Goal: Task Accomplishment & Management: Use online tool/utility

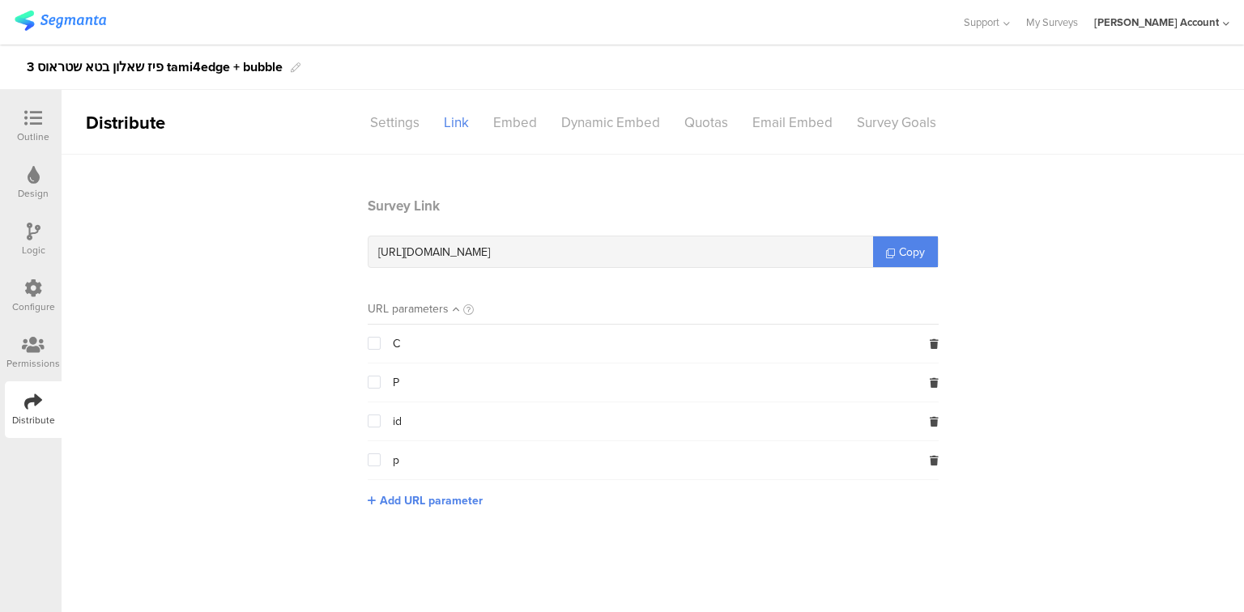
click at [18, 117] on div at bounding box center [33, 119] width 32 height 20
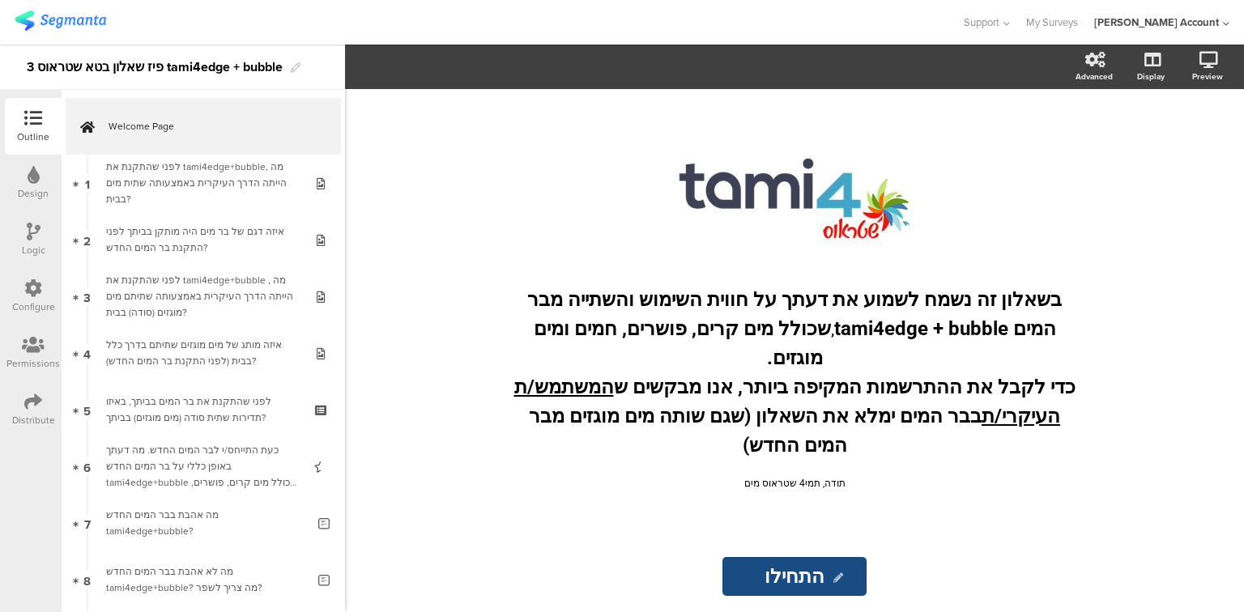
click at [31, 420] on div "Distribute" at bounding box center [33, 420] width 43 height 15
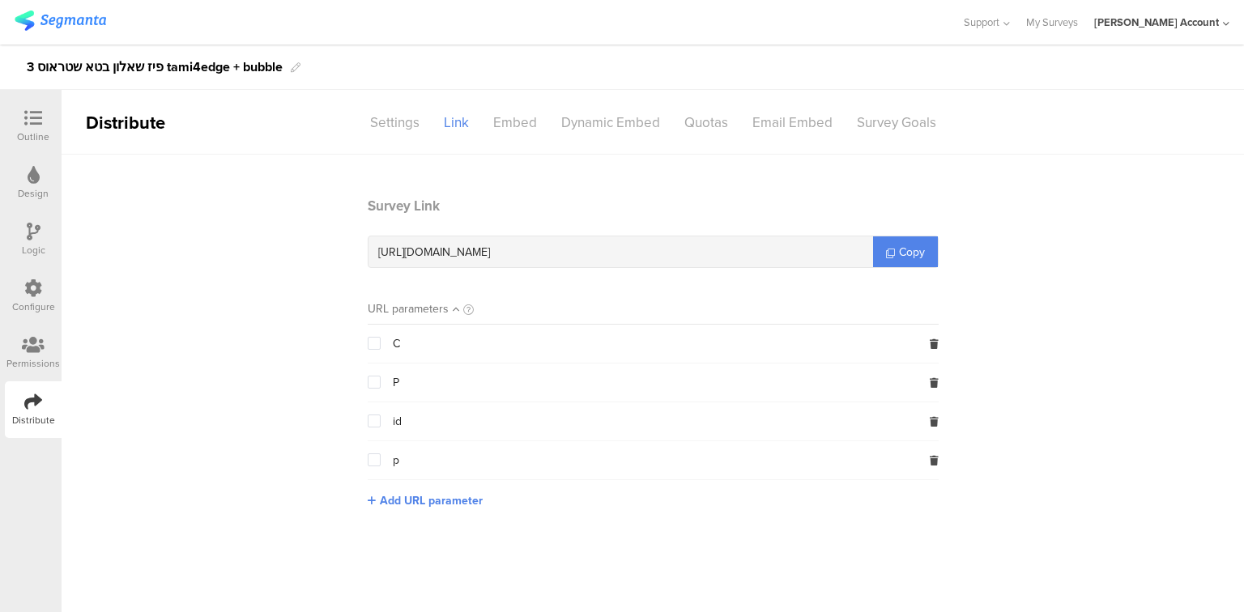
click at [32, 133] on div "Outline" at bounding box center [33, 137] width 32 height 15
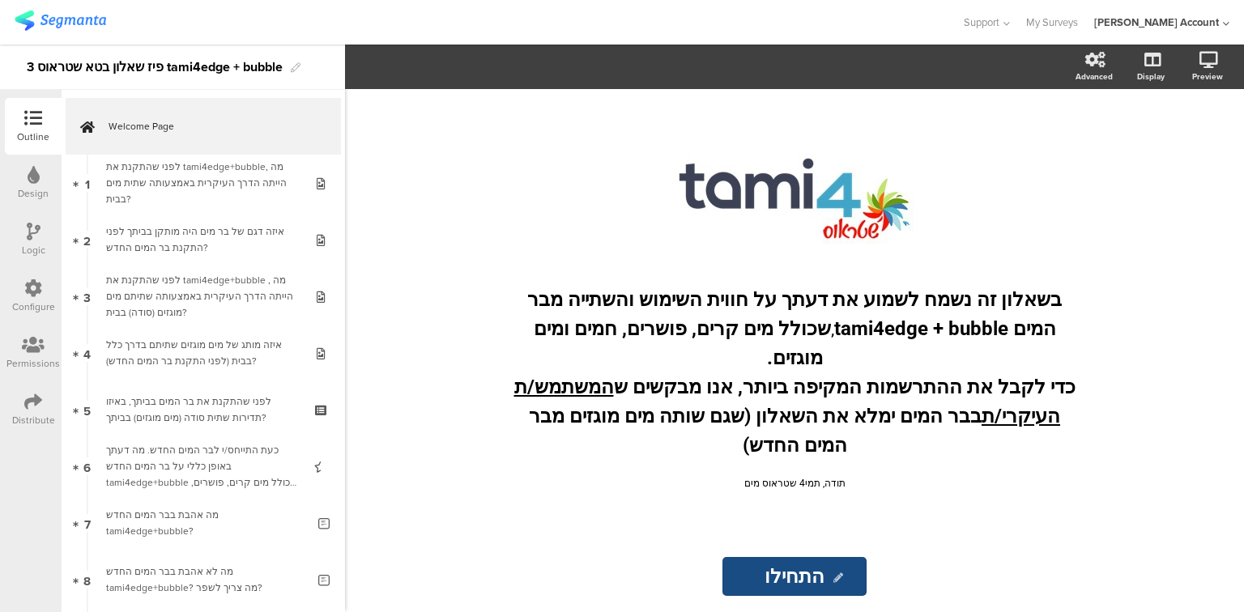
click at [24, 191] on div "Design" at bounding box center [33, 193] width 31 height 15
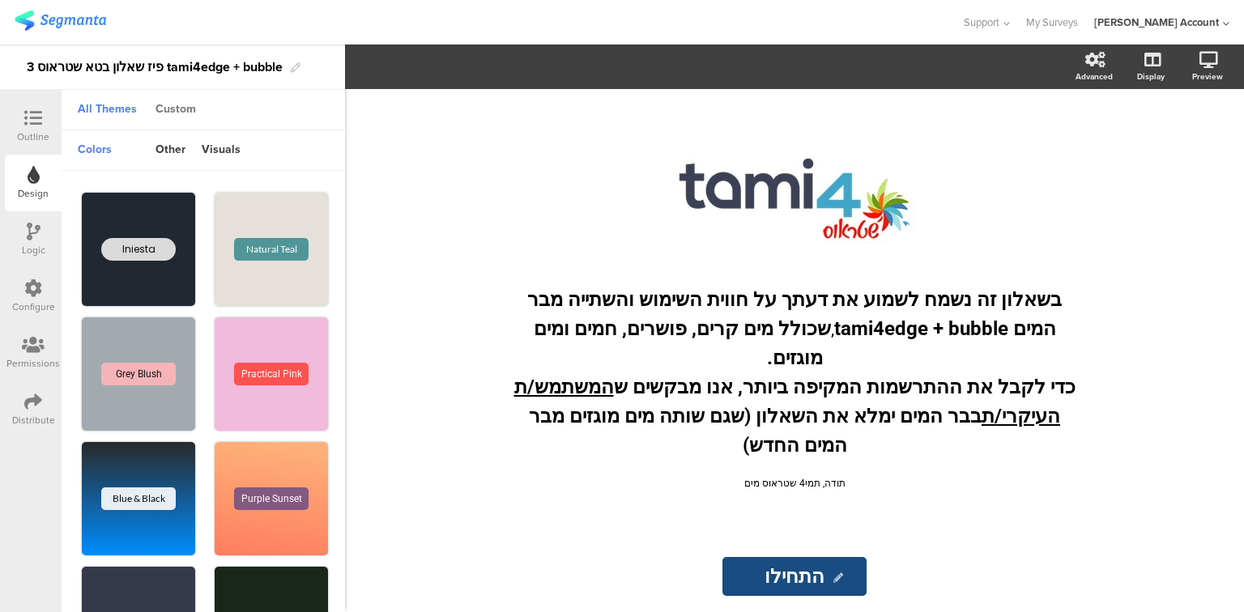
click at [180, 118] on div "Custom" at bounding box center [175, 110] width 57 height 28
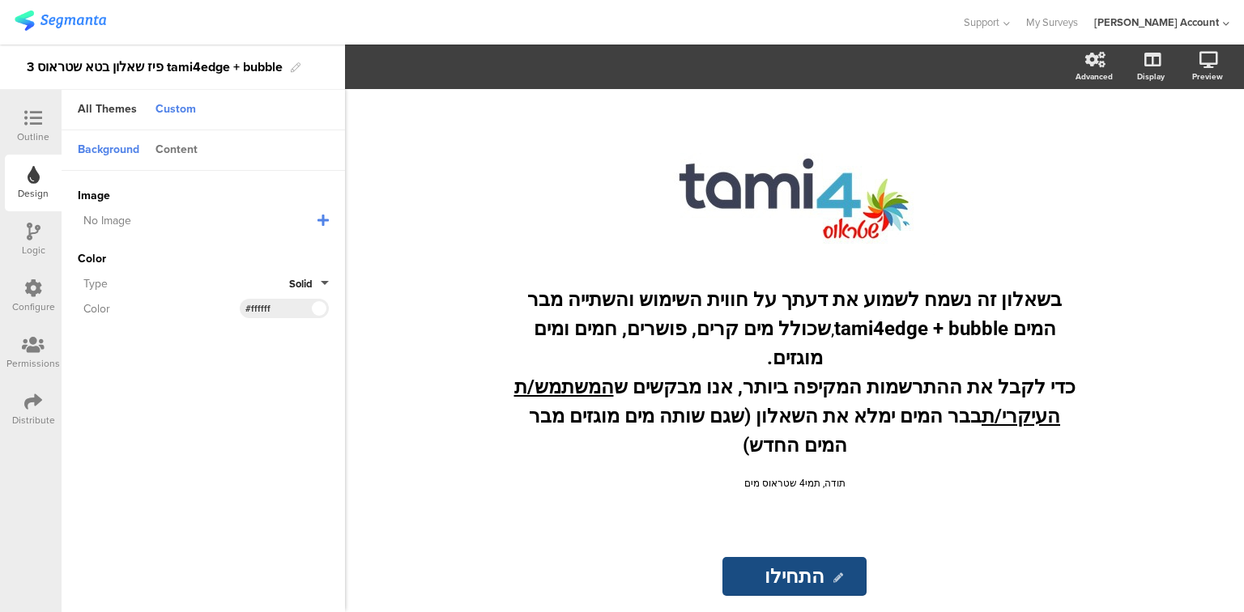
click at [175, 152] on div "Content" at bounding box center [176, 151] width 58 height 28
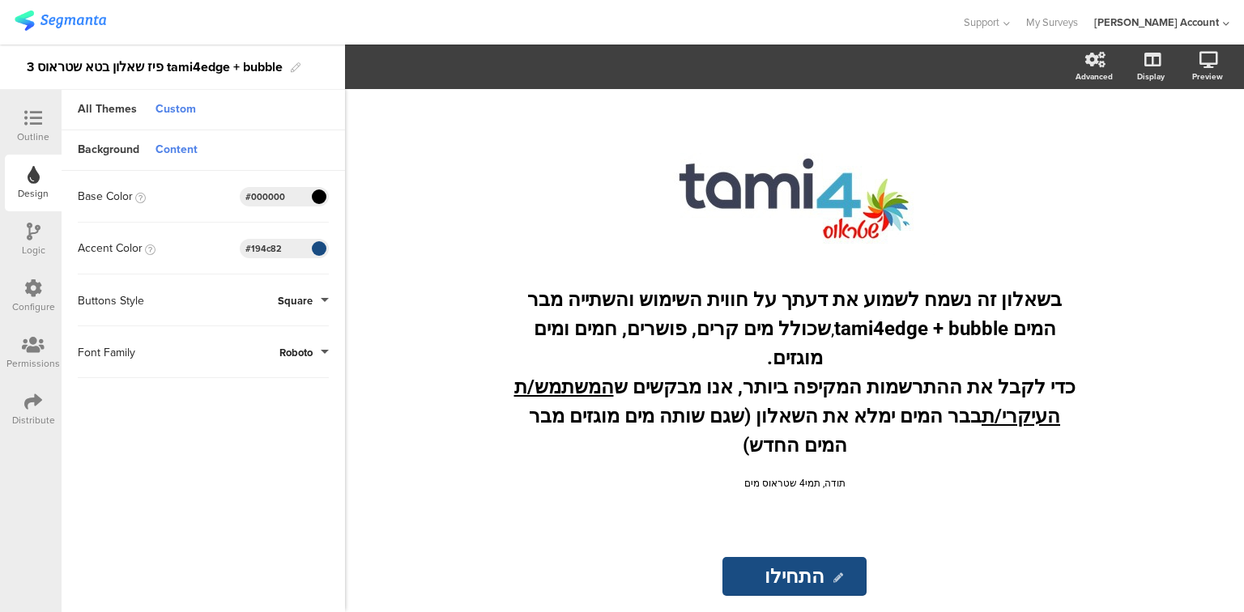
click at [317, 250] on span at bounding box center [318, 249] width 19 height 10
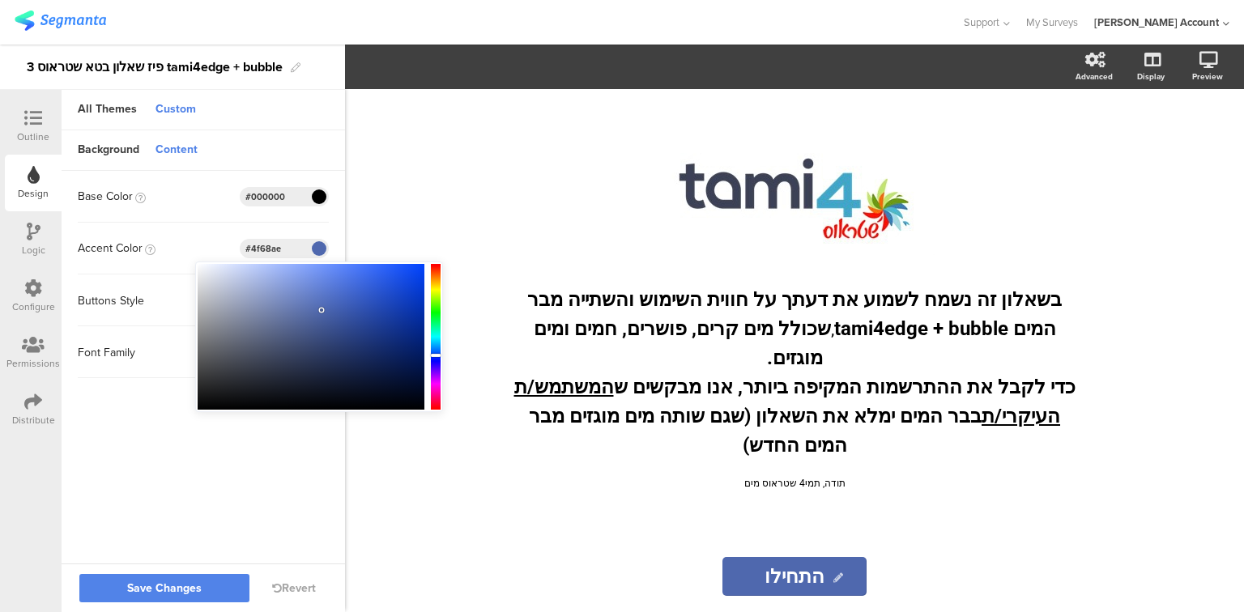
drag, startPoint x: 379, startPoint y: 337, endPoint x: 322, endPoint y: 310, distance: 63.4
click at [322, 310] on div at bounding box center [311, 337] width 227 height 146
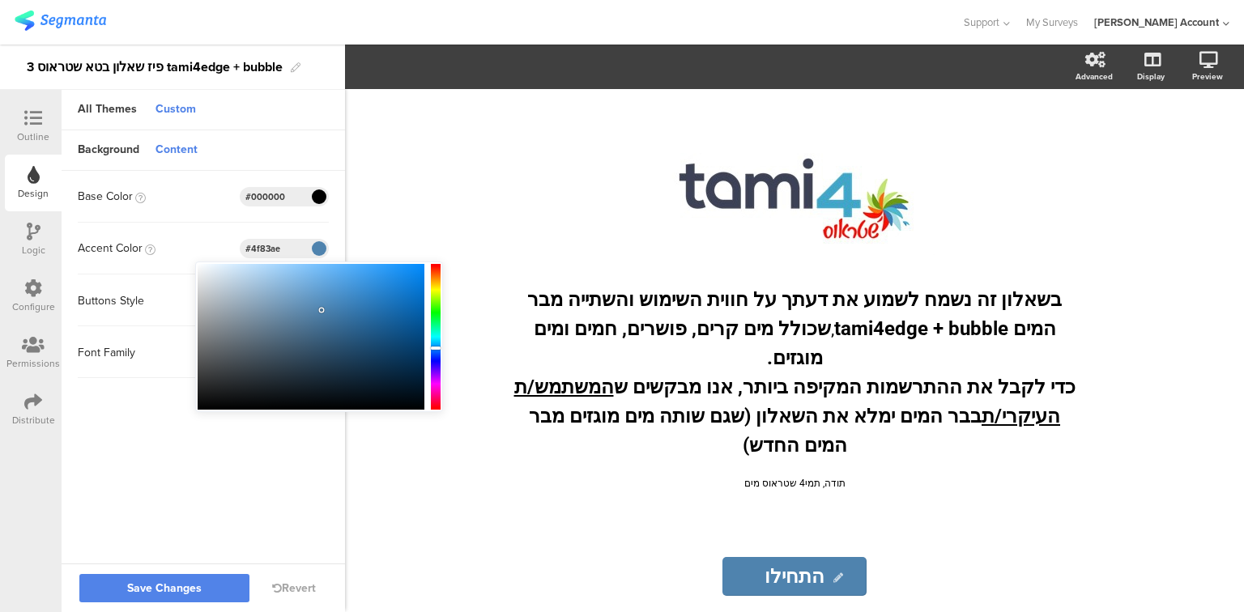
click at [436, 348] on div at bounding box center [436, 348] width 10 height 3
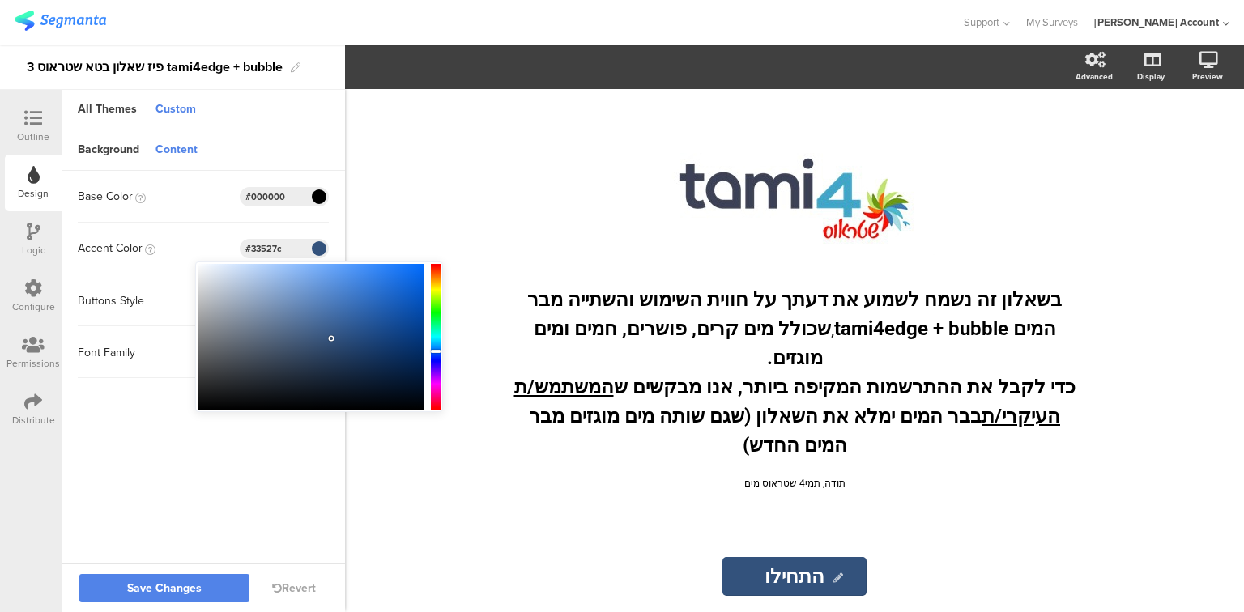
drag, startPoint x: 321, startPoint y: 308, endPoint x: 331, endPoint y: 339, distance: 32.3
click at [331, 339] on div at bounding box center [331, 338] width 3 height 3
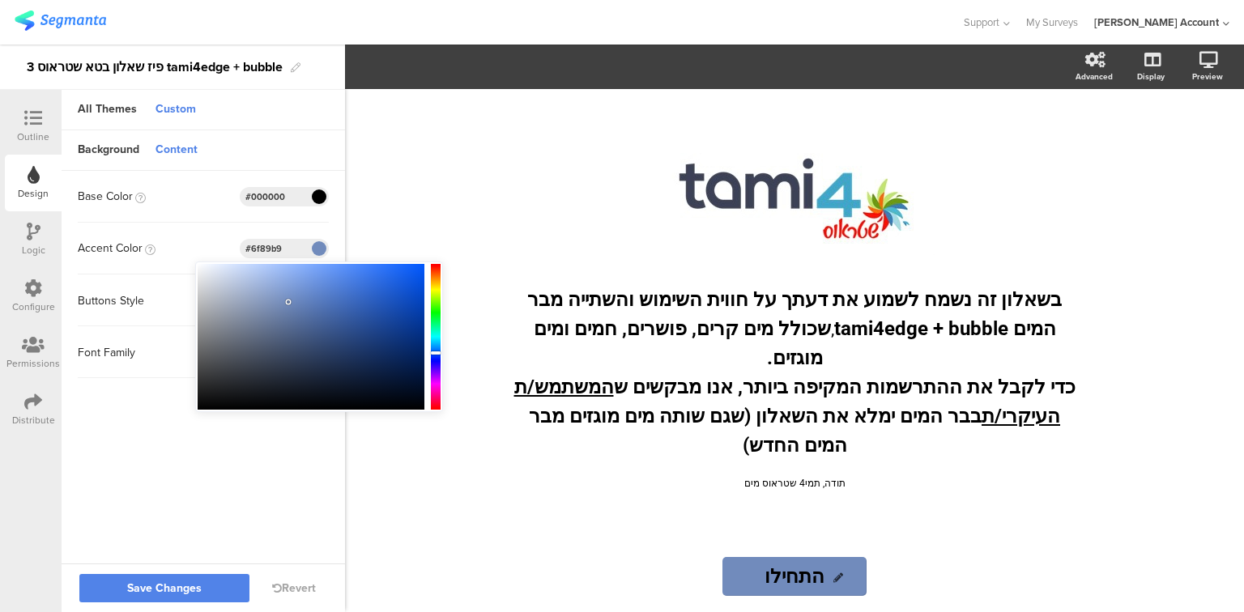
type input "#6e88b8"
drag, startPoint x: 331, startPoint y: 339, endPoint x: 288, endPoint y: 305, distance: 54.1
click at [288, 305] on div at bounding box center [289, 304] width 3 height 3
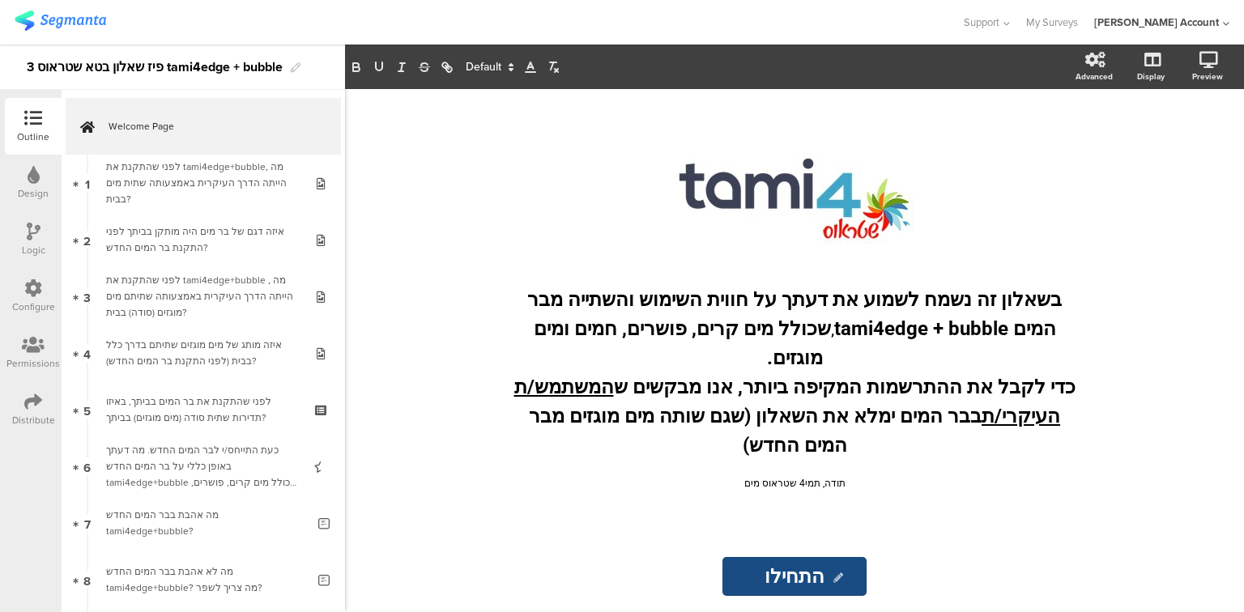
click at [35, 253] on div "Logic" at bounding box center [33, 250] width 23 height 15
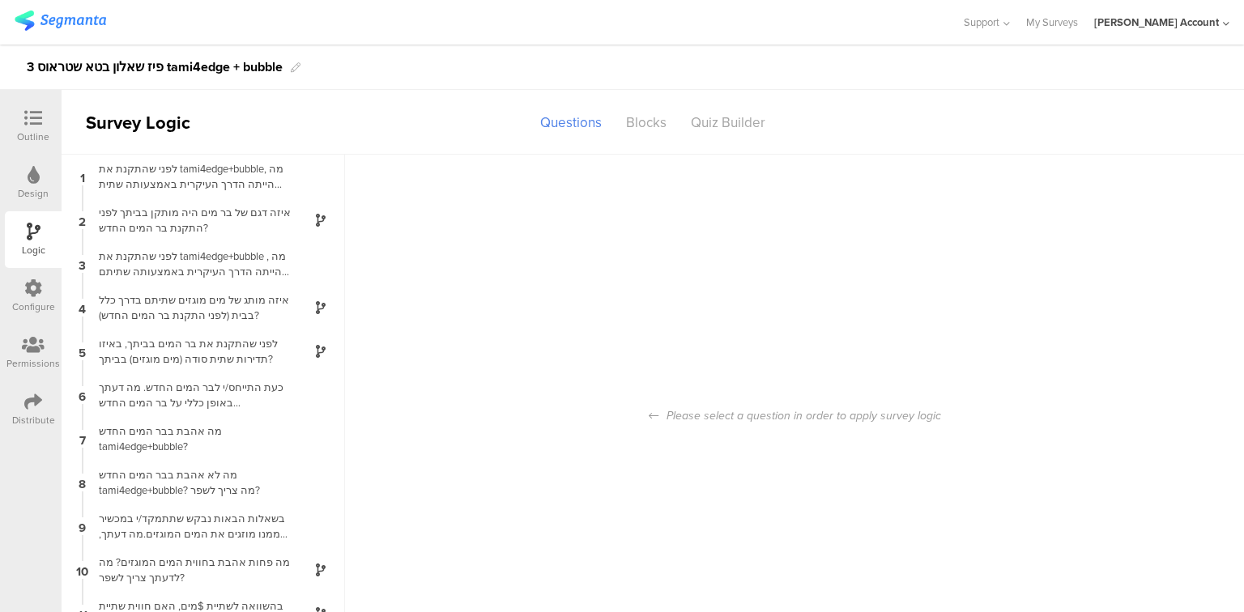
click at [47, 177] on div "Design" at bounding box center [33, 183] width 57 height 57
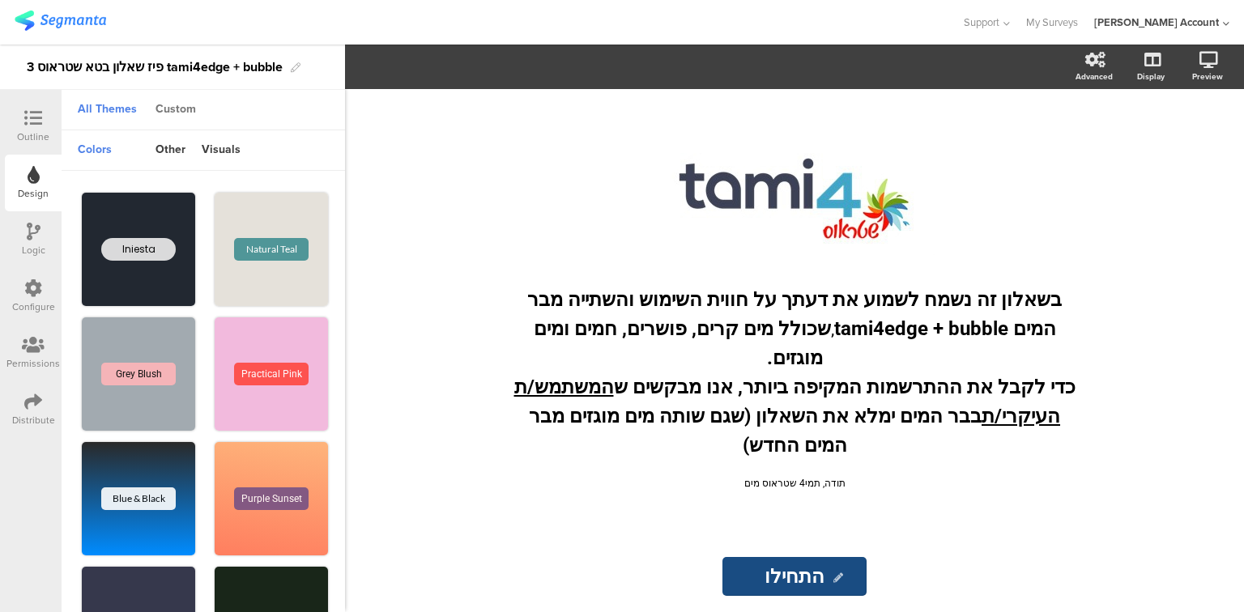
click at [180, 115] on div "Custom" at bounding box center [175, 110] width 57 height 28
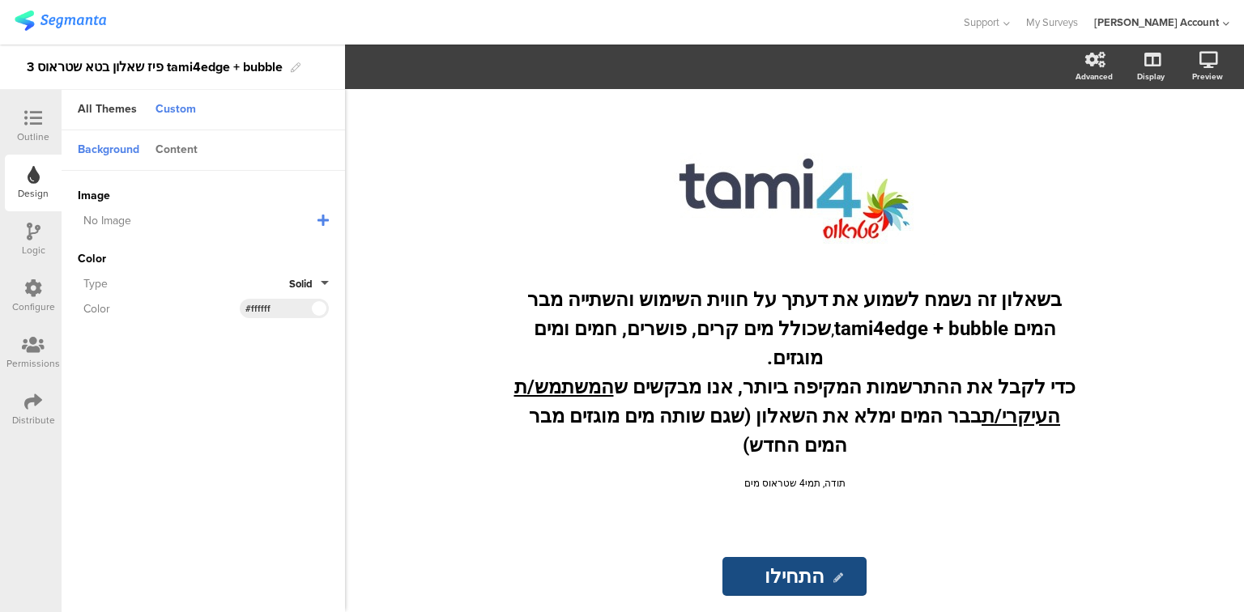
click at [177, 142] on div "Content" at bounding box center [176, 151] width 58 height 28
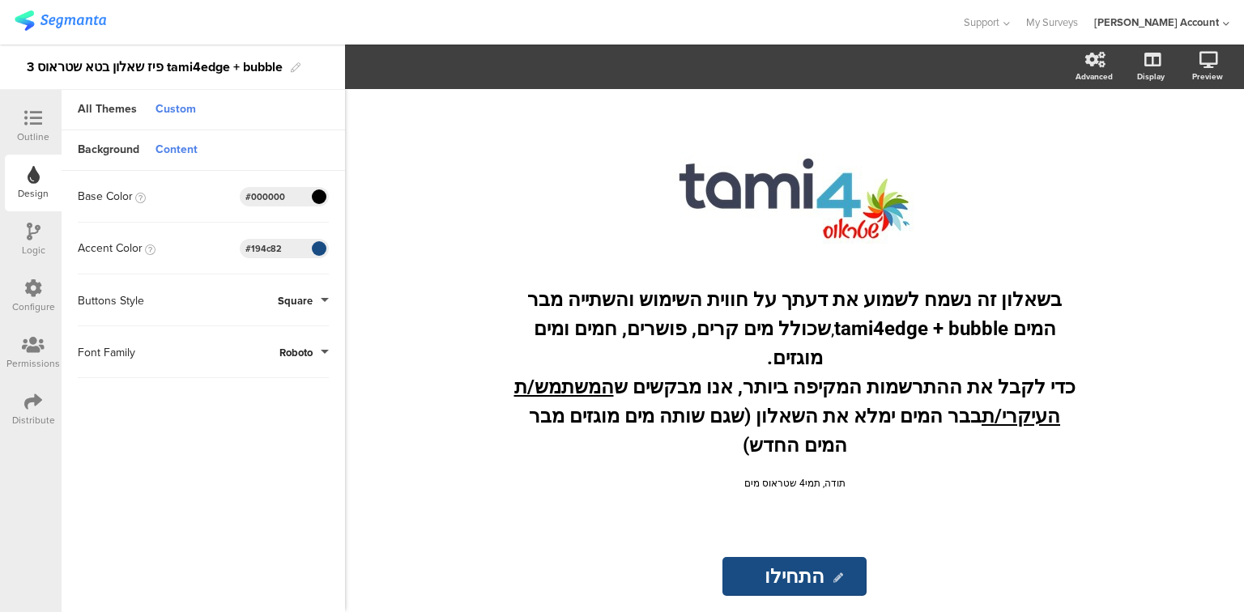
drag, startPoint x: 284, startPoint y: 243, endPoint x: 214, endPoint y: 247, distance: 70.6
click at [214, 247] on div "Accent Color #194C82 Clear OK #194c82" at bounding box center [203, 248] width 251 height 19
paste input "40a1cb"
type input "#40a1cb"
click at [41, 125] on icon at bounding box center [33, 118] width 18 height 18
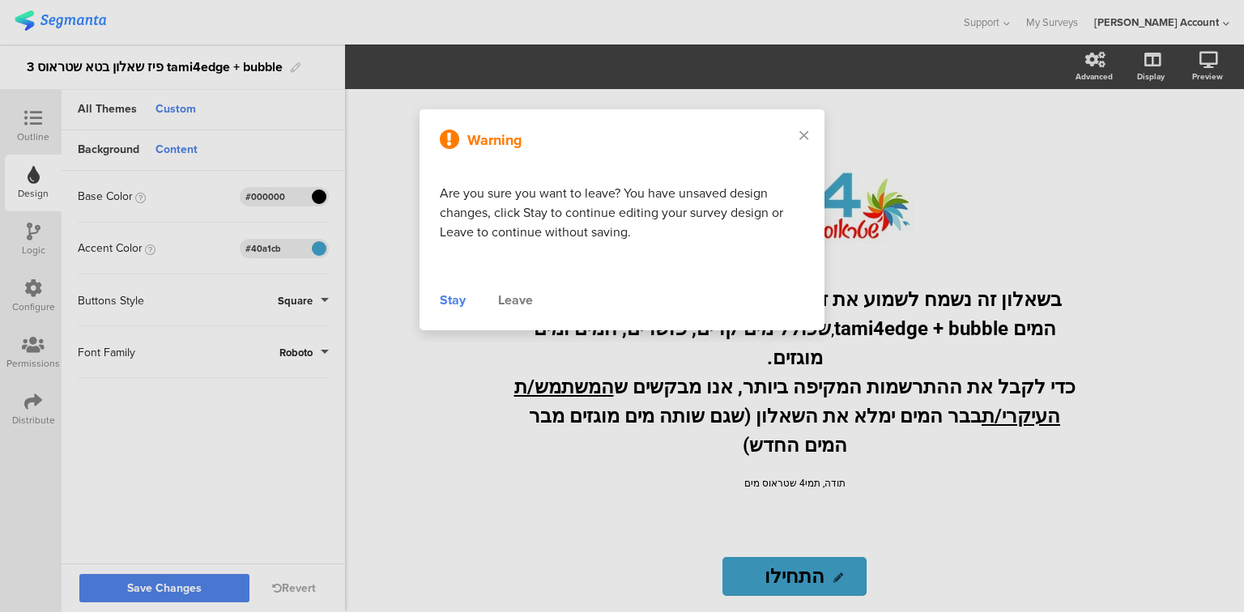
click at [445, 304] on div "Stay" at bounding box center [453, 300] width 26 height 19
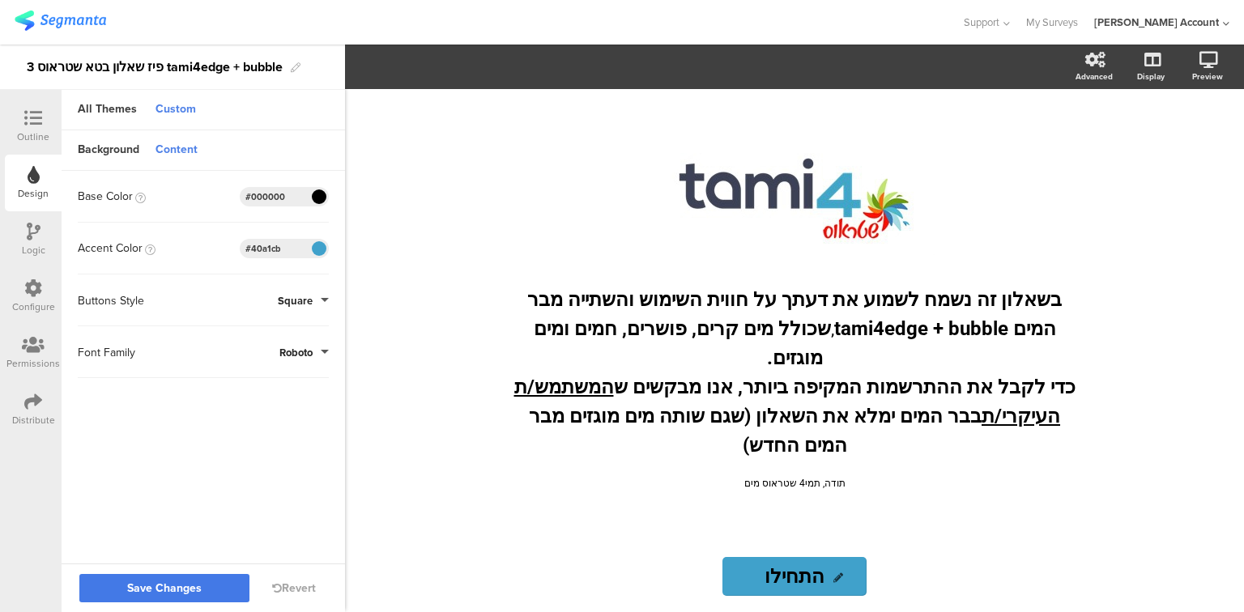
click at [191, 578] on button "Save Changes" at bounding box center [164, 588] width 170 height 28
click at [23, 134] on div "Outline" at bounding box center [33, 137] width 32 height 15
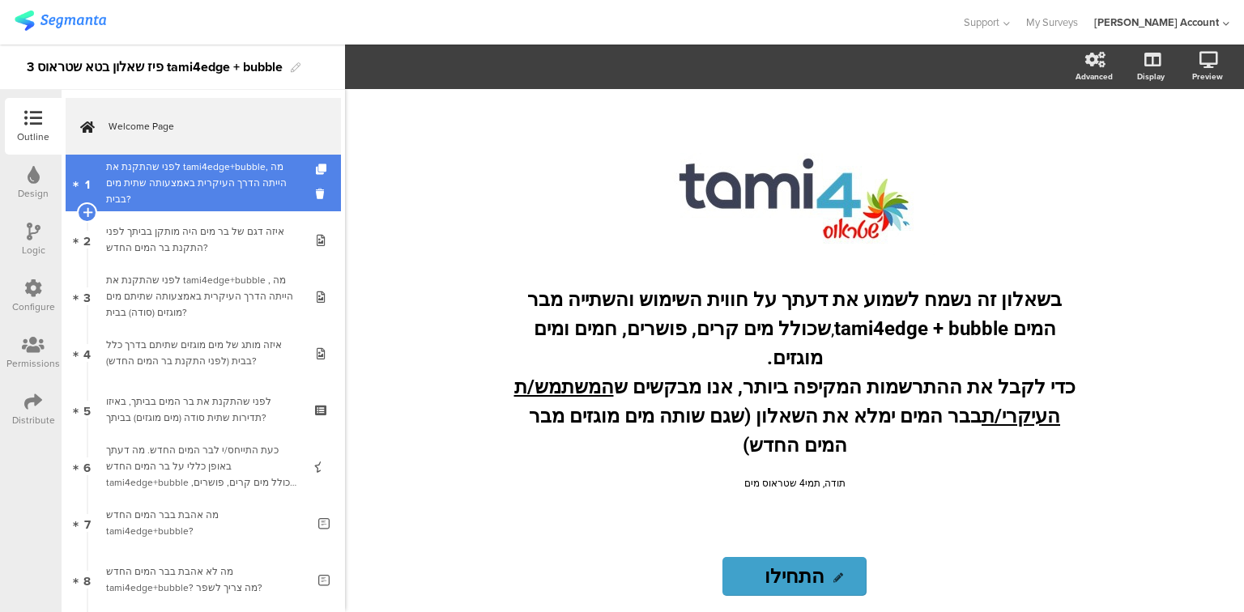
click at [148, 193] on div "לפני שהתקנת את tami4edge+bubble, מה הייתה הדרך העיקרית באמצעותה שתית מים בבית?" at bounding box center [203, 183] width 194 height 49
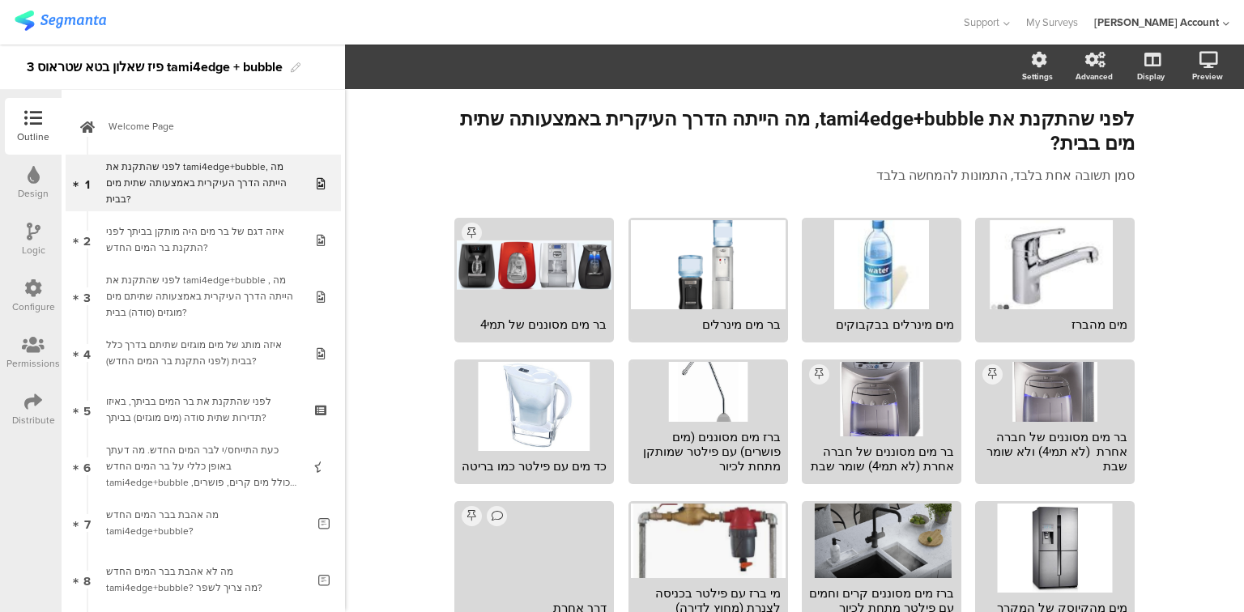
scroll to position [241, 0]
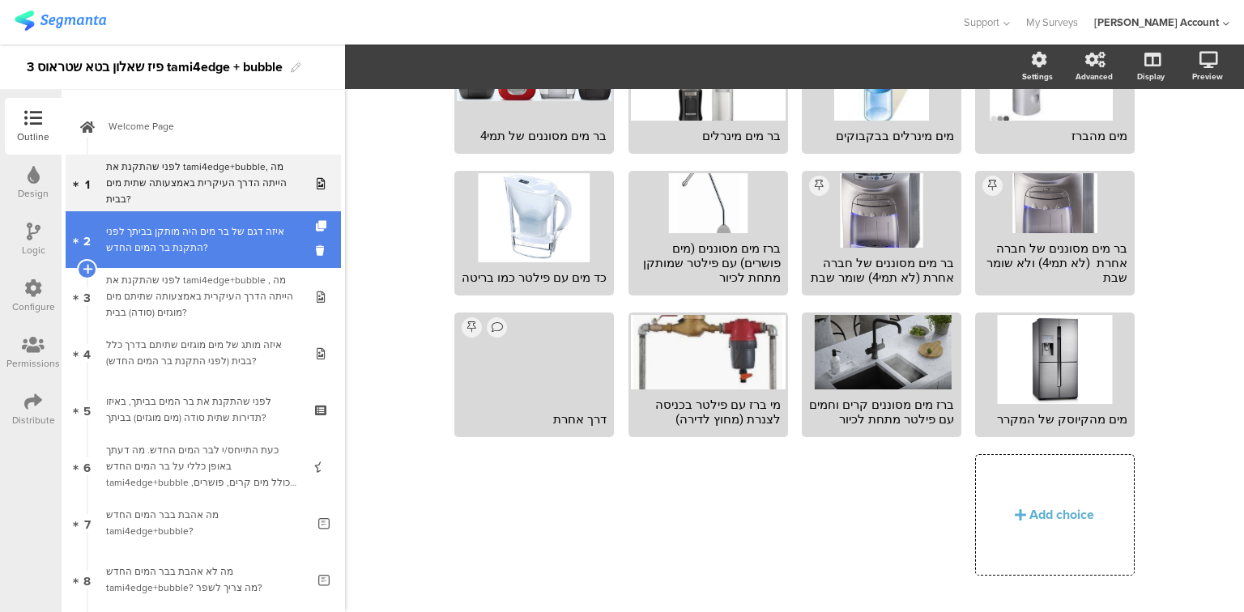
click at [199, 236] on div "איזה דגם של בר מים היה מותקן בביתך לפני התקנת בר המים החדש?" at bounding box center [203, 240] width 194 height 32
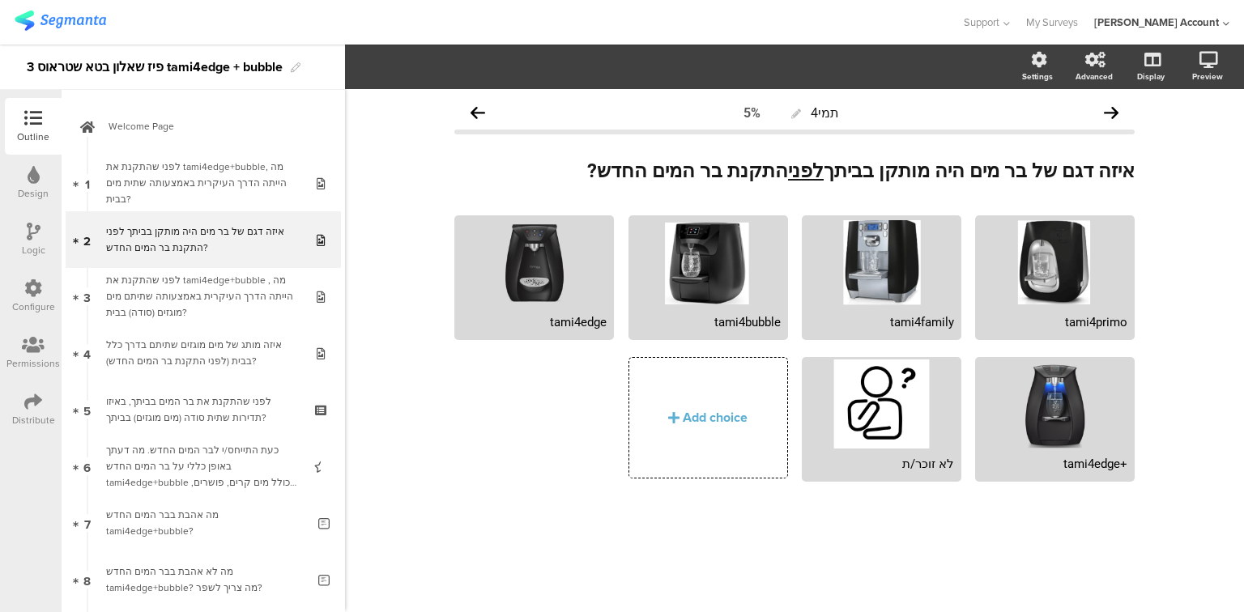
click at [28, 246] on div "Logic" at bounding box center [33, 250] width 23 height 15
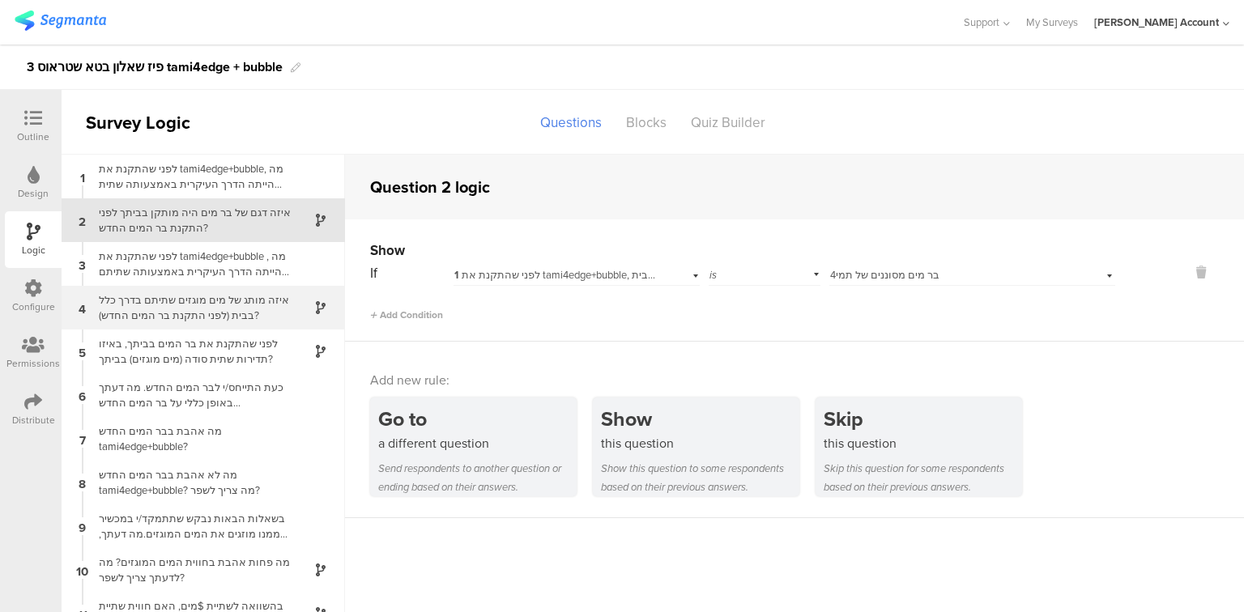
click at [205, 319] on div "איזה מותג של מים מוגזים שתיתם בדרך כלל בבית (לפני התקנת בר המים החדש)?" at bounding box center [190, 307] width 203 height 31
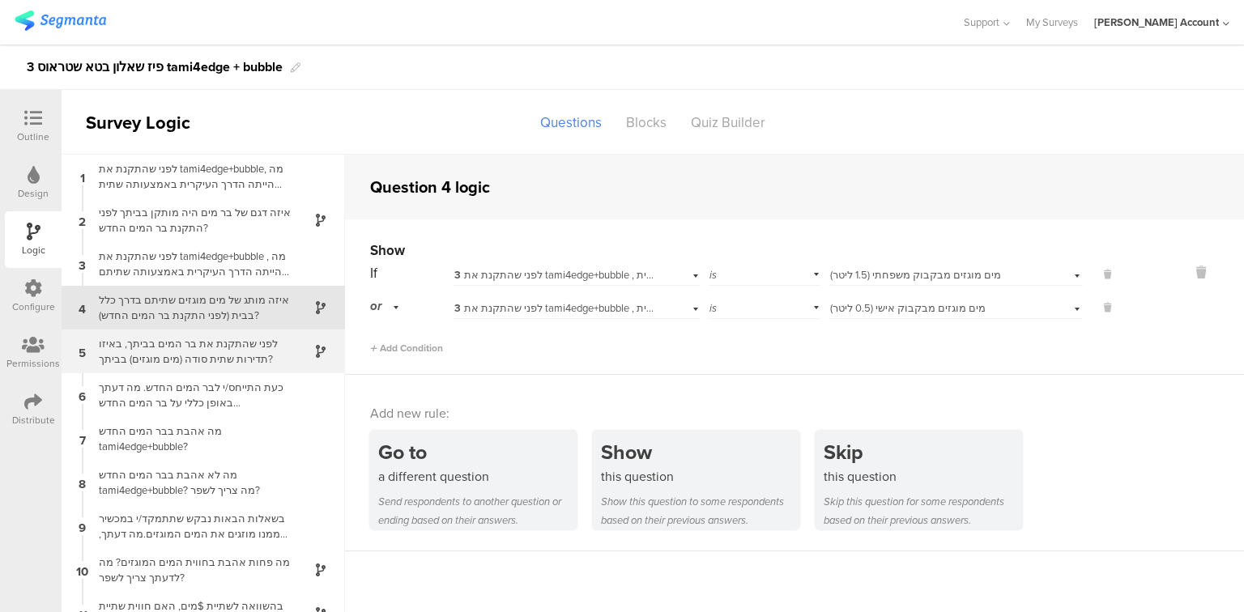
click at [204, 355] on div "לפני שהתקנת את בר המים בביתך, באיזו תדירות שתית סודה (מים מוגזים) בביתך?" at bounding box center [190, 351] width 203 height 31
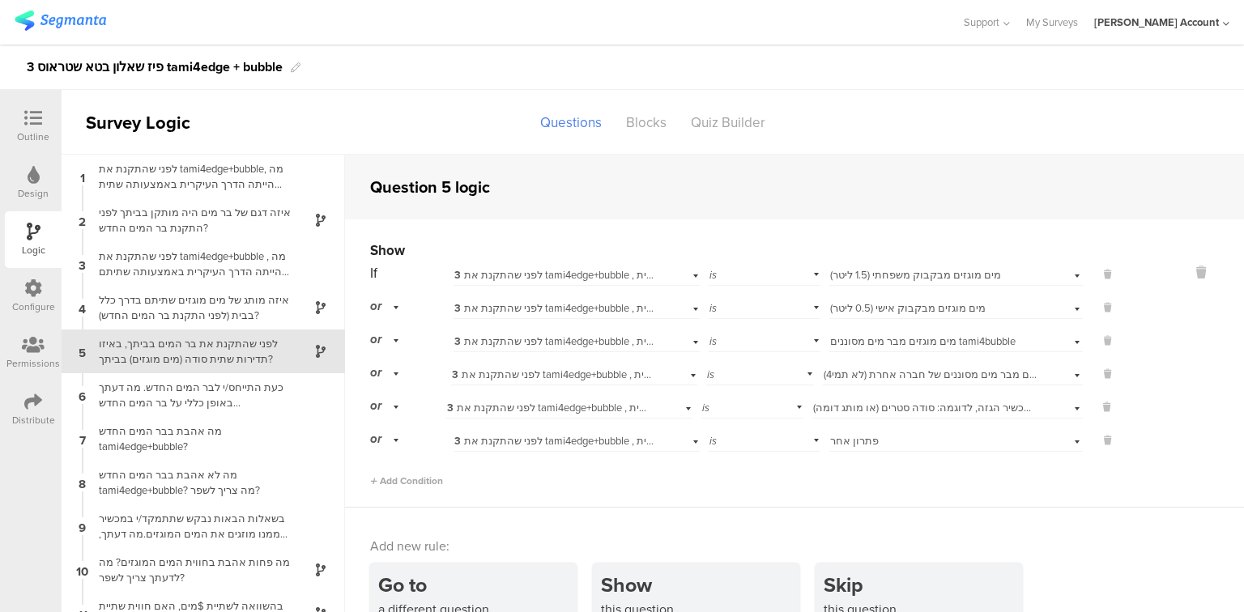
scroll to position [194, 0]
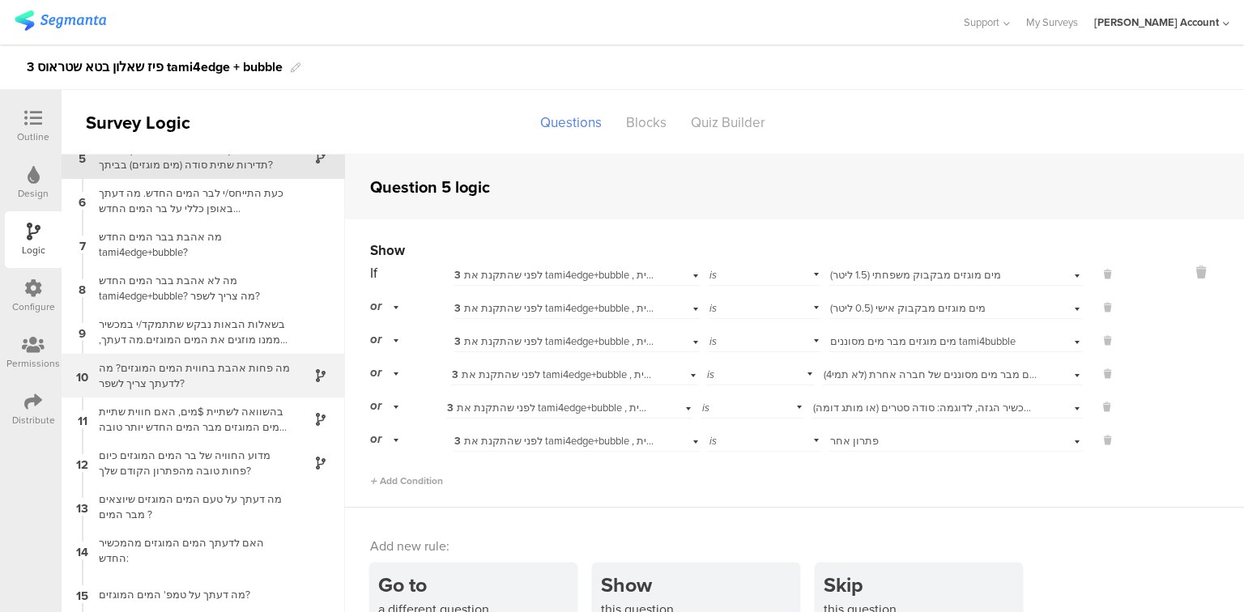
click at [198, 379] on div "מה פחות אהבת בחווית המים המוגזים? מה לדעתך צריך לשפר?" at bounding box center [190, 375] width 203 height 31
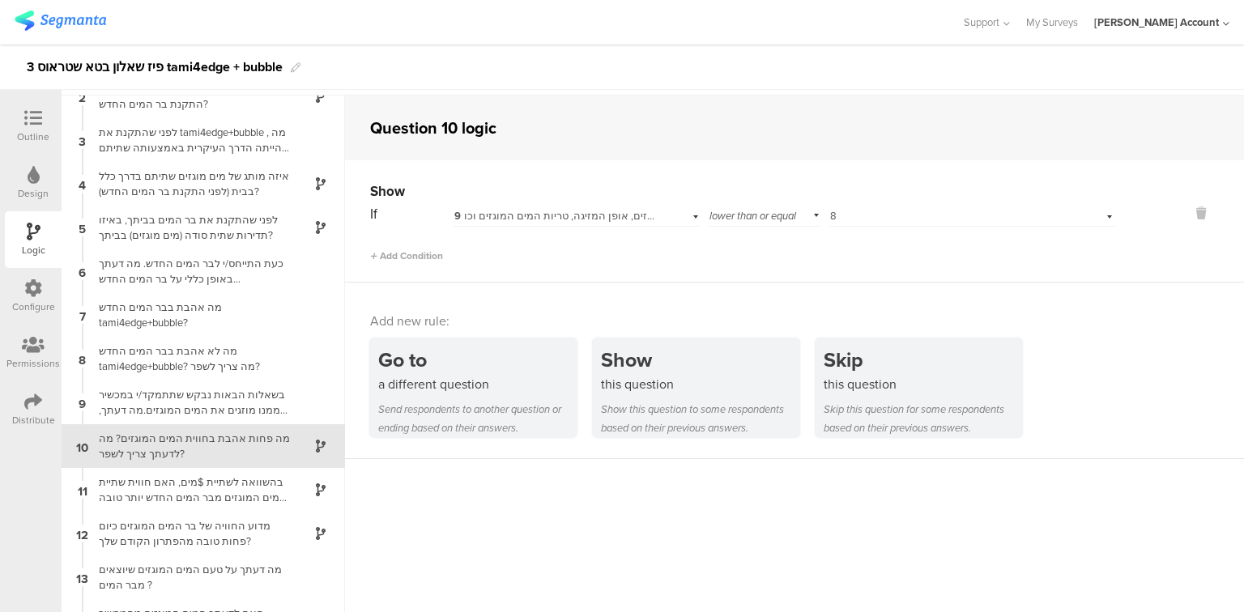
scroll to position [154, 0]
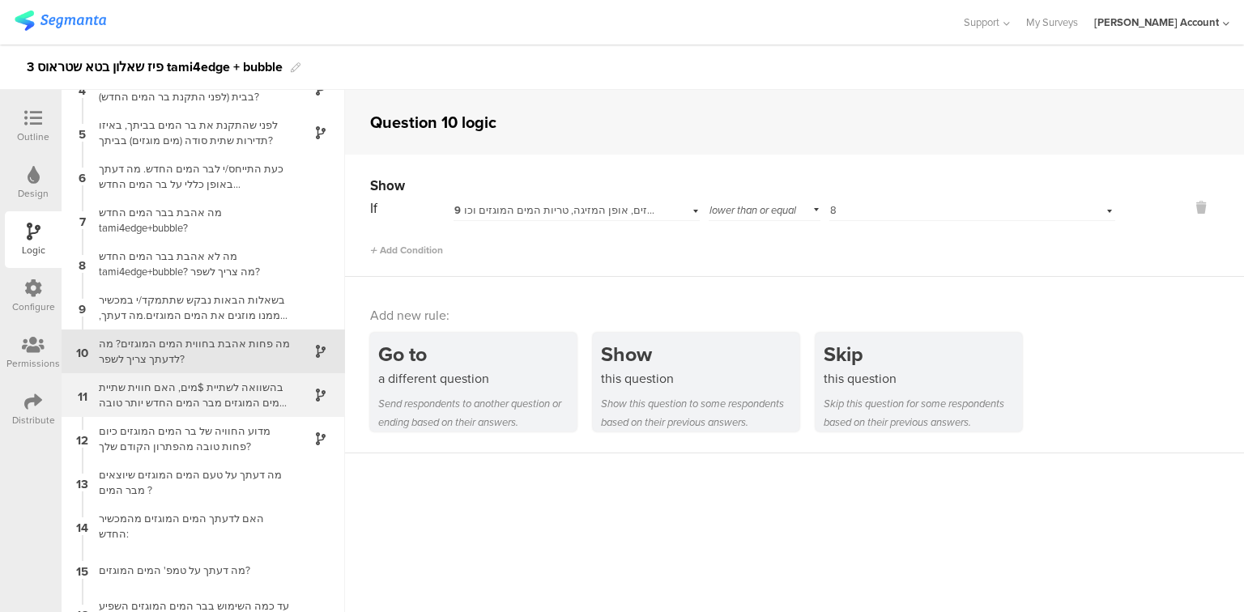
click at [213, 402] on div "בהשוואה לשתיית $מים, האם חווית שתיית המים המוגזים מבר המים החדש יותר טובה או פח…" at bounding box center [190, 395] width 203 height 31
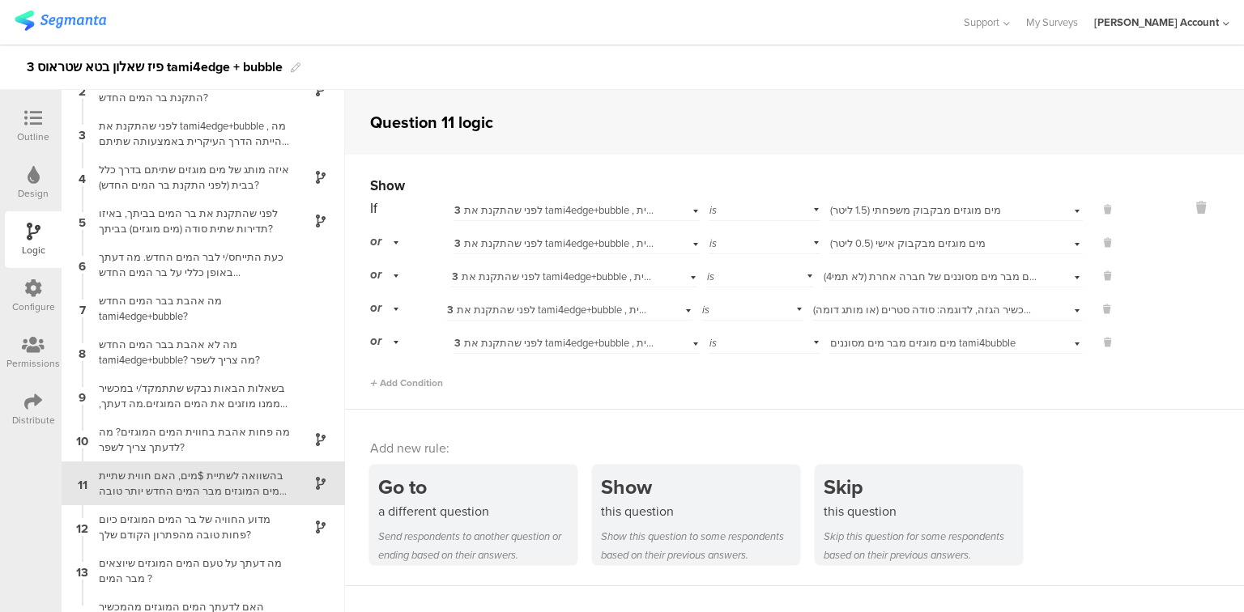
scroll to position [198, 0]
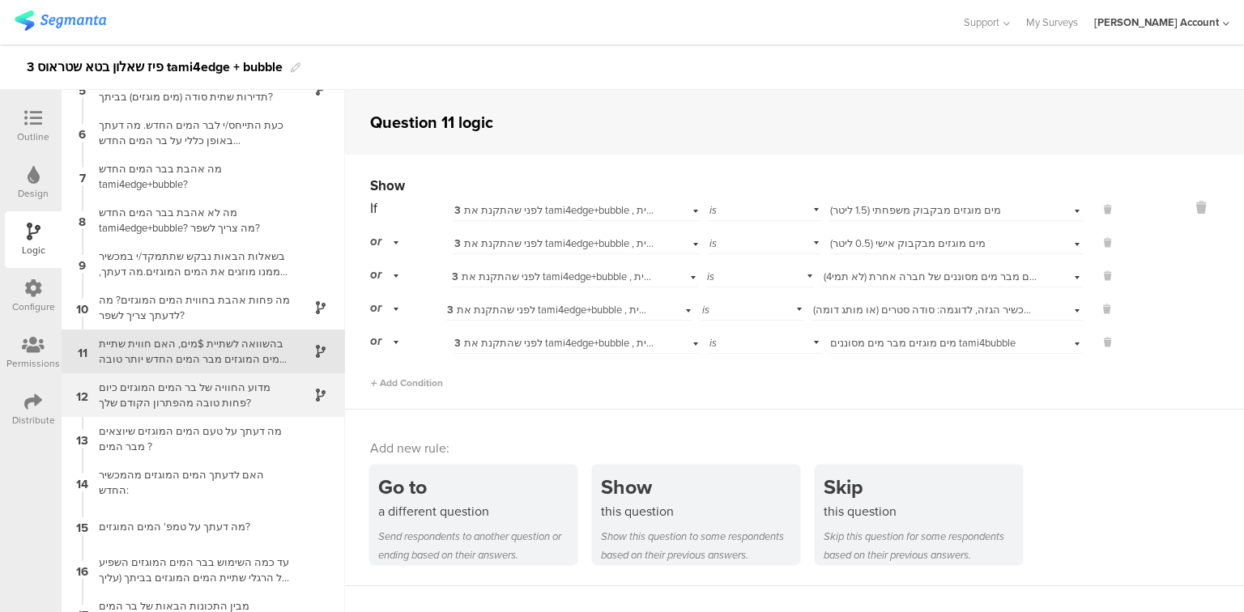
click at [206, 405] on div "מדוע החוויה של בר המים המוגזים כיום פחות טובה מהפתרון הקודם שלך?" at bounding box center [190, 395] width 203 height 31
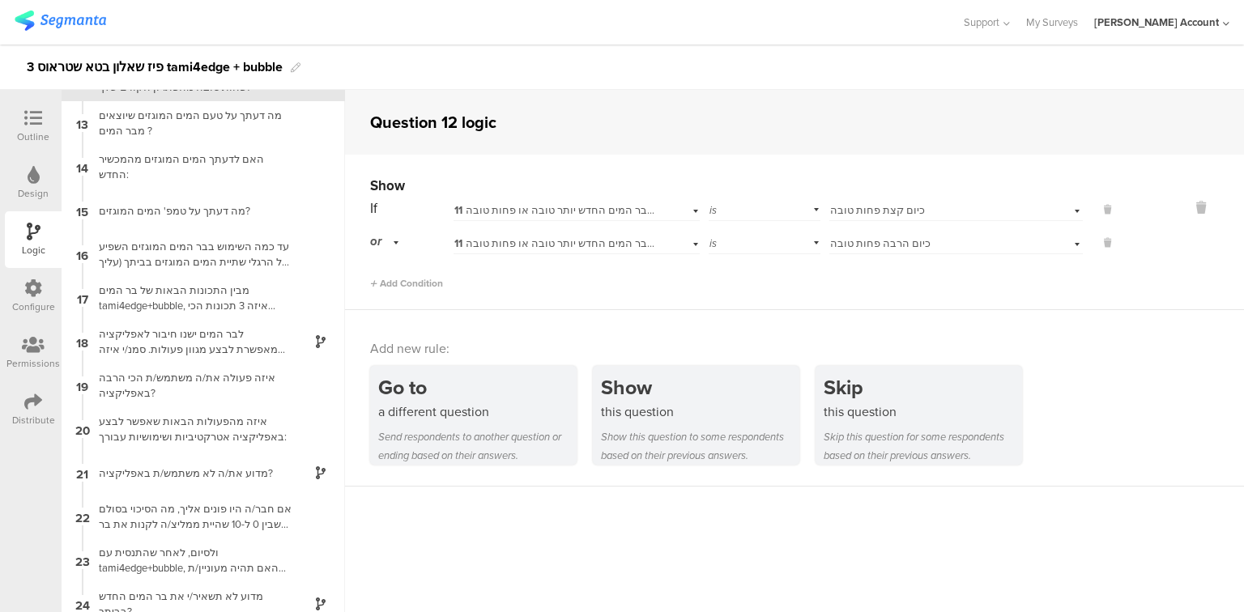
scroll to position [527, 0]
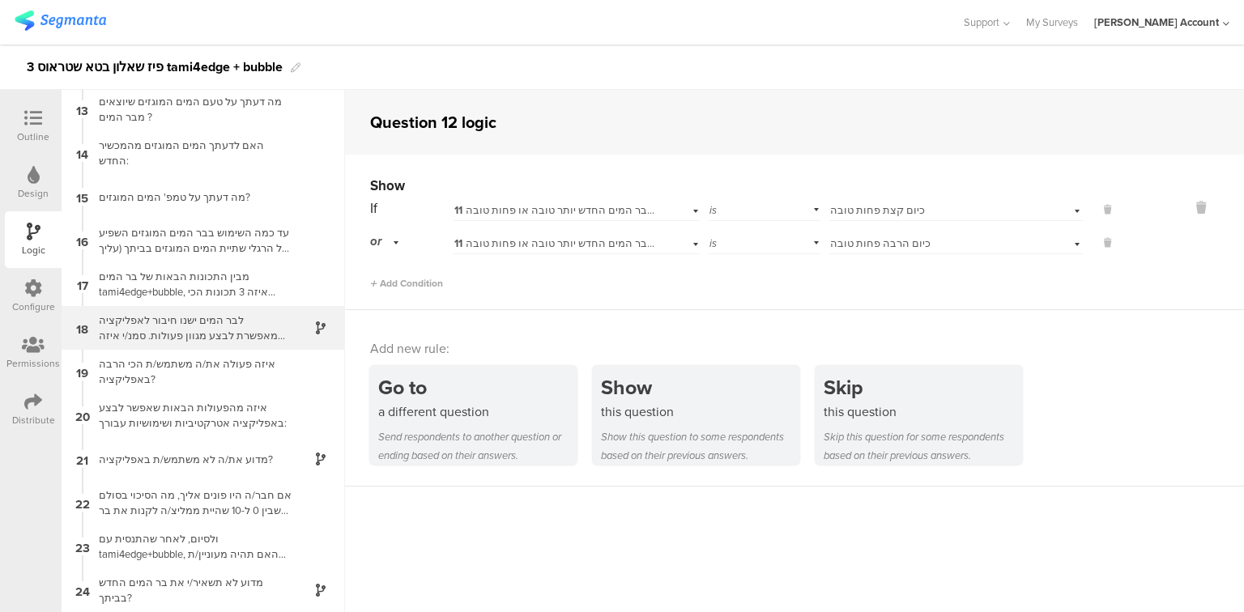
click at [190, 334] on div "לבר המים ישנו חיבור לאפליקציה שמאפשרת לבצע מגוון פעולות. סמנ/י איזה מהפעולות הב…" at bounding box center [190, 328] width 203 height 31
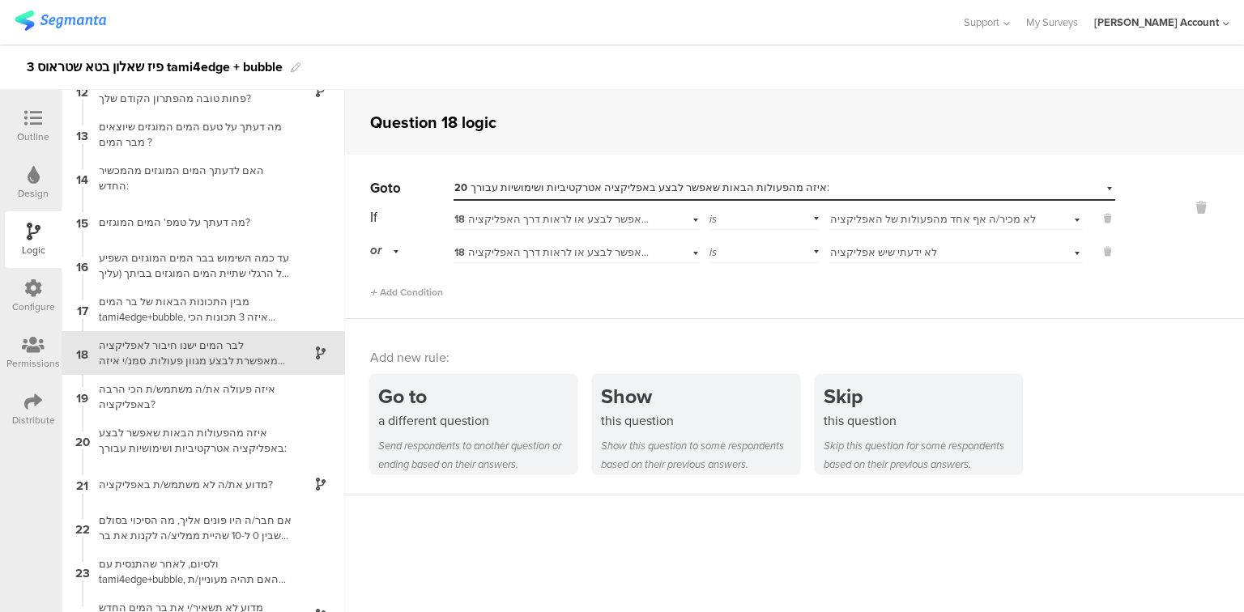
scroll to position [504, 0]
click at [198, 305] on div "מבין התכונות הבאות של בר המים tami4edge+bubble, איזה 3 תכונות הכי אטרקטיביות בע…" at bounding box center [190, 307] width 203 height 31
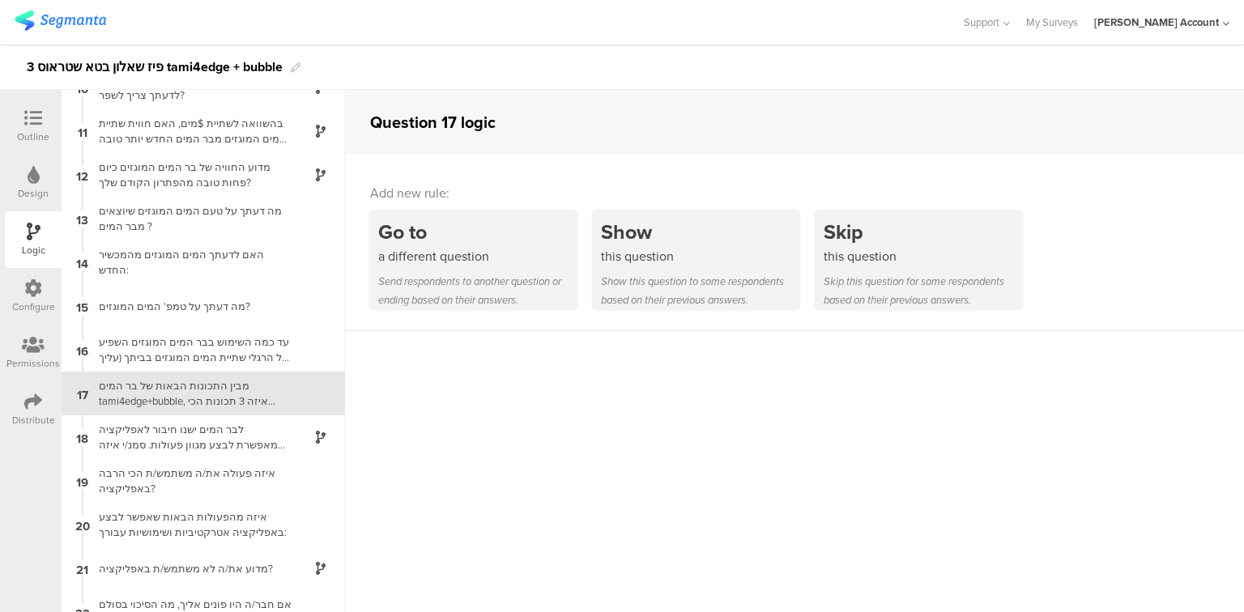
scroll to position [460, 0]
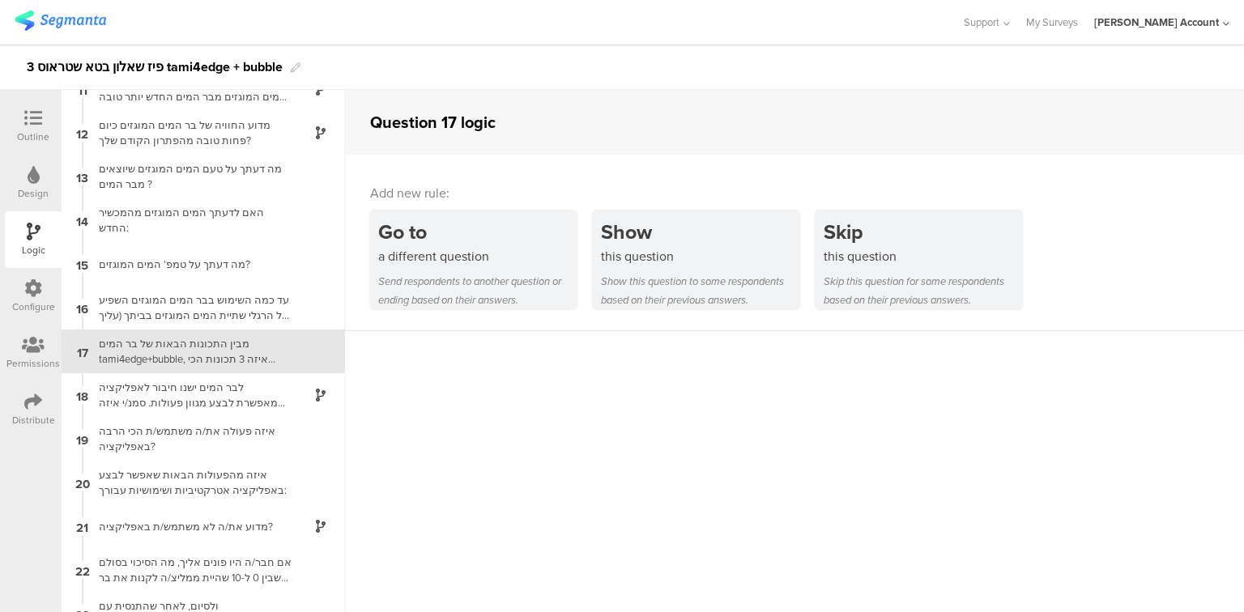
click at [23, 110] on div at bounding box center [33, 119] width 32 height 20
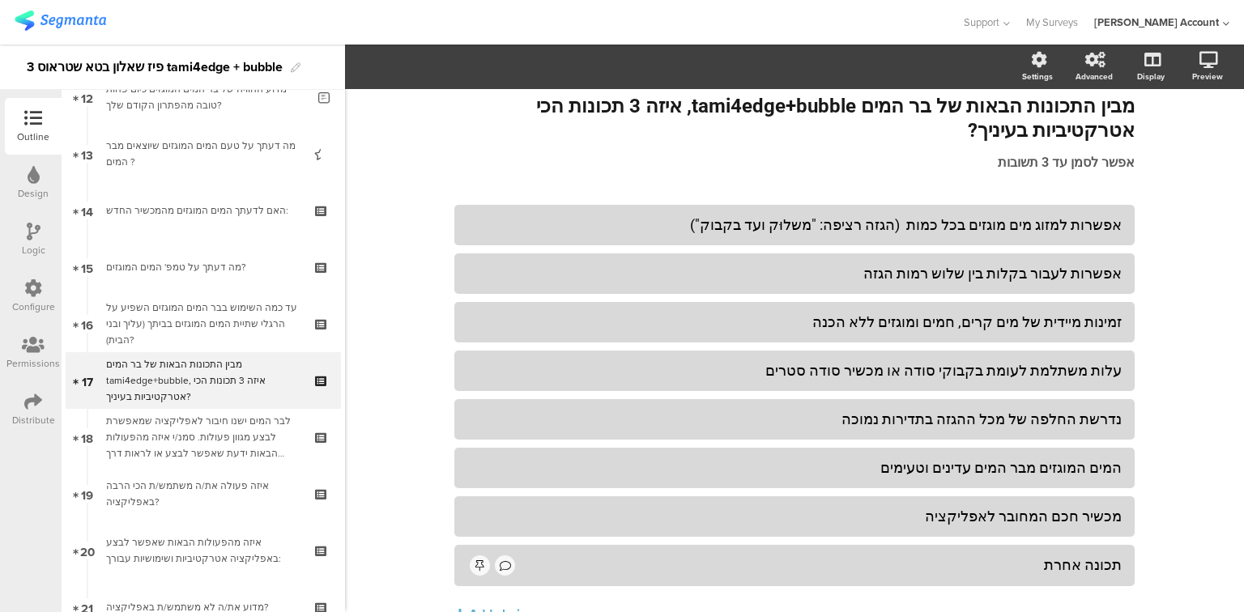
scroll to position [739, 0]
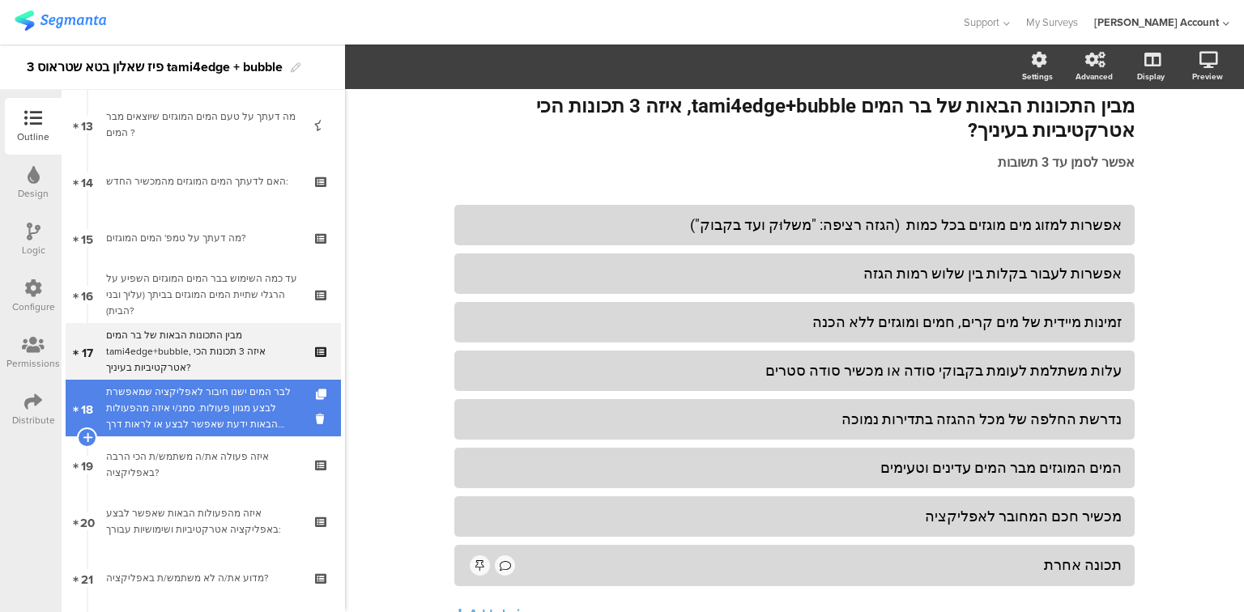
click at [246, 397] on div "לבר המים ישנו חיבור לאפליקציה שמאפשרת לבצע מגוון פעולות. סמנ/י איזה מהפעולות הב…" at bounding box center [203, 408] width 194 height 49
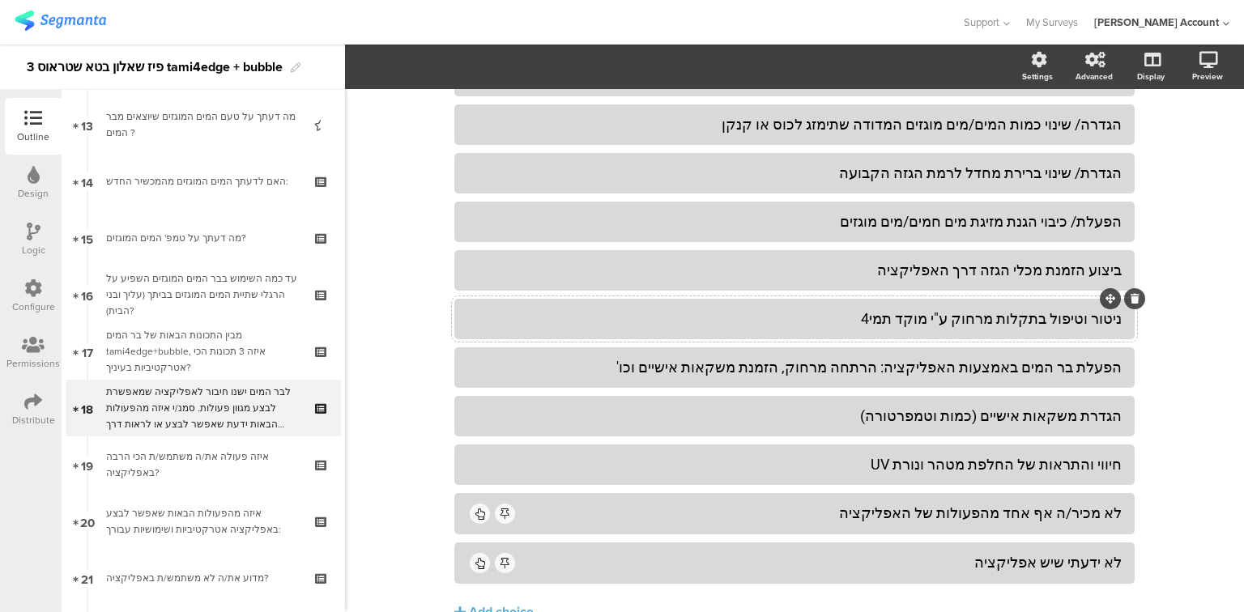
scroll to position [347, 0]
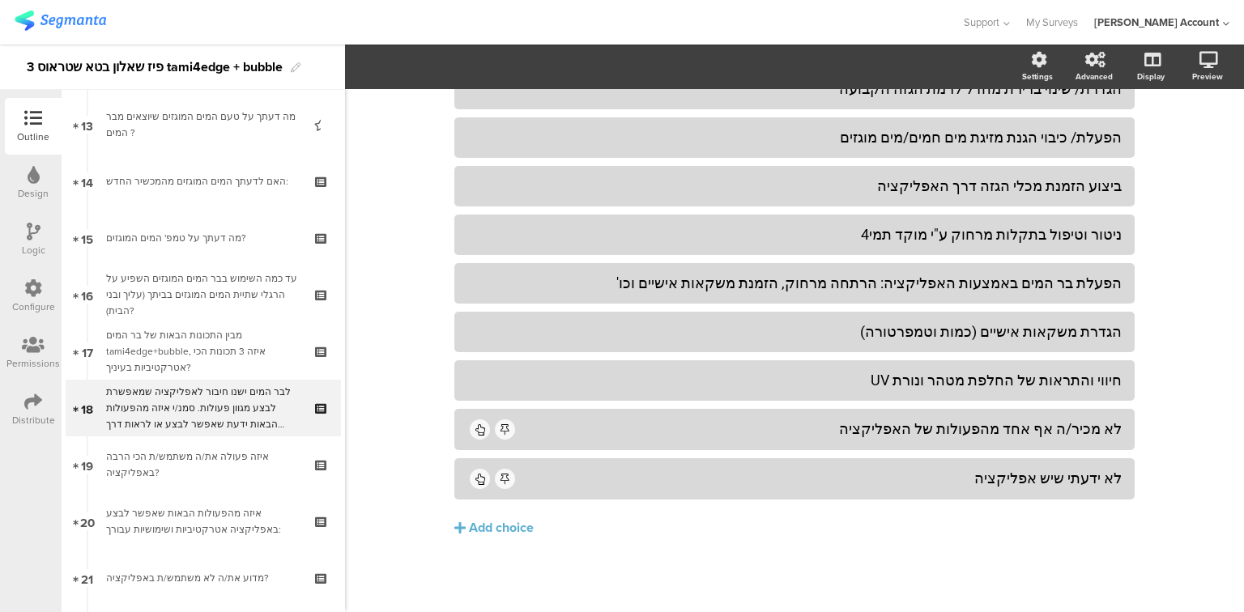
click at [19, 237] on div "Logic" at bounding box center [33, 239] width 57 height 57
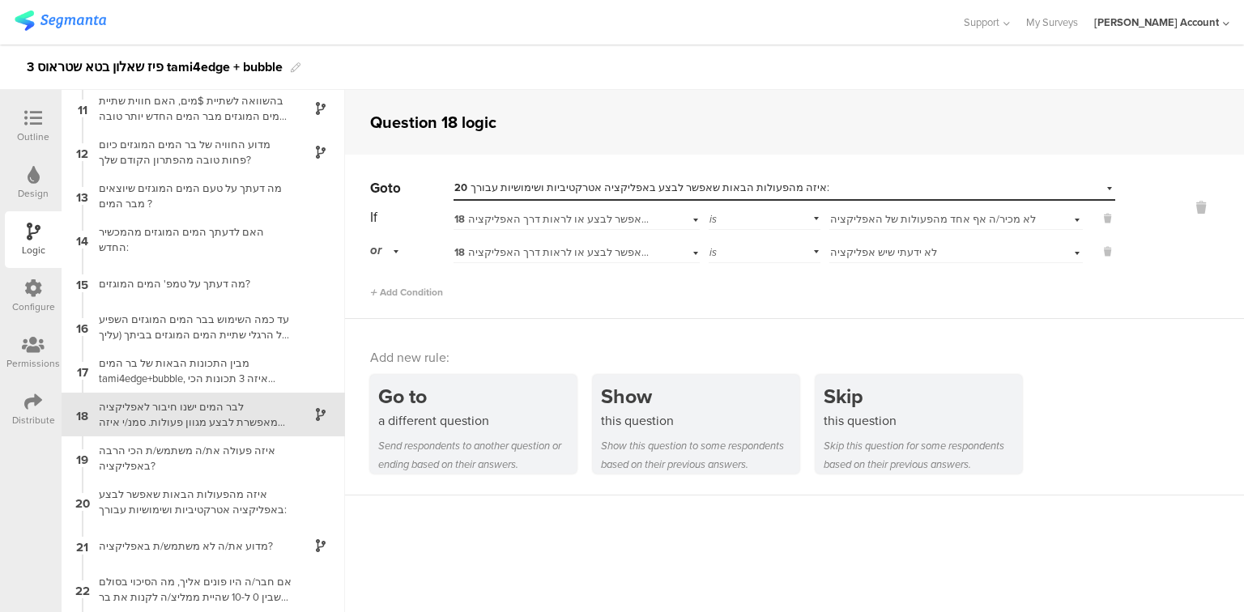
scroll to position [504, 0]
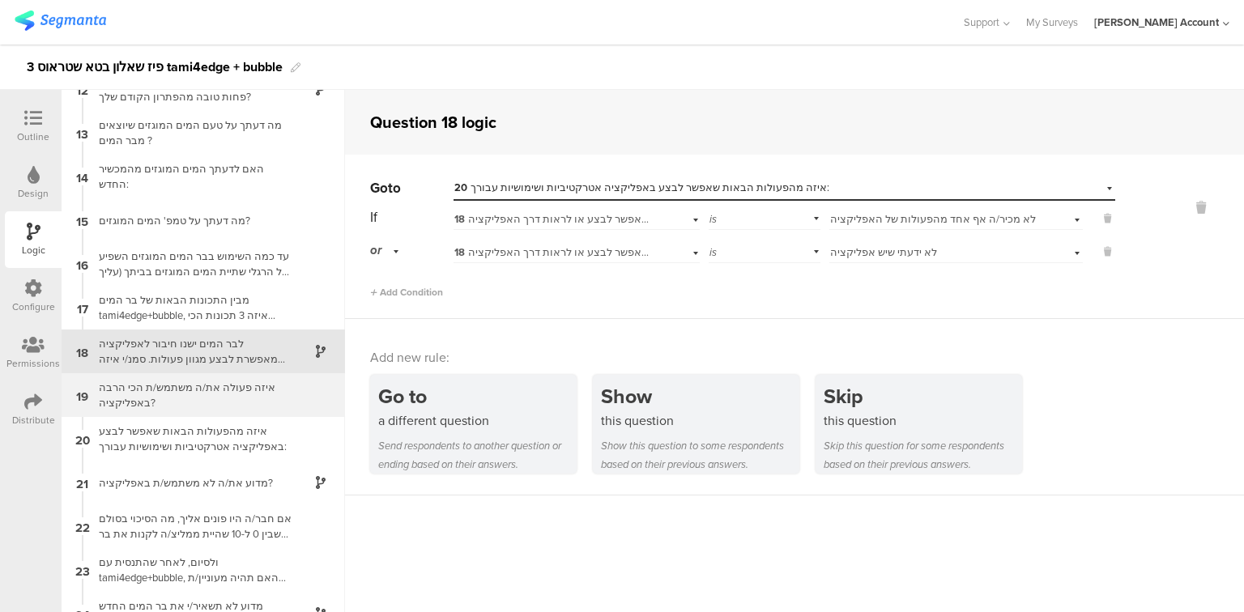
click at [230, 389] on div "איזה פעולה את/ה משתמש/ת הכי הרבה באפליקציה?" at bounding box center [190, 395] width 203 height 31
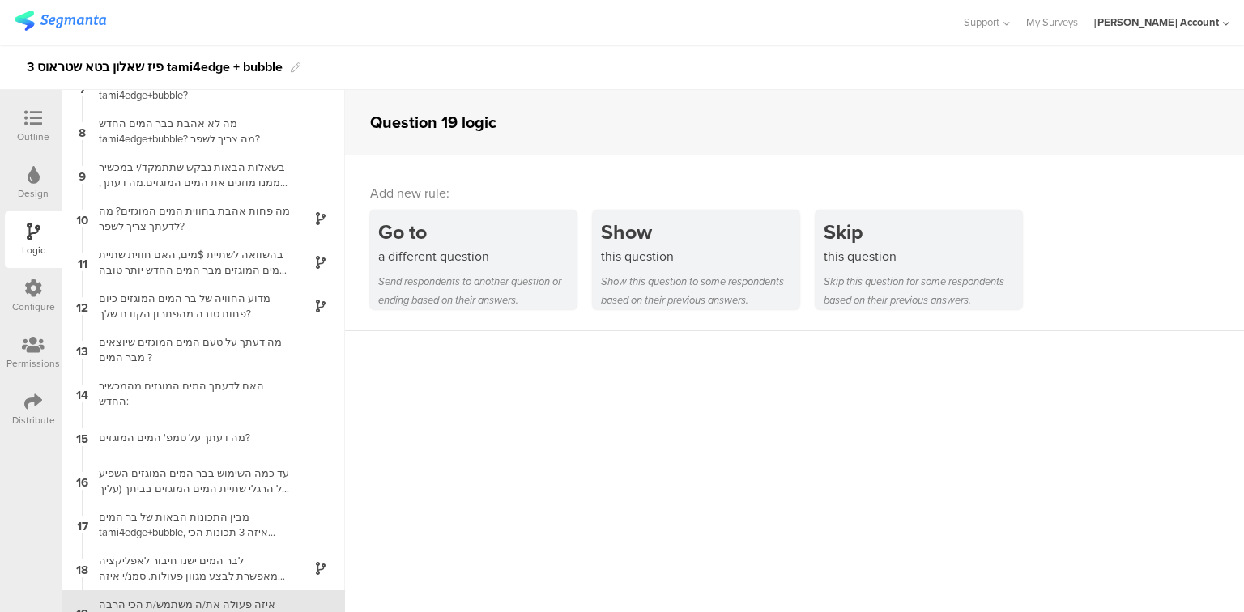
scroll to position [527, 0]
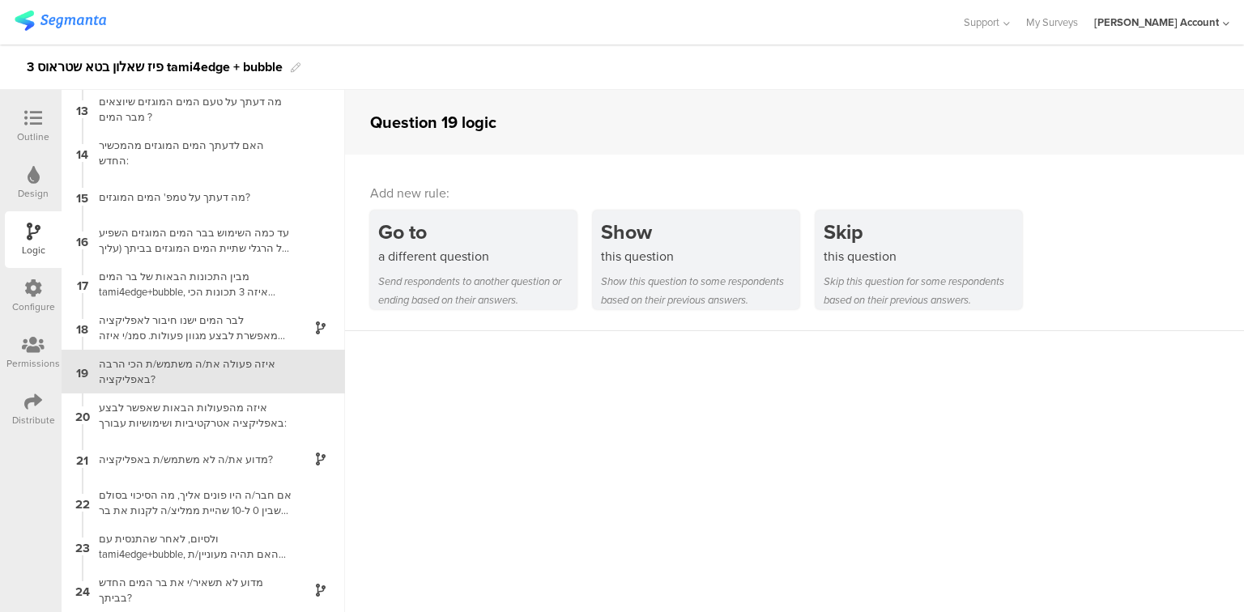
click at [169, 375] on div "איזה פעולה את/ה משתמש/ת הכי הרבה באפליקציה?" at bounding box center [190, 371] width 203 height 31
click at [29, 117] on icon at bounding box center [33, 118] width 18 height 18
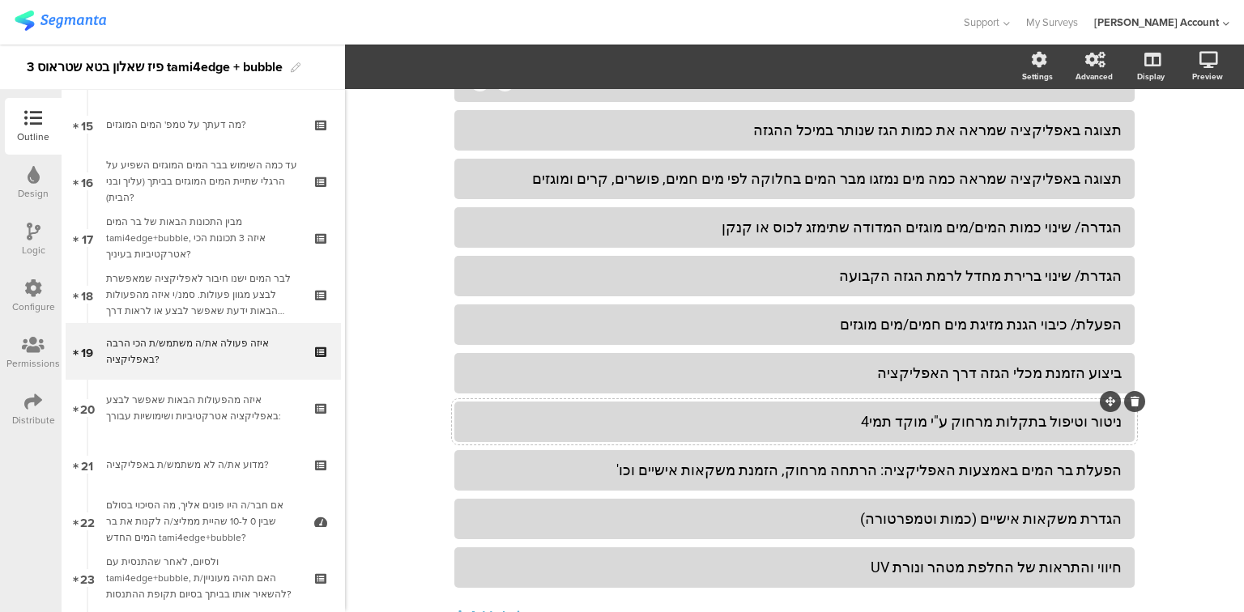
scroll to position [194, 0]
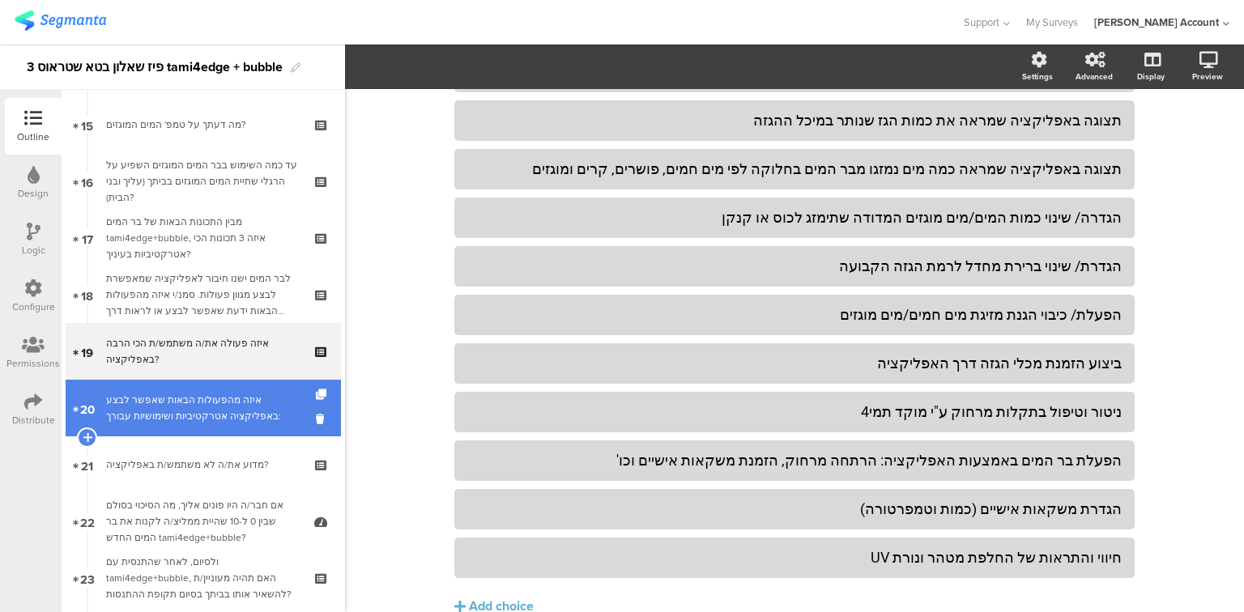
click at [224, 411] on div "איזה מהפעולות הבאות שאפשר לבצע באפליקציה אטרקטיביות ושימושיות עבורך:" at bounding box center [203, 408] width 194 height 32
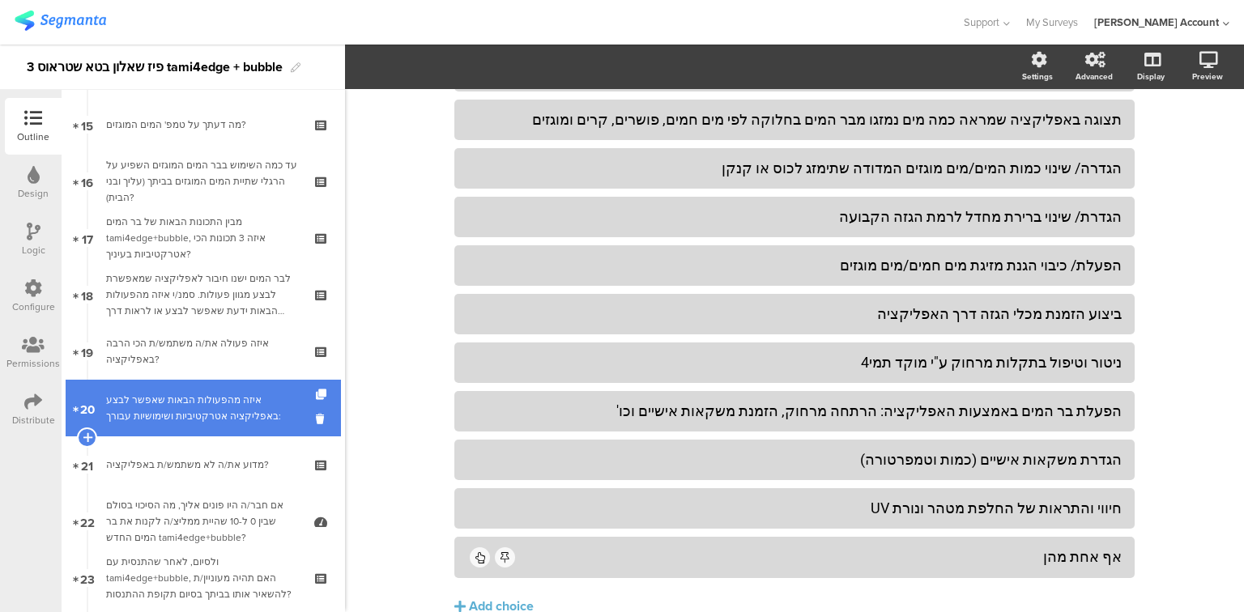
scroll to position [169, 0]
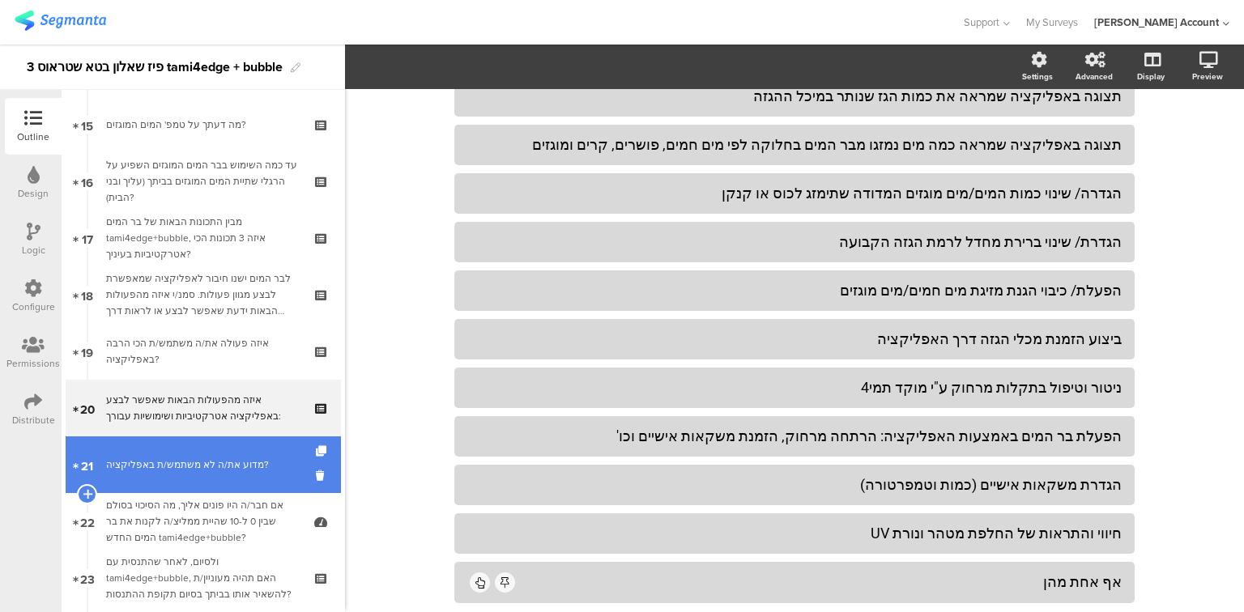
click at [121, 463] on div "מדוע את/ה לא משתמש/ת באפליקציה?" at bounding box center [203, 465] width 194 height 16
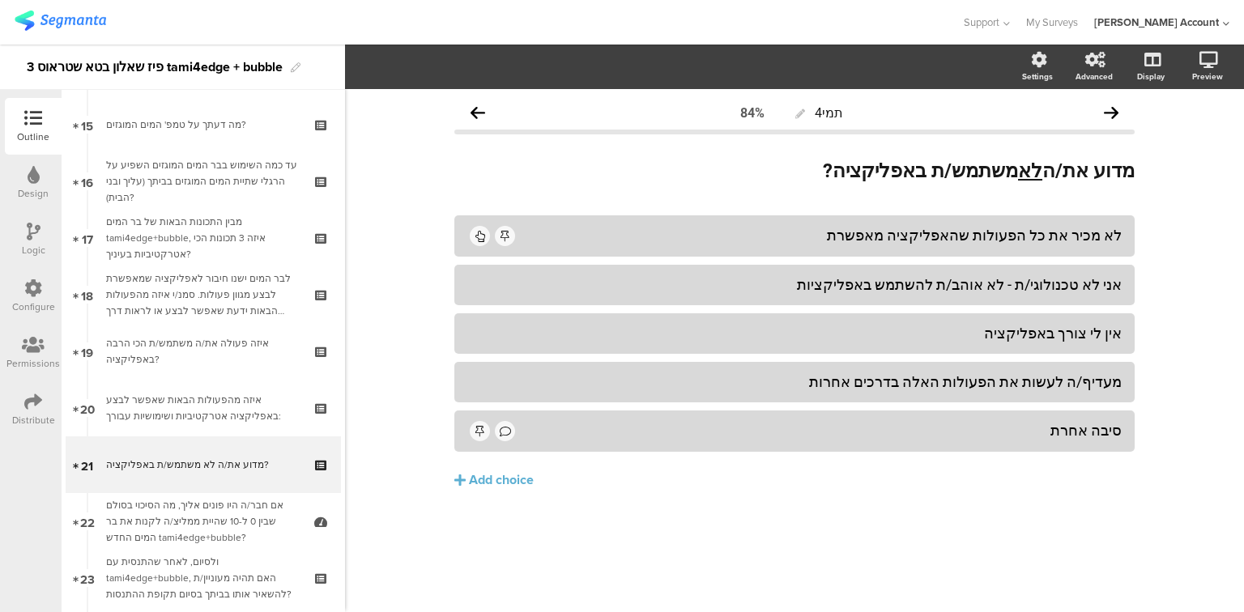
click at [24, 233] on div "Logic" at bounding box center [33, 239] width 57 height 57
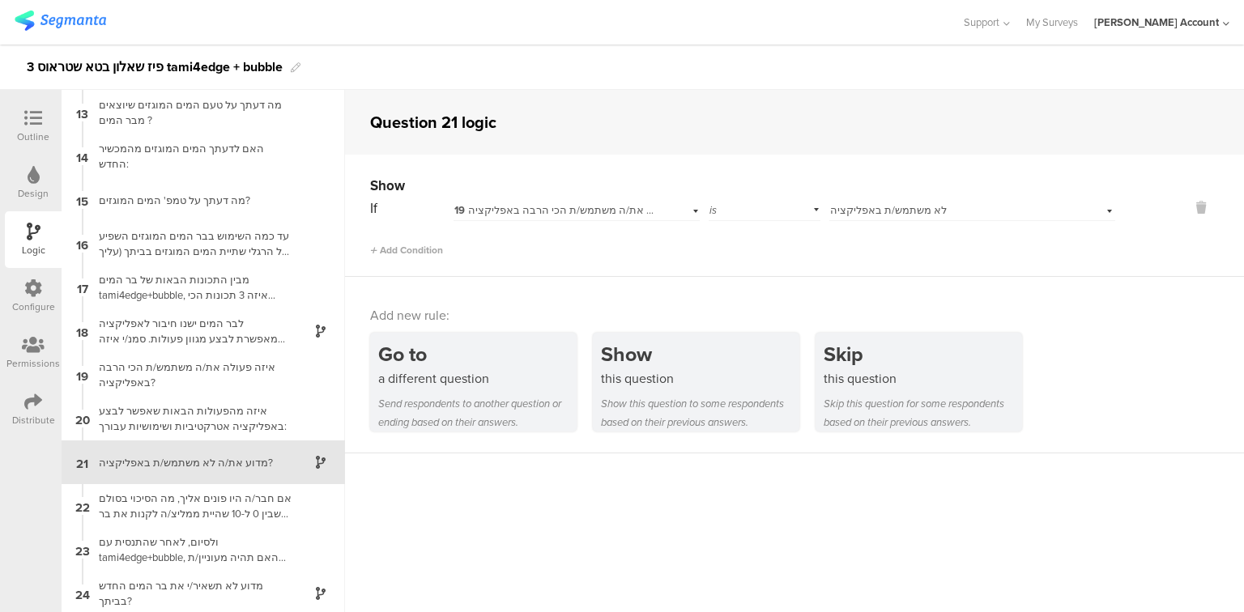
scroll to position [527, 0]
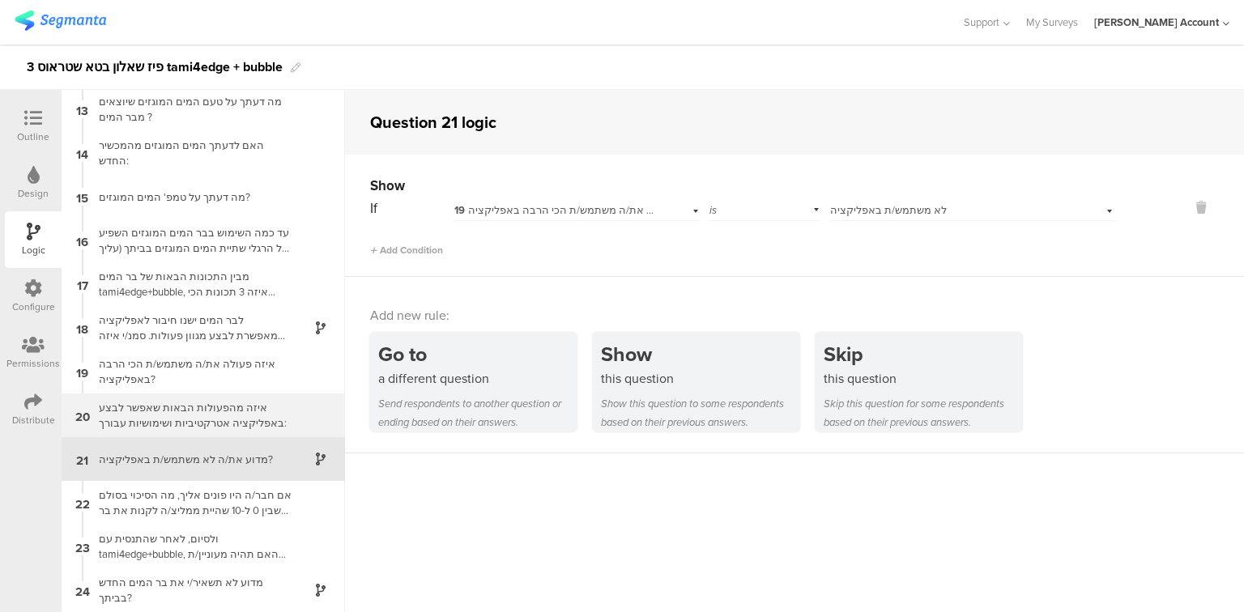
click at [164, 412] on div "איזה מהפעולות הבאות שאפשר לבצע באפליקציה אטרקטיביות ושימושיות עבורך:" at bounding box center [190, 415] width 203 height 31
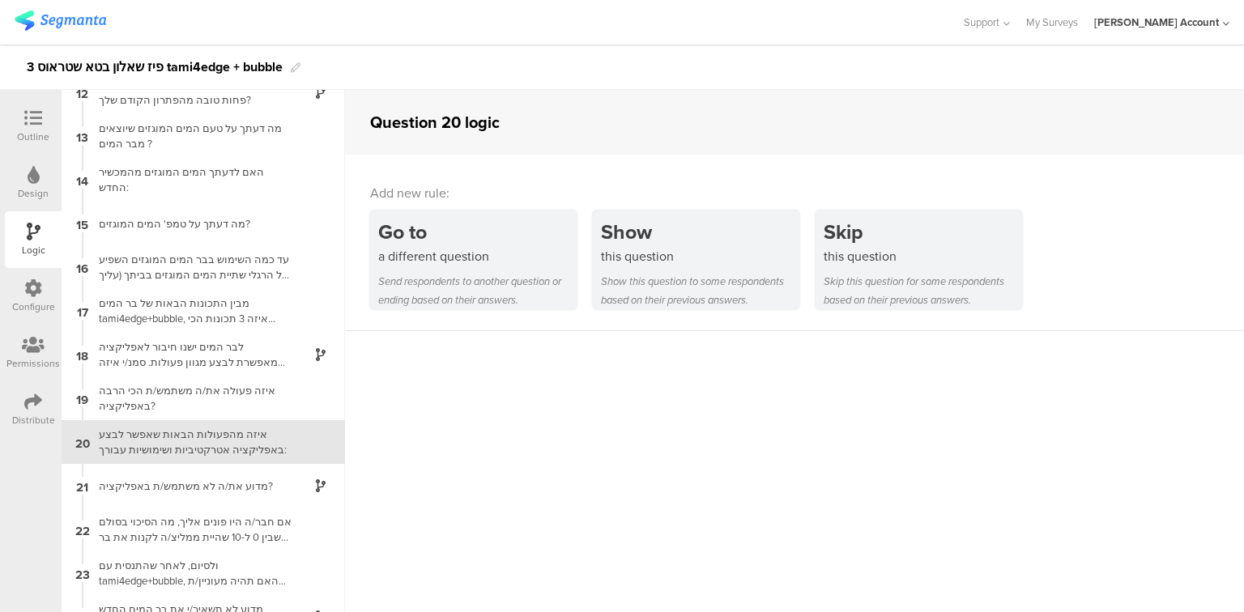
scroll to position [527, 0]
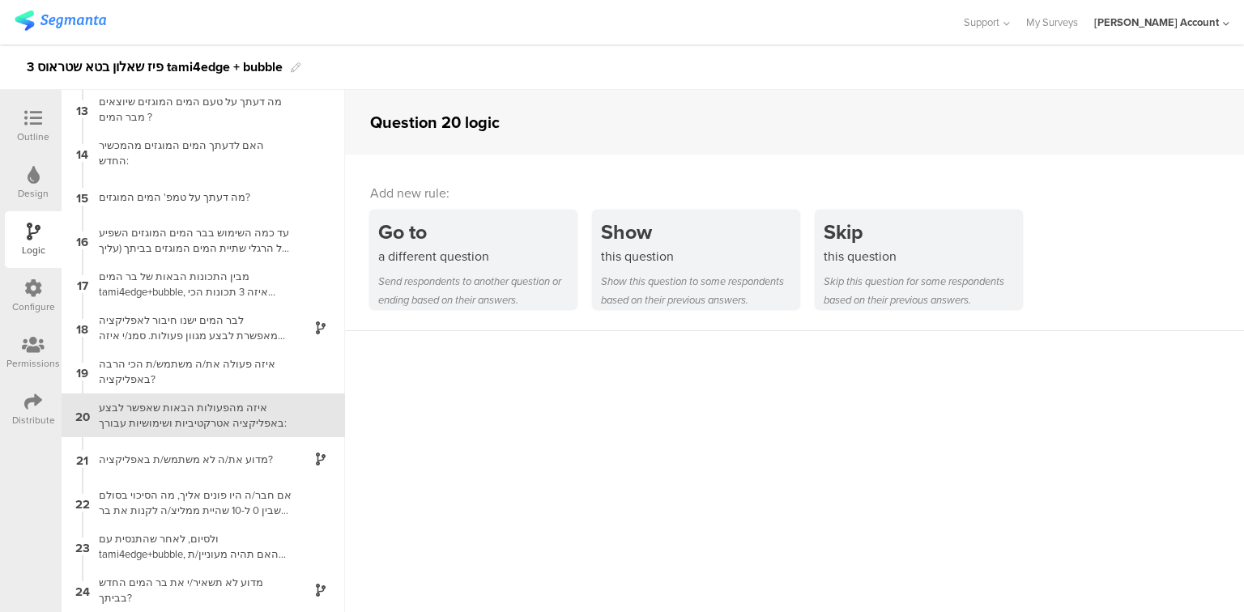
click at [32, 129] on div at bounding box center [33, 119] width 32 height 20
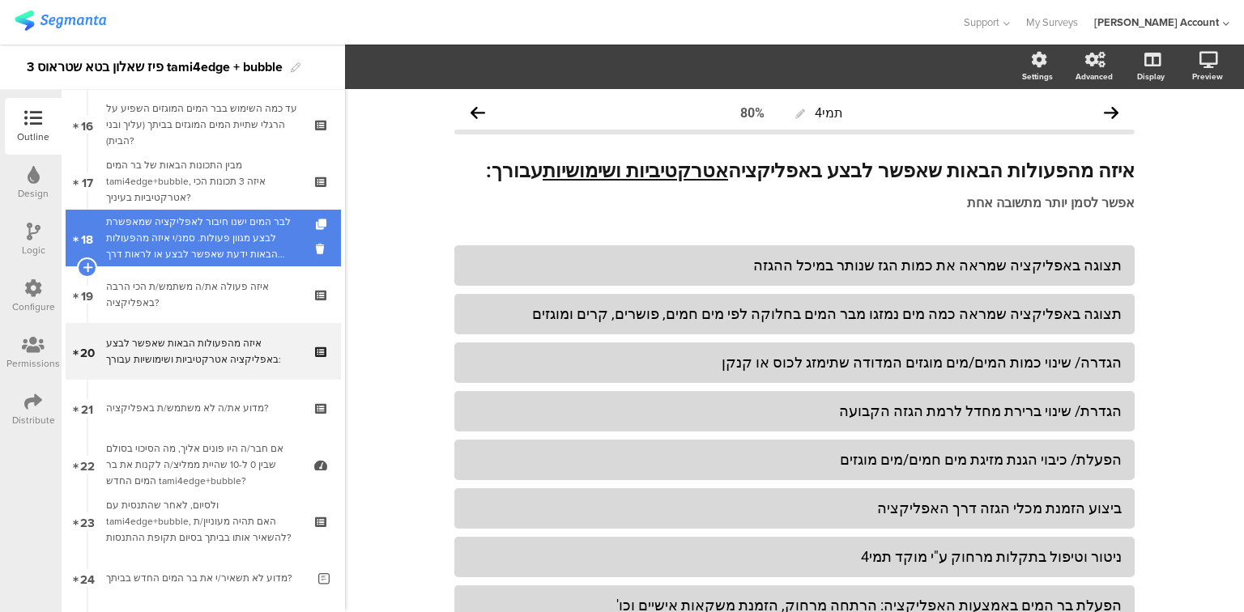
click at [208, 225] on div "לבר המים ישנו חיבור לאפליקציה שמאפשרת לבצע מגוון פעולות. סמנ/י איזה מהפעולות הב…" at bounding box center [203, 238] width 194 height 49
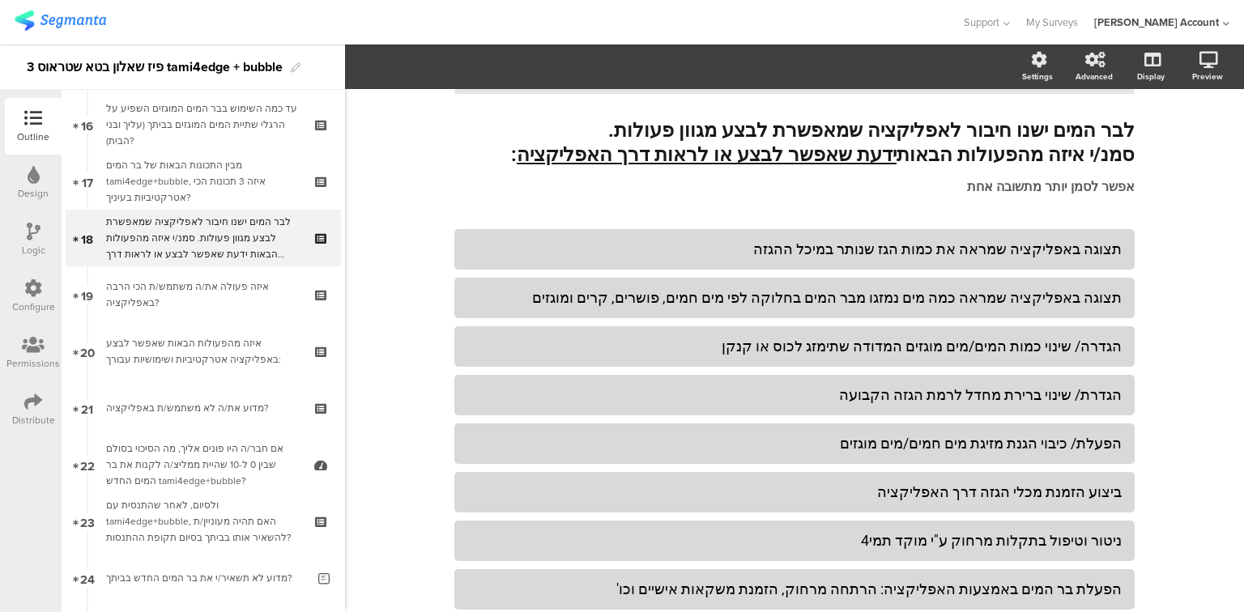
scroll to position [259, 0]
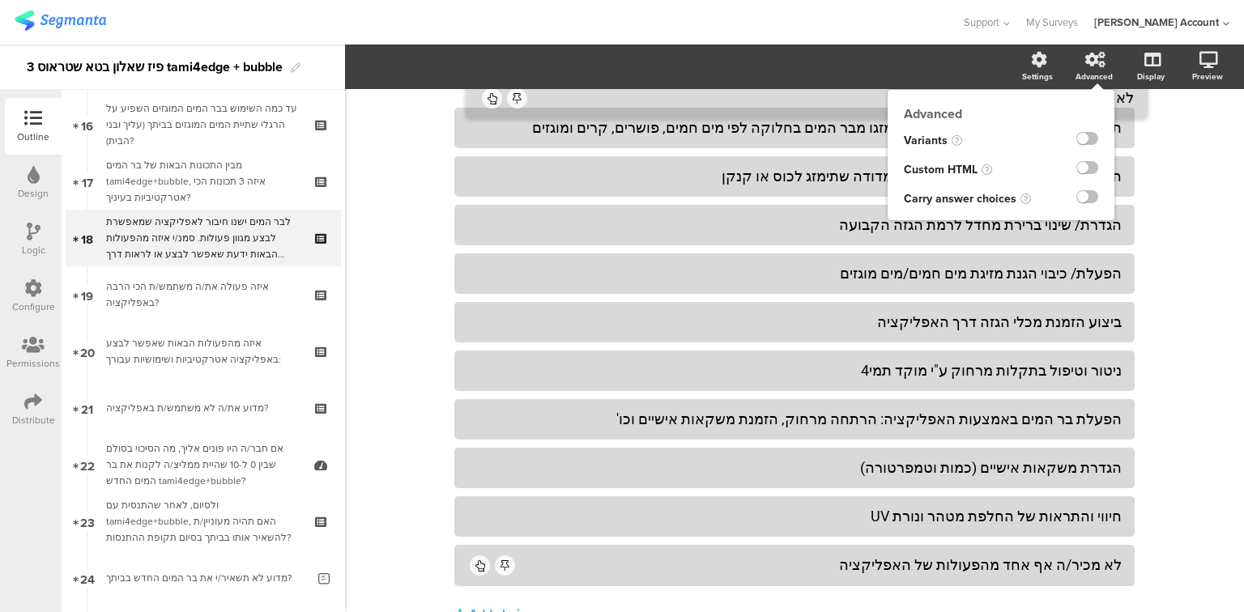
drag, startPoint x: 1105, startPoint y: 548, endPoint x: 1117, endPoint y: 79, distance: 468.4
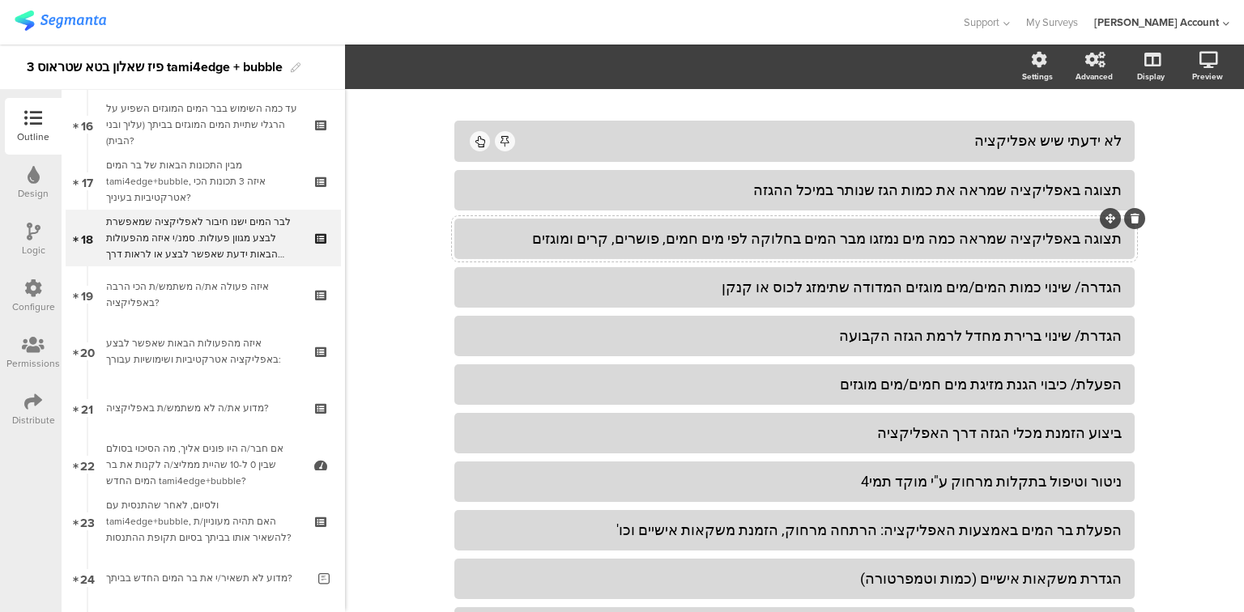
scroll to position [0, 0]
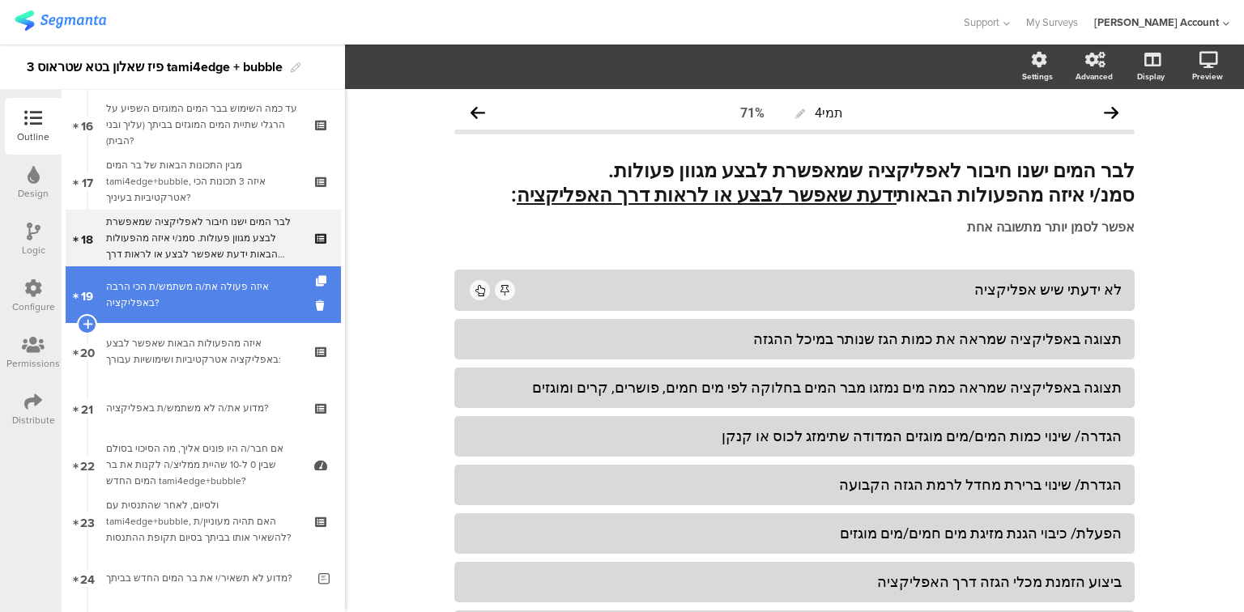
click at [154, 301] on div "איזה פעולה את/ה משתמש/ת הכי הרבה באפליקציה?" at bounding box center [203, 295] width 194 height 32
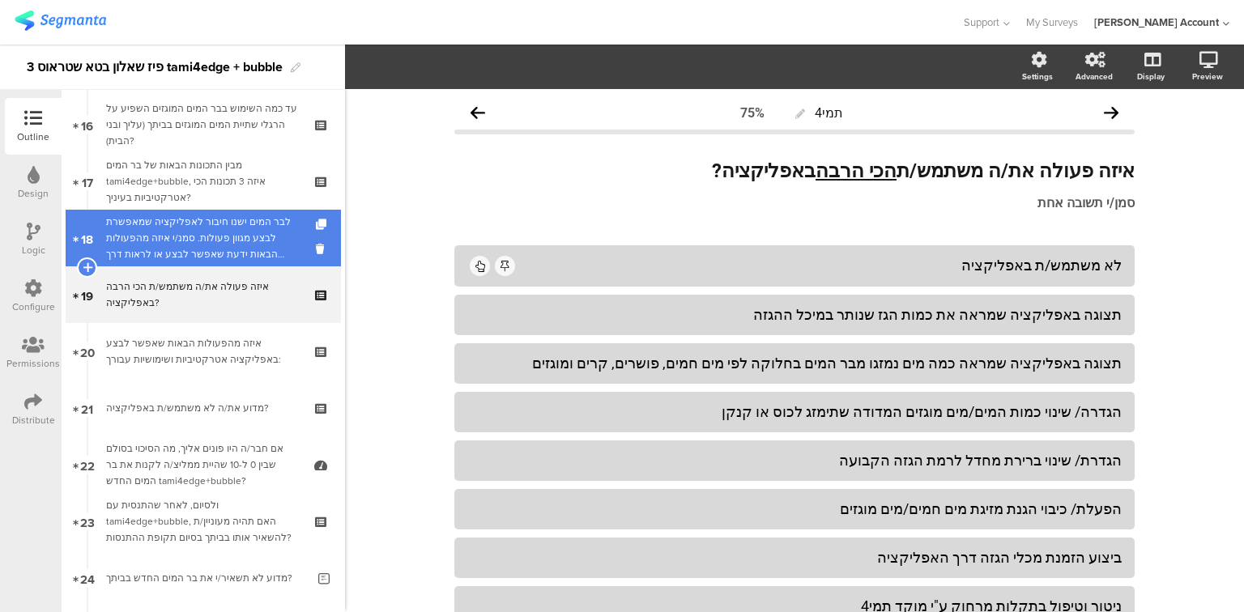
click at [159, 254] on div "לבר המים ישנו חיבור לאפליקציה שמאפשרת לבצע מגוון פעולות. סמנ/י איזה מהפעולות הב…" at bounding box center [203, 238] width 194 height 49
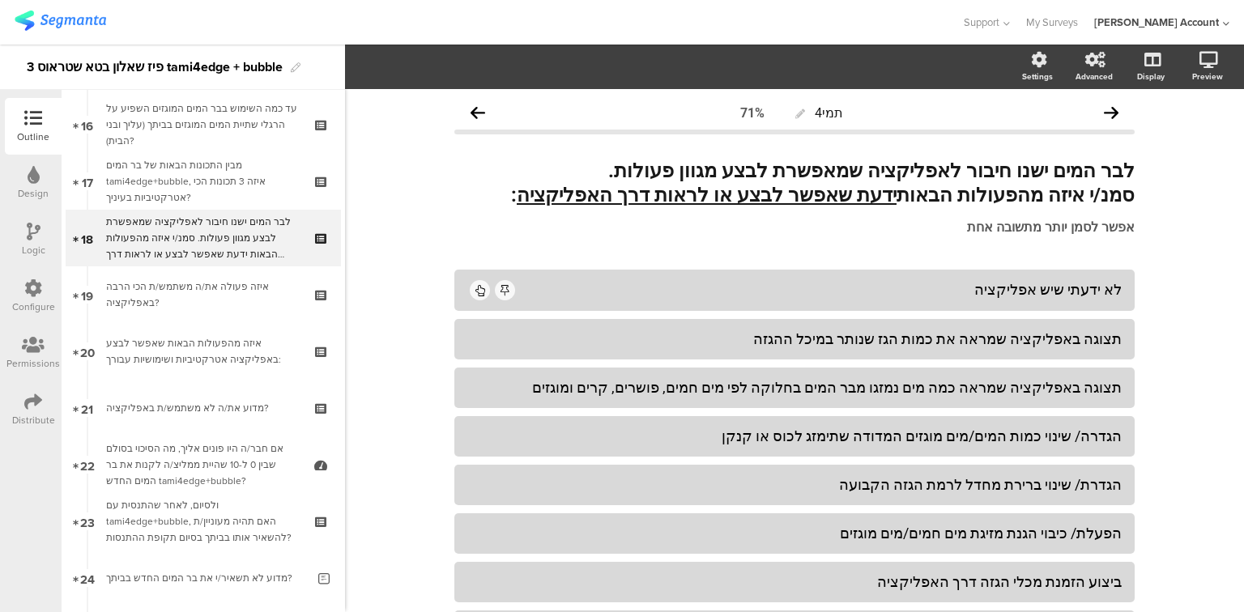
click at [36, 239] on icon at bounding box center [34, 232] width 14 height 18
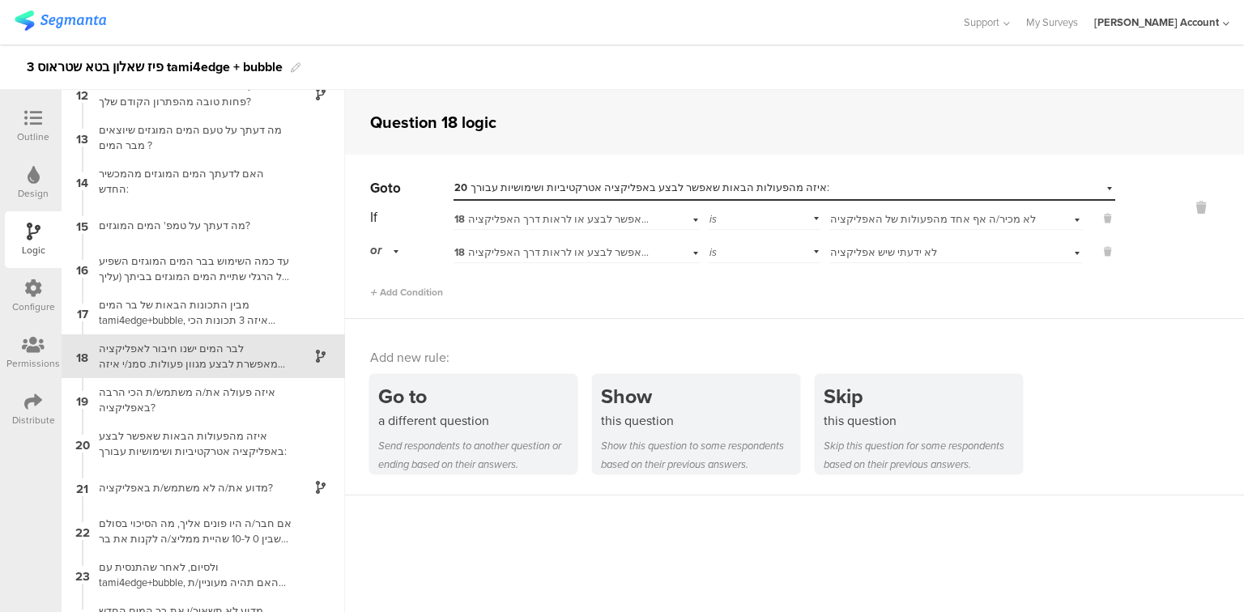
scroll to position [504, 0]
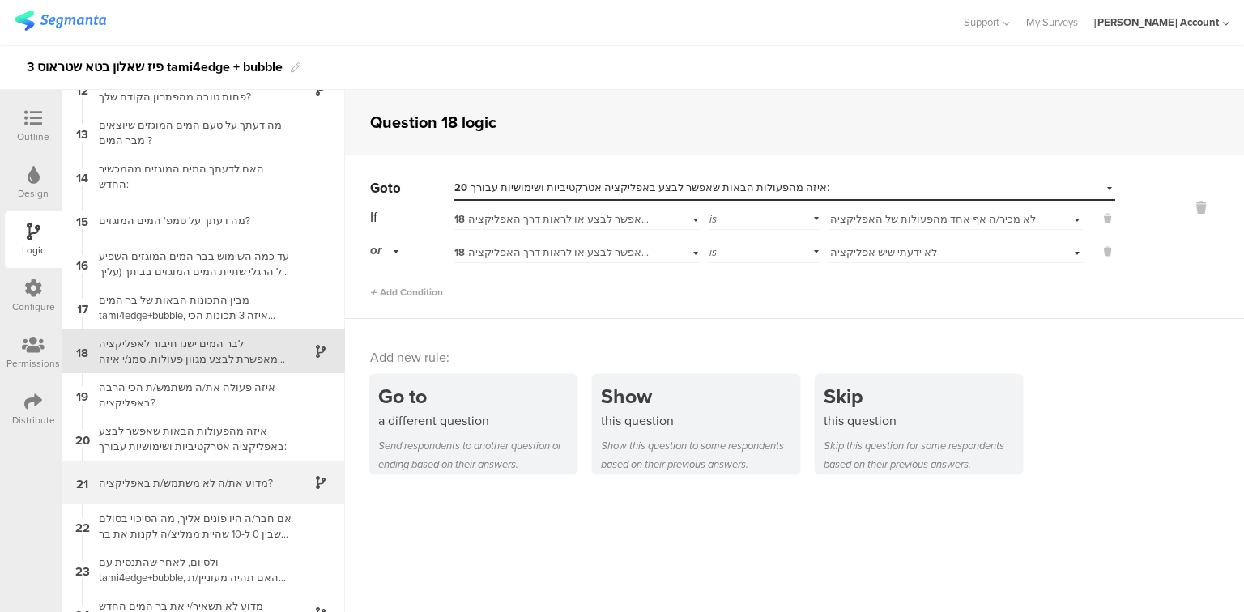
click at [194, 493] on div "21 מדוע את/ה לא משתמש/ת באפליקציה?" at bounding box center [204, 483] width 284 height 44
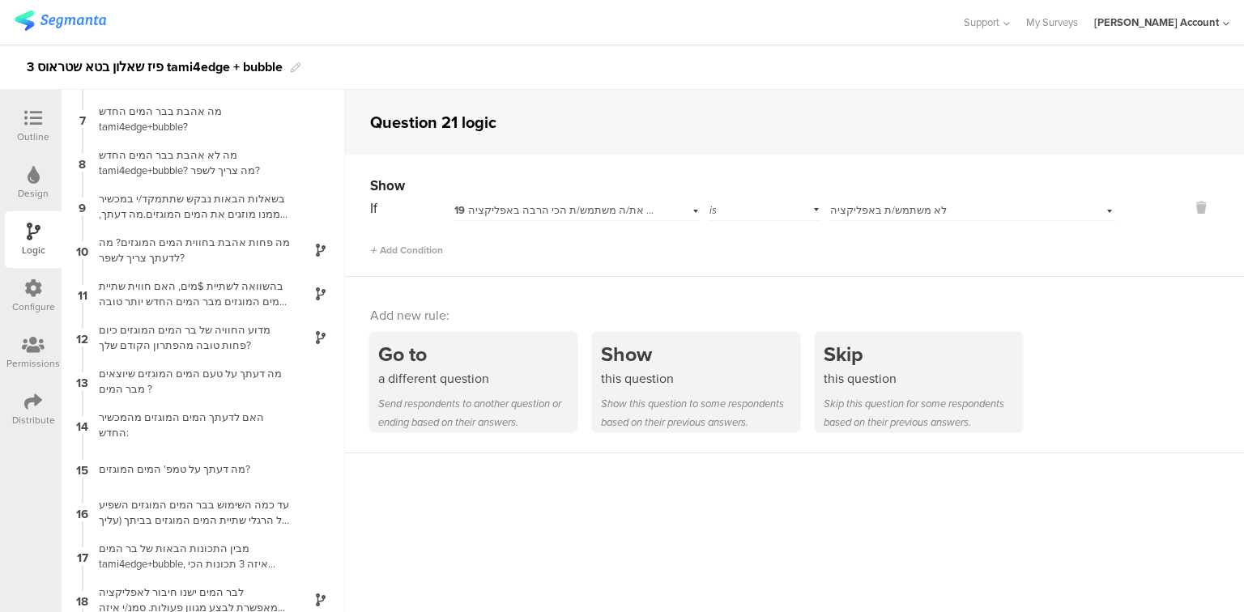
scroll to position [527, 0]
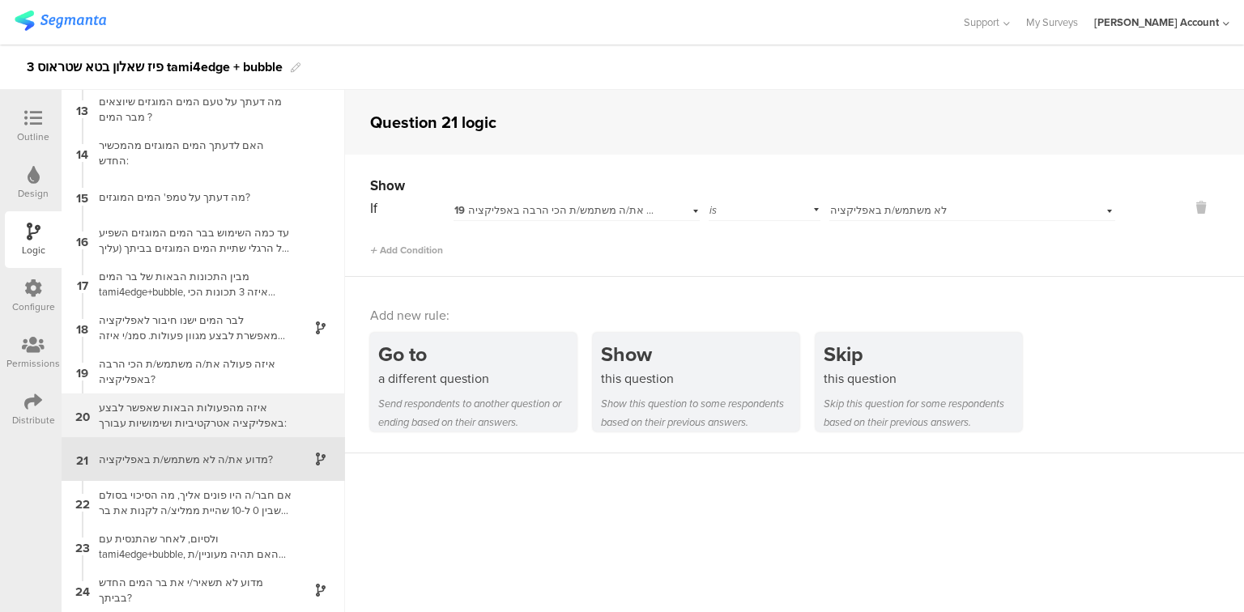
click at [191, 414] on div "איזה מהפעולות הבאות שאפשר לבצע באפליקציה אטרקטיביות ושימושיות עבורך:" at bounding box center [190, 415] width 203 height 31
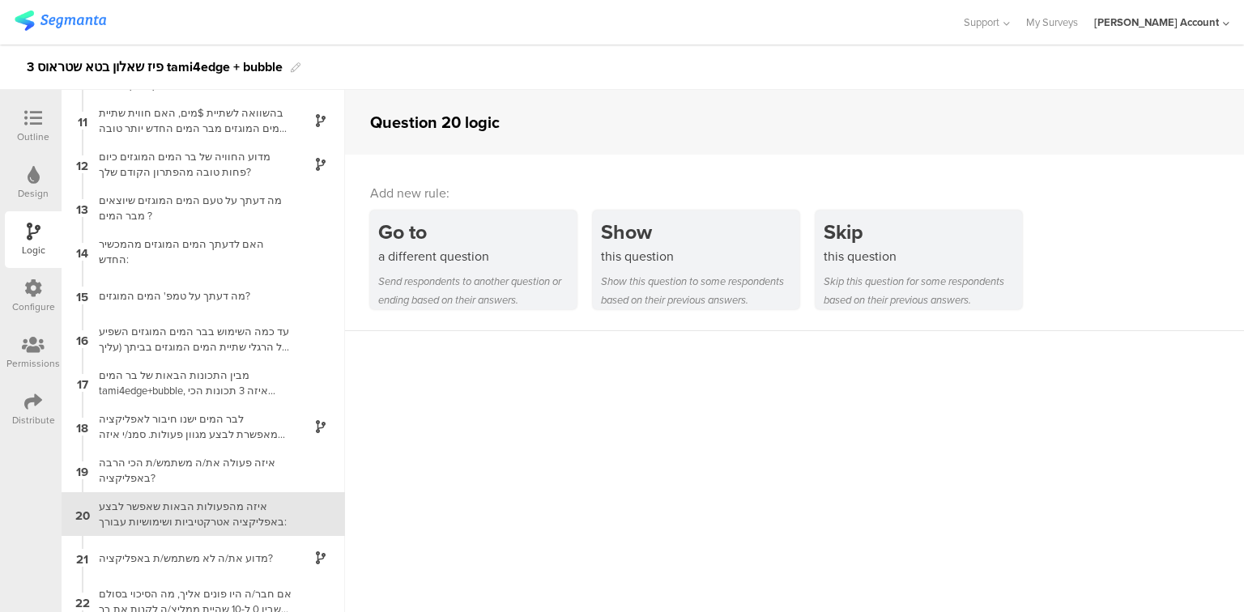
scroll to position [527, 0]
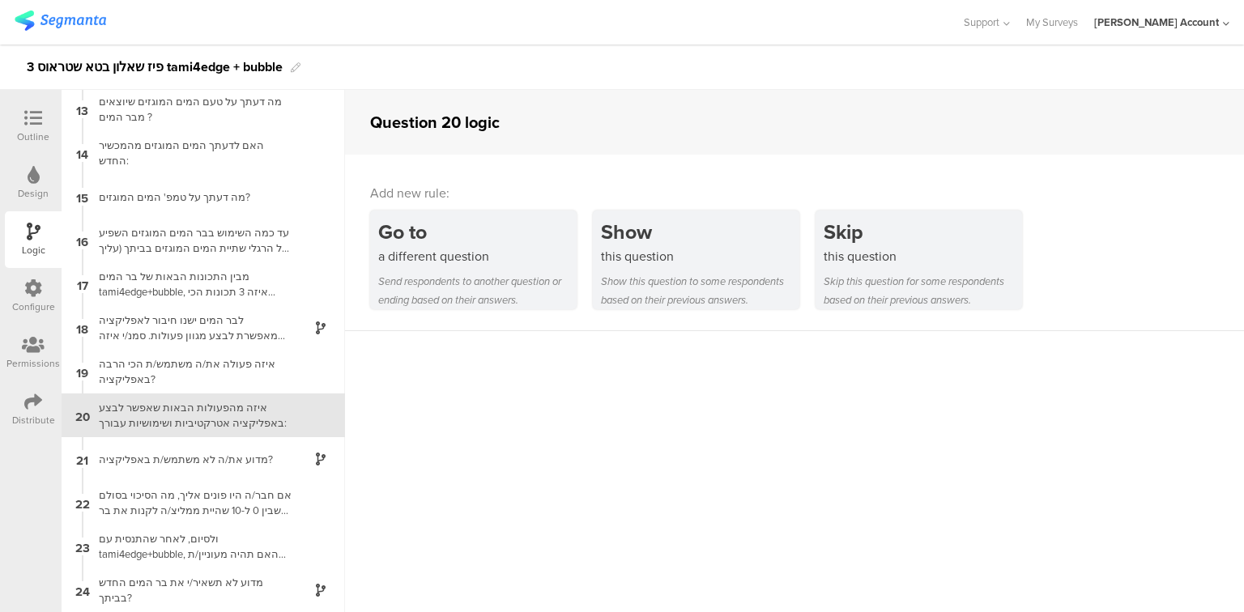
click at [32, 126] on icon at bounding box center [33, 118] width 18 height 18
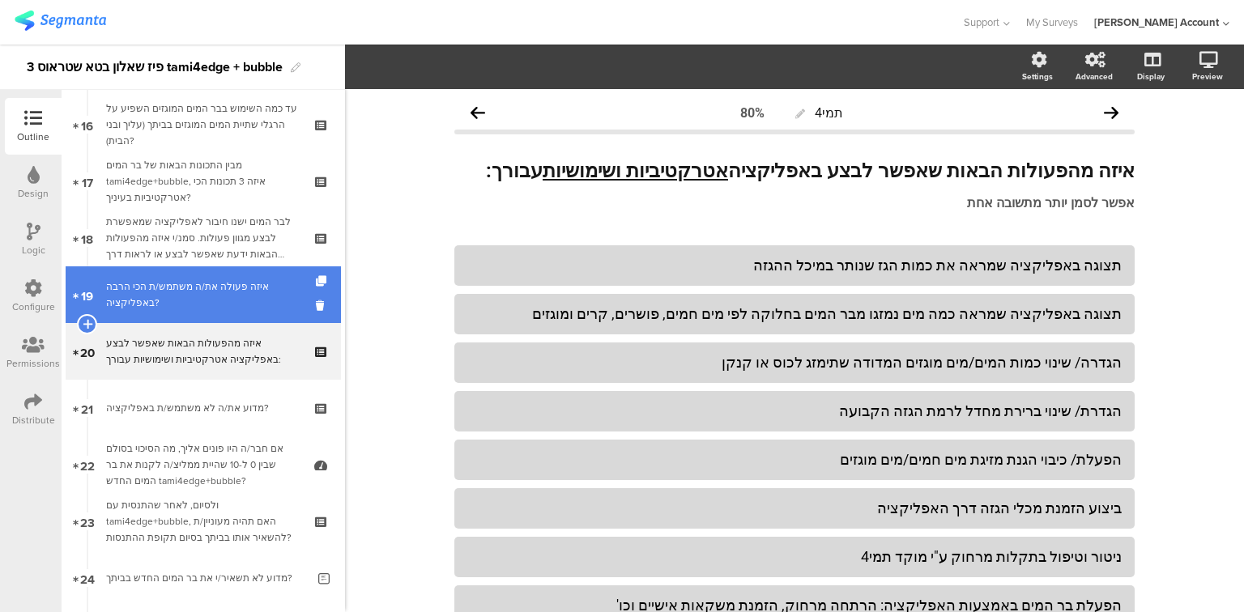
click at [179, 305] on div "איזה פעולה את/ה משתמש/ת הכי הרבה באפליקציה?" at bounding box center [203, 295] width 194 height 32
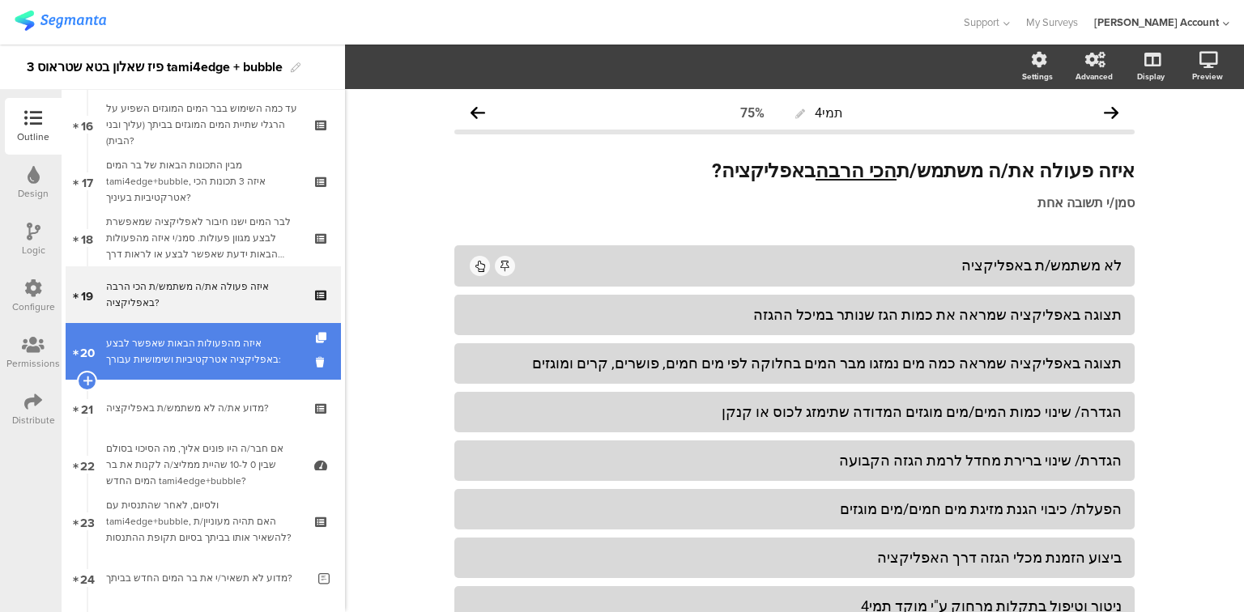
click at [180, 352] on div "איזה מהפעולות הבאות שאפשר לבצע באפליקציה אטרקטיביות ושימושיות עבורך:" at bounding box center [203, 351] width 194 height 32
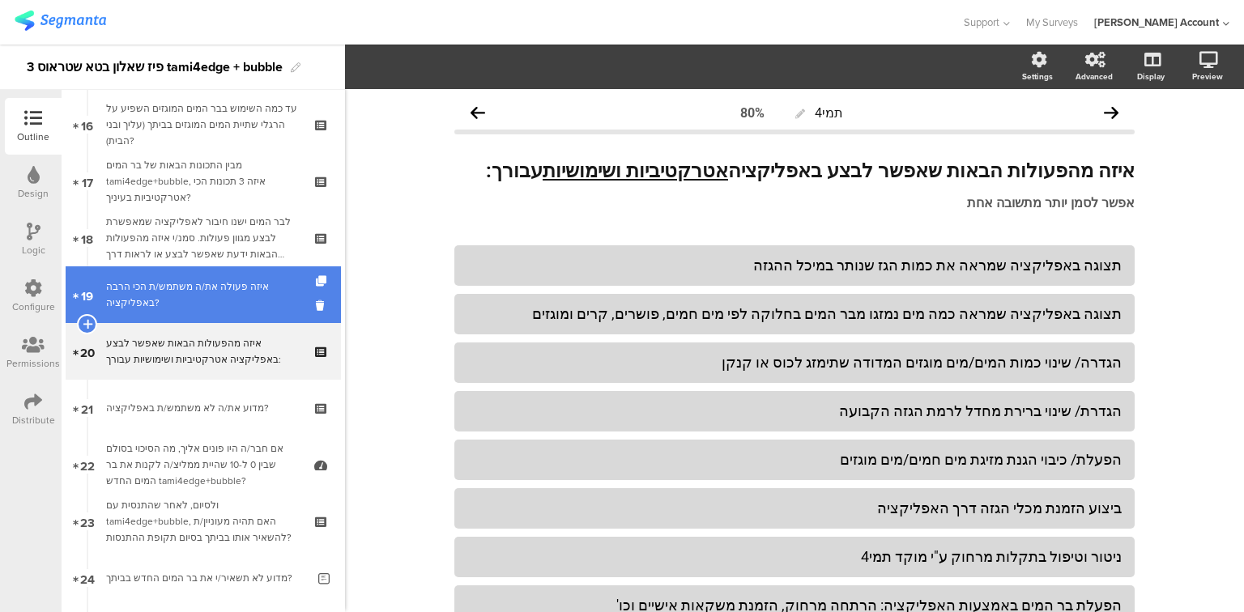
click at [183, 305] on div "איזה פעולה את/ה משתמש/ת הכי הרבה באפליקציה?" at bounding box center [203, 295] width 194 height 32
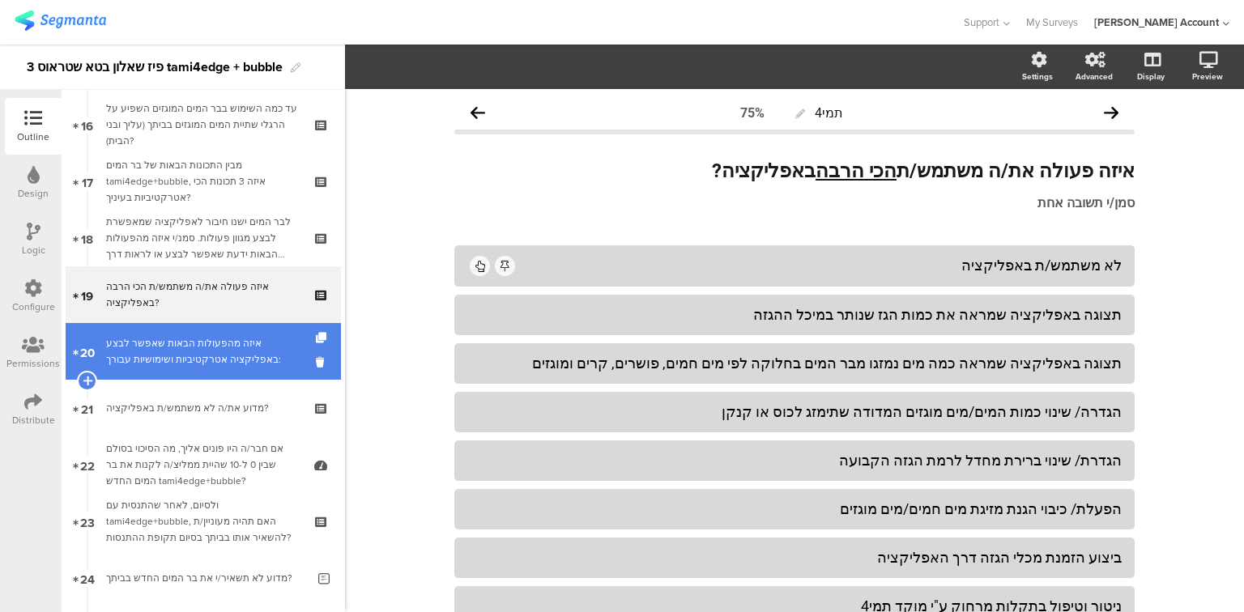
click at [175, 362] on div "איזה מהפעולות הבאות שאפשר לבצע באפליקציה אטרקטיביות ושימושיות עבורך:" at bounding box center [203, 351] width 194 height 32
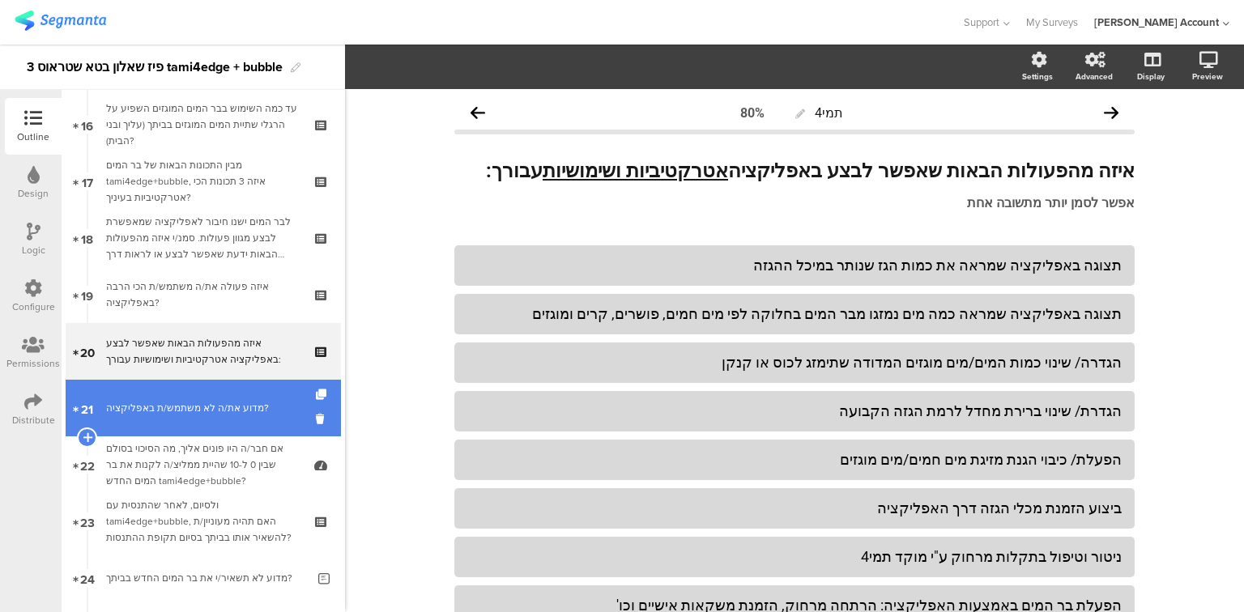
click at [175, 402] on div "מדוע את/ה לא משתמש/ת באפליקציה?" at bounding box center [203, 408] width 194 height 16
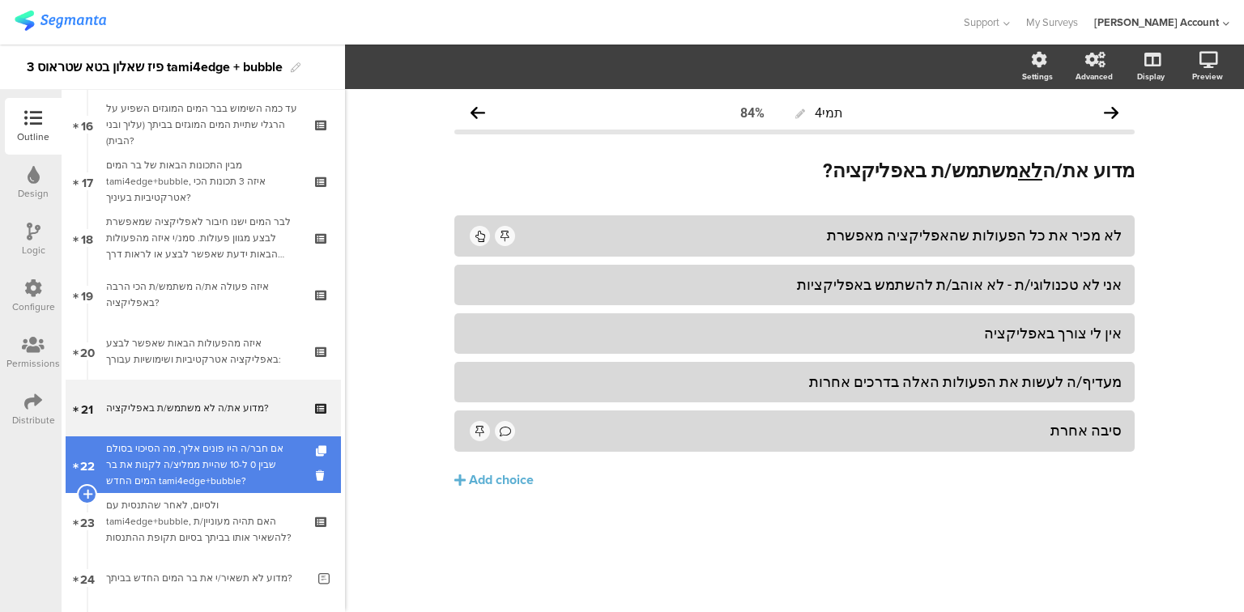
click at [186, 470] on div "אם חבר/ה היו פונים אליך, מה הסיכוי בסולם שבין 0 ל-10 שהיית ממליצ/ה לקנות את בר …" at bounding box center [203, 465] width 194 height 49
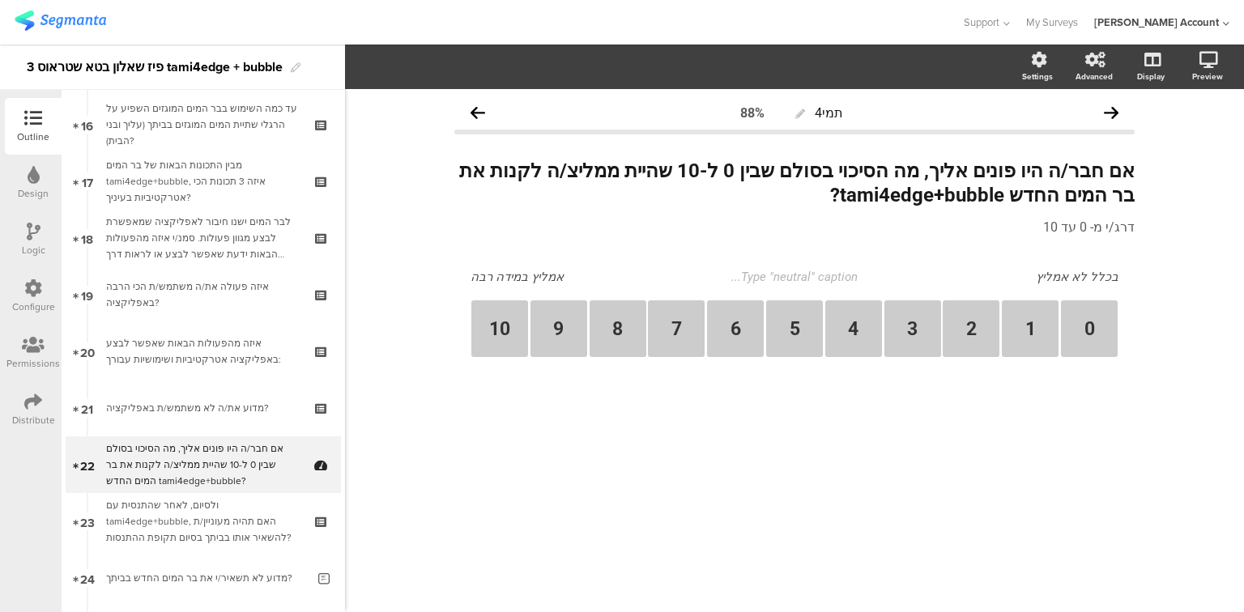
click at [37, 243] on div "Logic" at bounding box center [33, 250] width 23 height 15
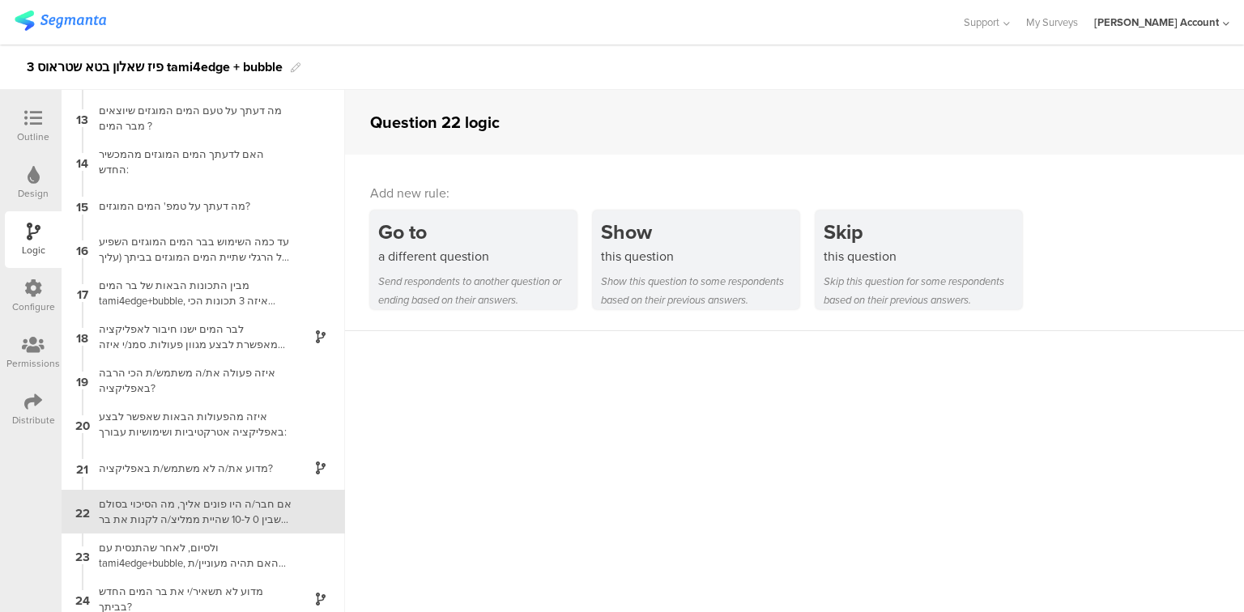
scroll to position [527, 0]
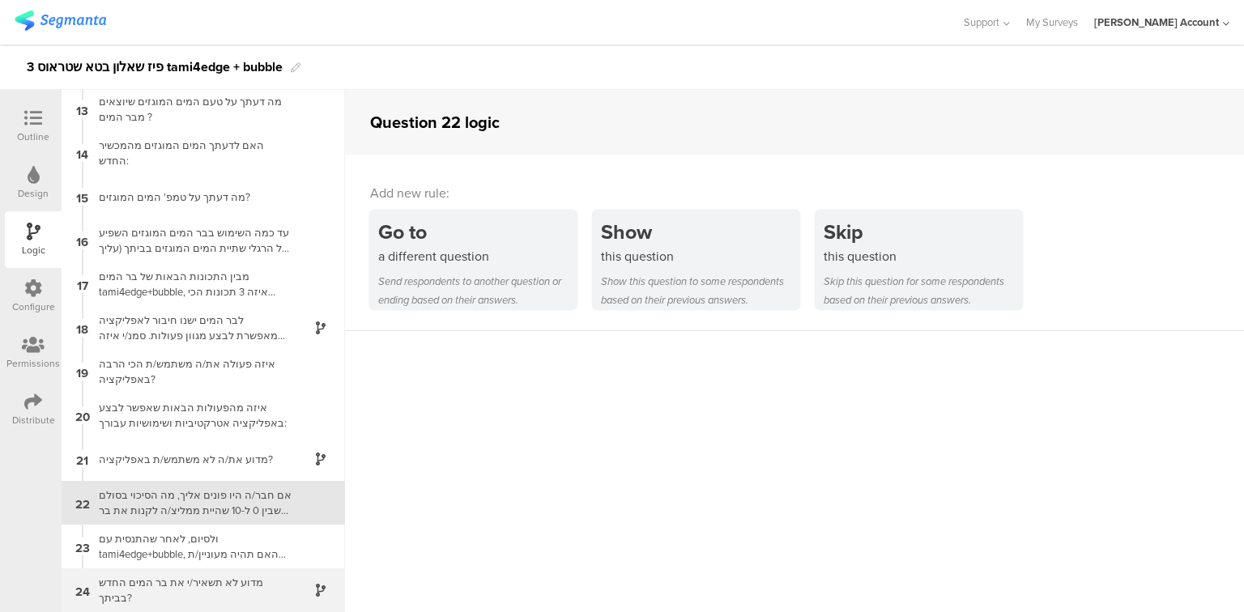
click at [160, 590] on div "מדוע לא תשאיר/י את בר המים החדש בביתך?" at bounding box center [190, 590] width 203 height 31
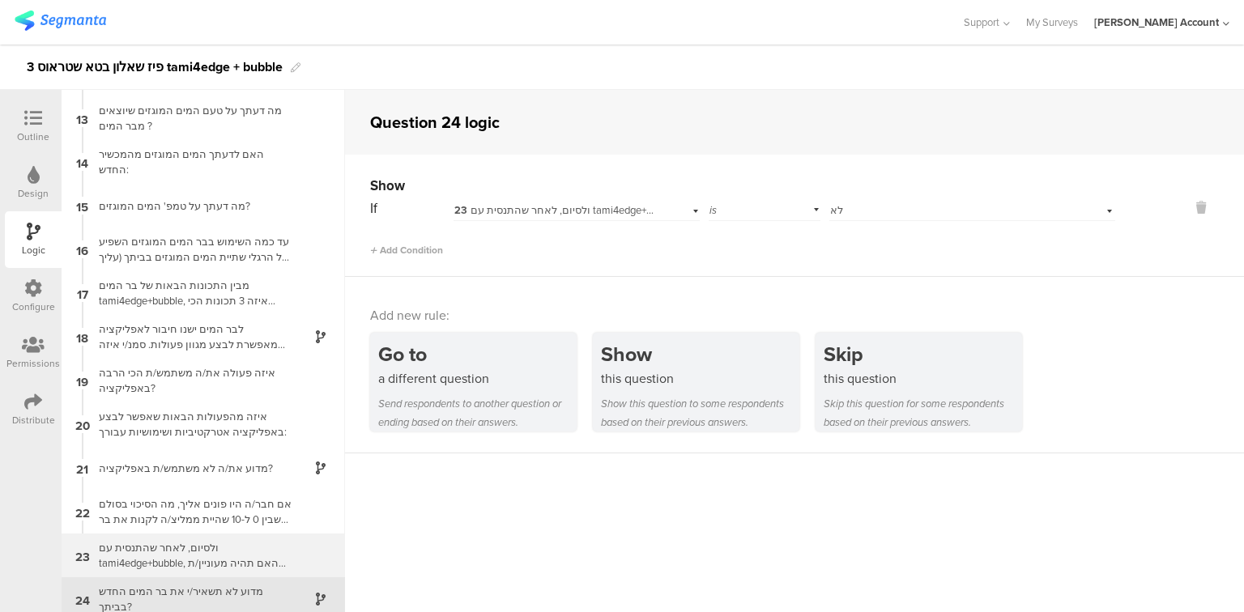
scroll to position [527, 0]
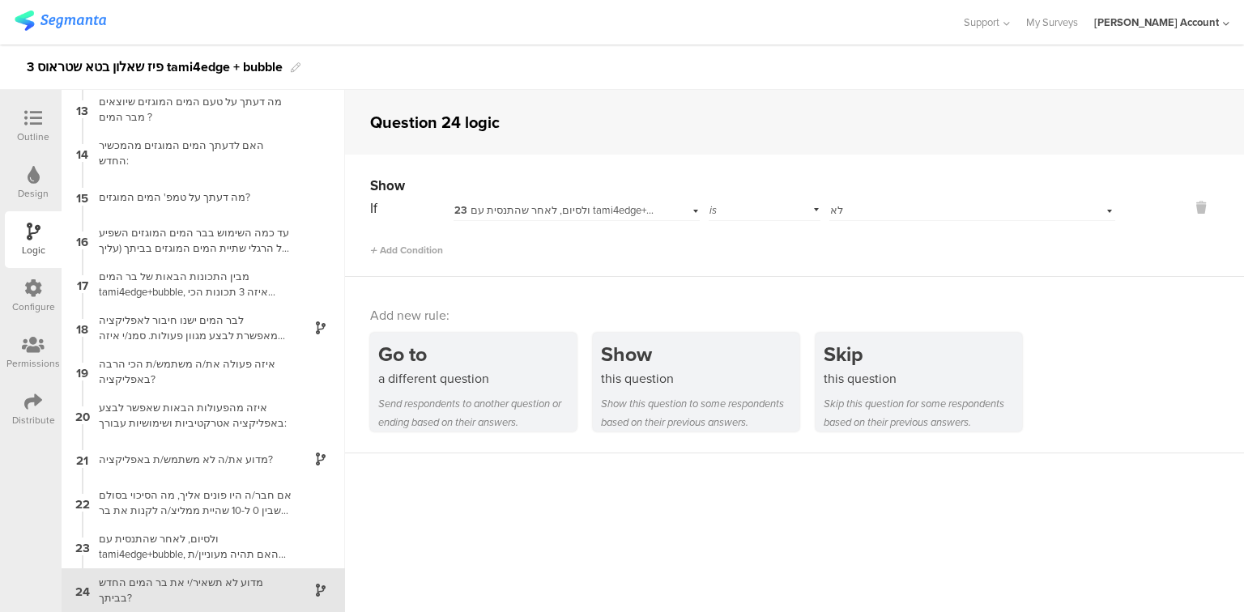
click at [19, 116] on div at bounding box center [33, 119] width 32 height 20
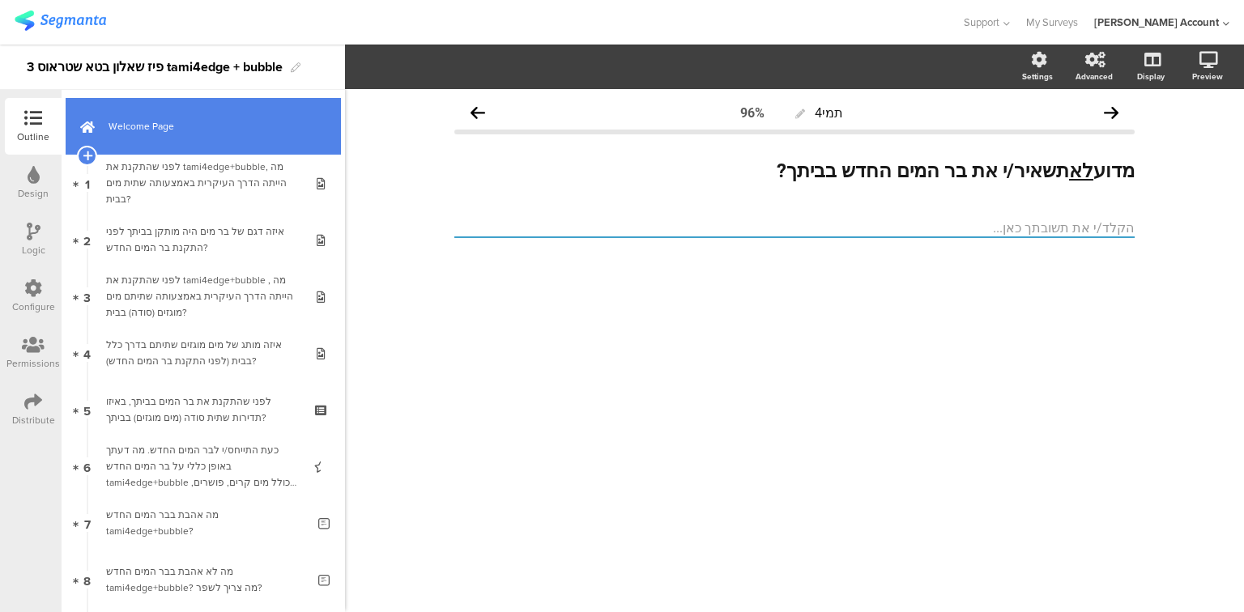
click at [193, 122] on span "Welcome Page" at bounding box center [212, 126] width 207 height 16
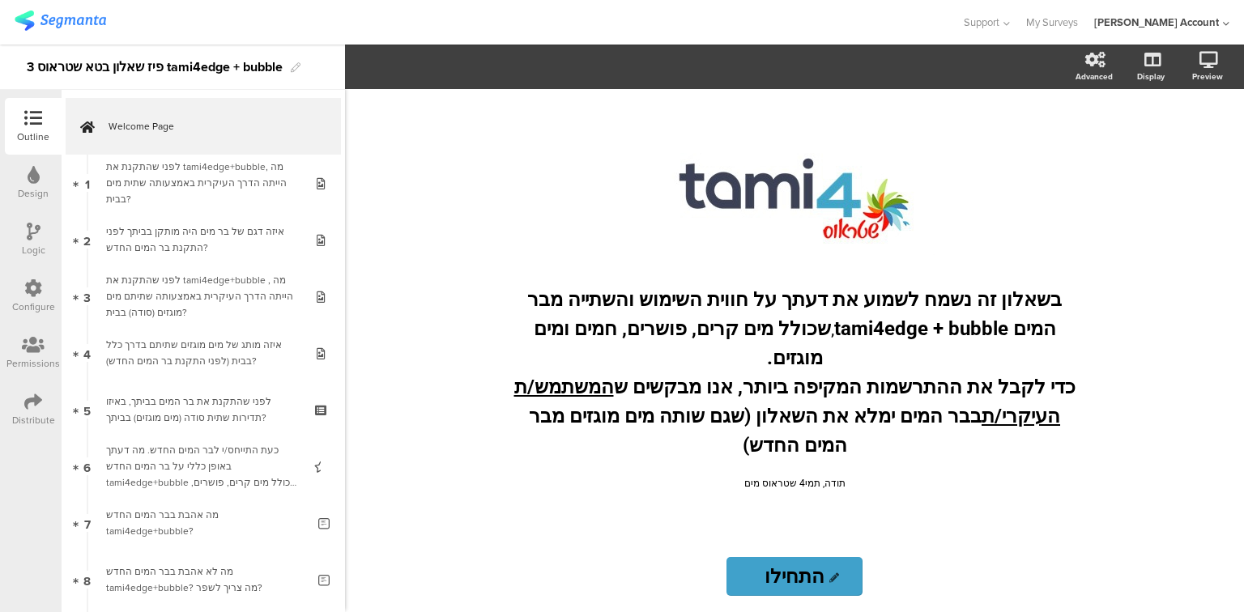
click at [22, 404] on div "Distribute" at bounding box center [33, 410] width 57 height 57
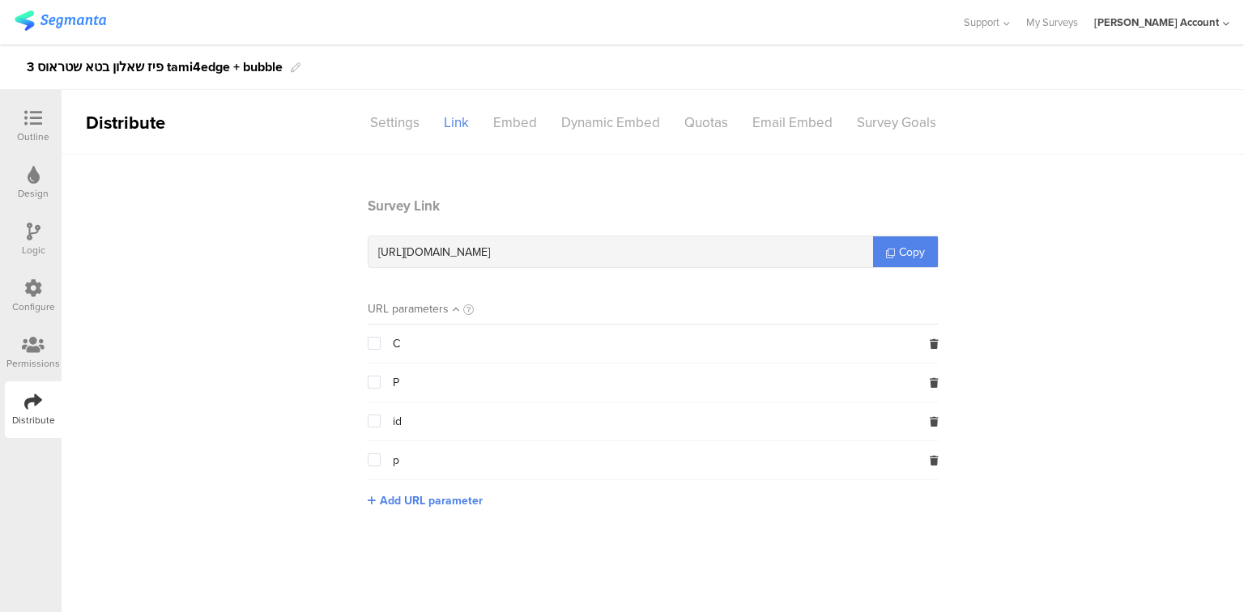
click at [39, 122] on icon at bounding box center [33, 118] width 18 height 18
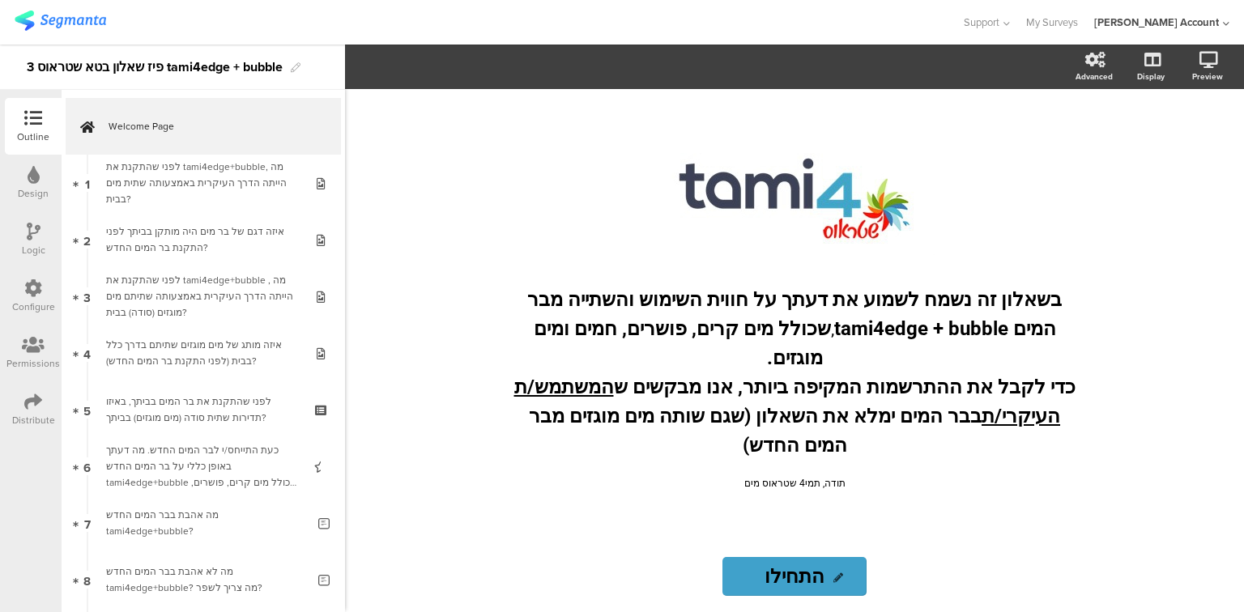
click at [31, 348] on icon at bounding box center [33, 345] width 23 height 18
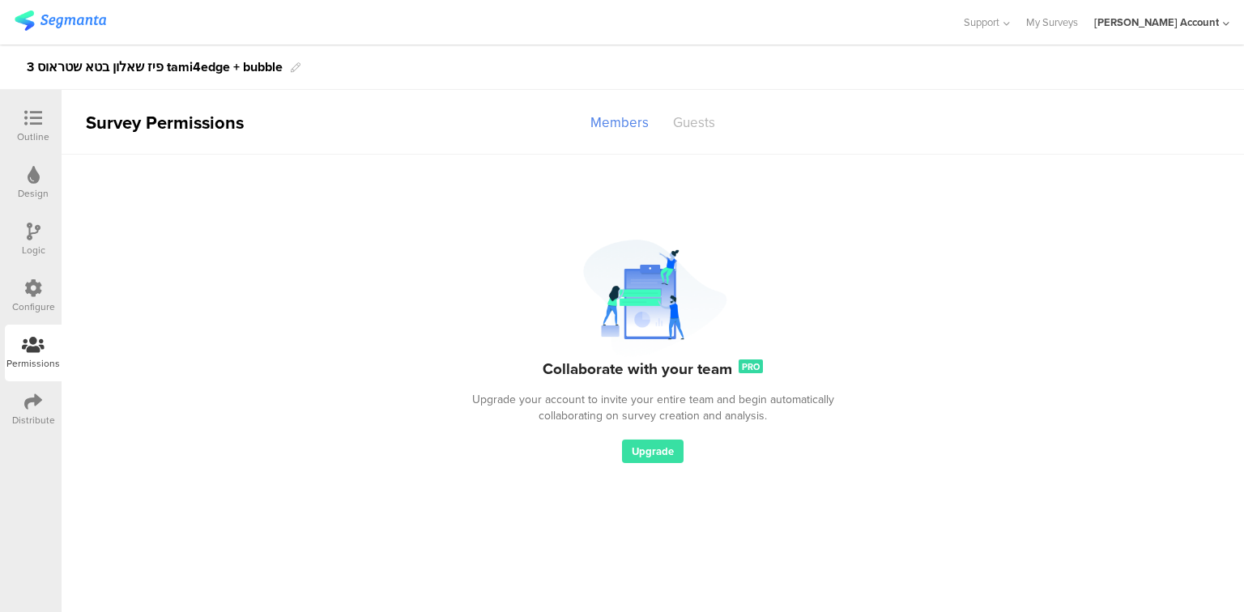
click at [700, 133] on div "Guests" at bounding box center [694, 123] width 66 height 28
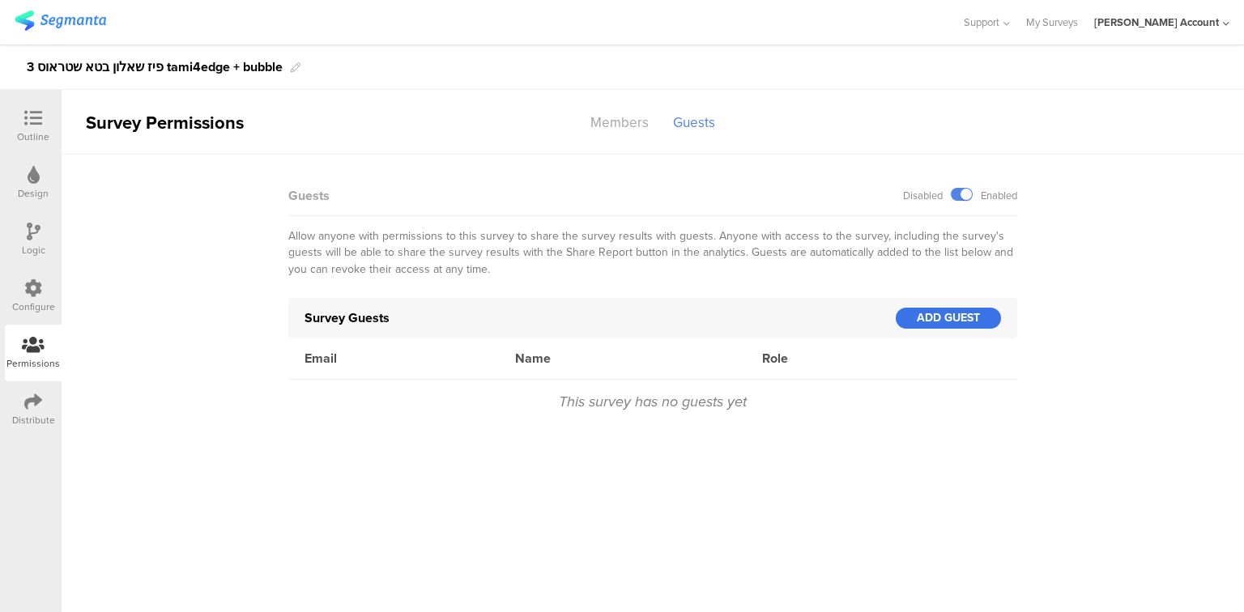
click at [911, 318] on div "ADD GUEST" at bounding box center [948, 318] width 105 height 21
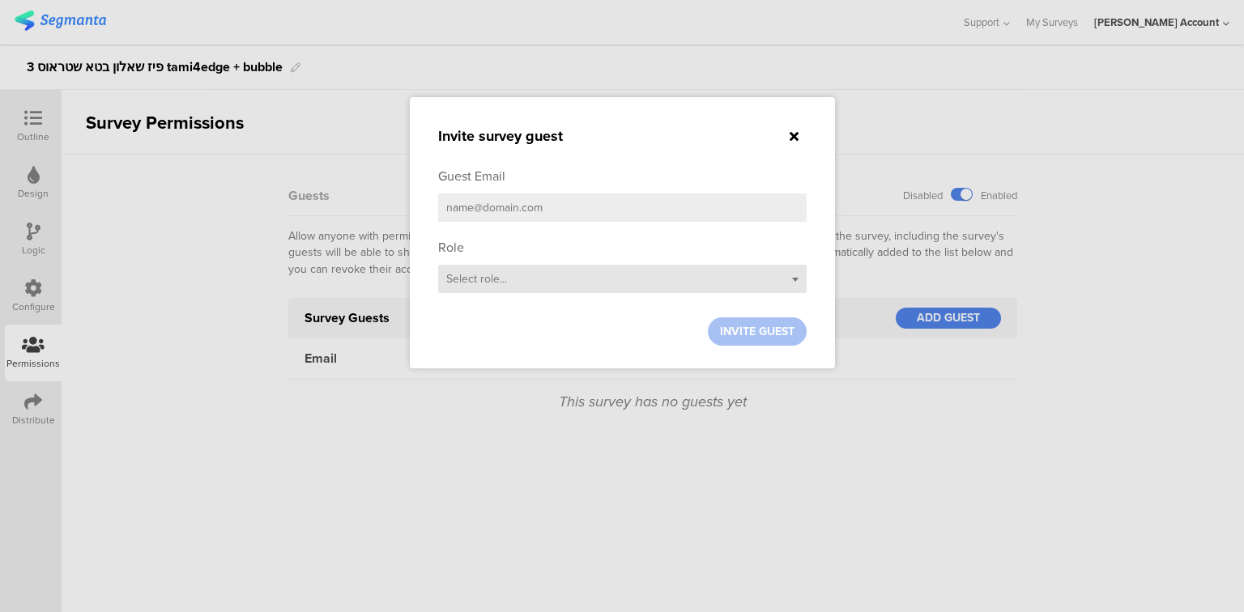
click at [584, 282] on div "Select role..." at bounding box center [622, 279] width 369 height 28
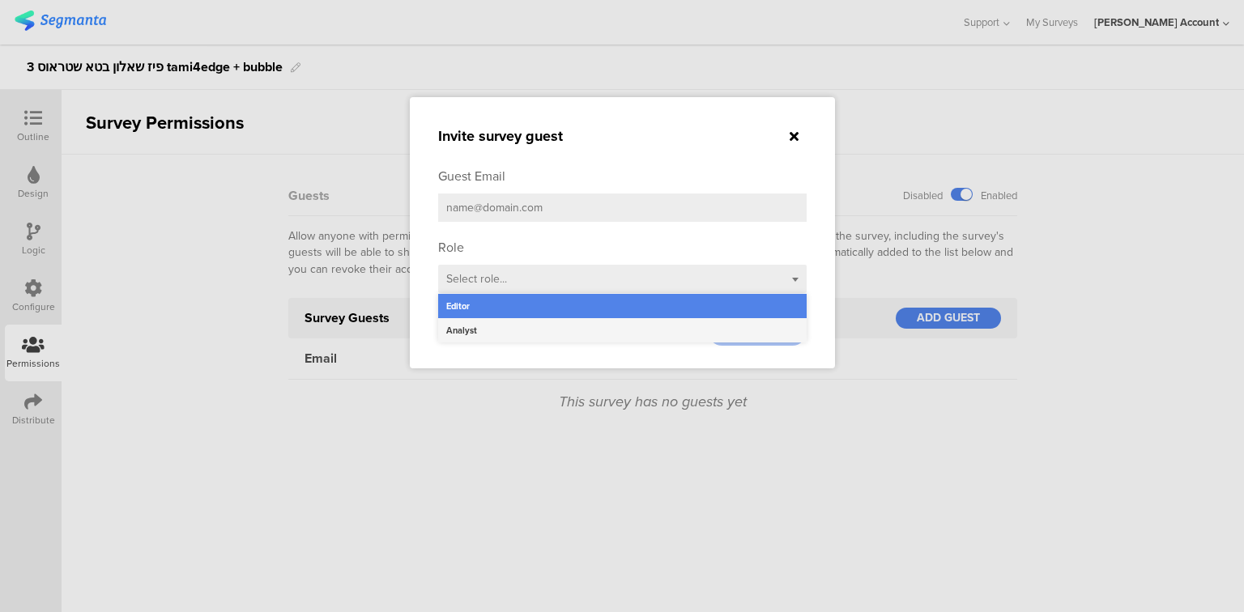
click at [566, 332] on div "Analyst" at bounding box center [622, 330] width 369 height 24
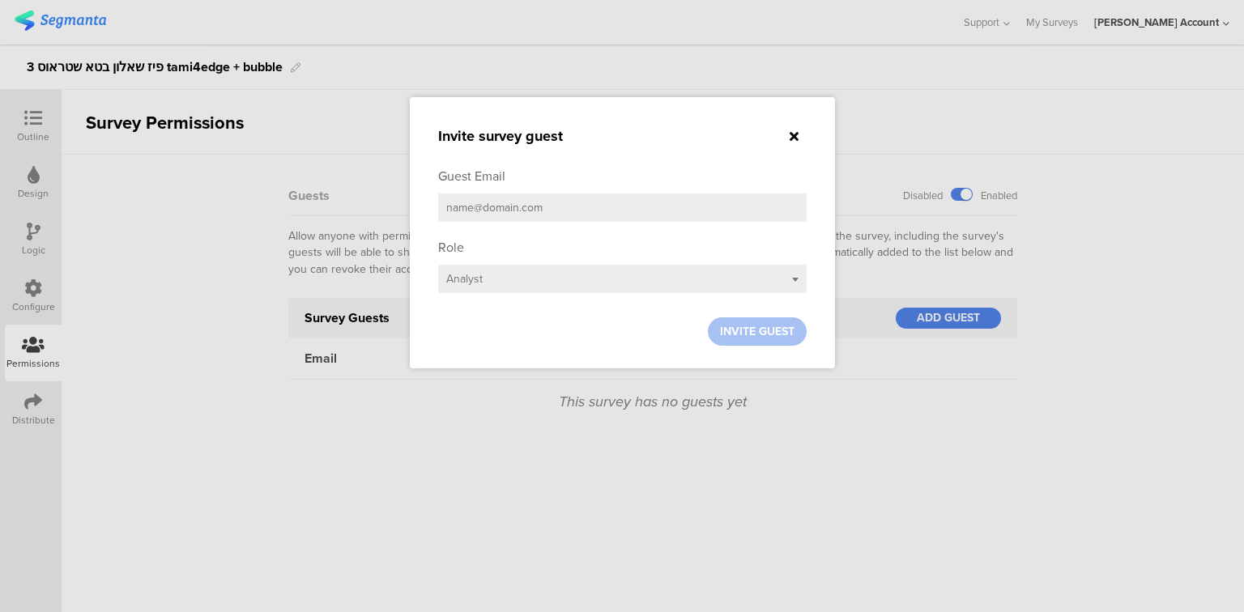
click at [548, 209] on input "email" at bounding box center [622, 208] width 369 height 28
type input "ר"
drag, startPoint x: 537, startPoint y: 213, endPoint x: 390, endPoint y: 206, distance: 147.6
click at [390, 206] on div "Invite survey guest Guest Email rani Role Select role... Analyst INVITE GUEST" at bounding box center [622, 306] width 1244 height 612
paste input "t.kolikant@strauss-water.com"
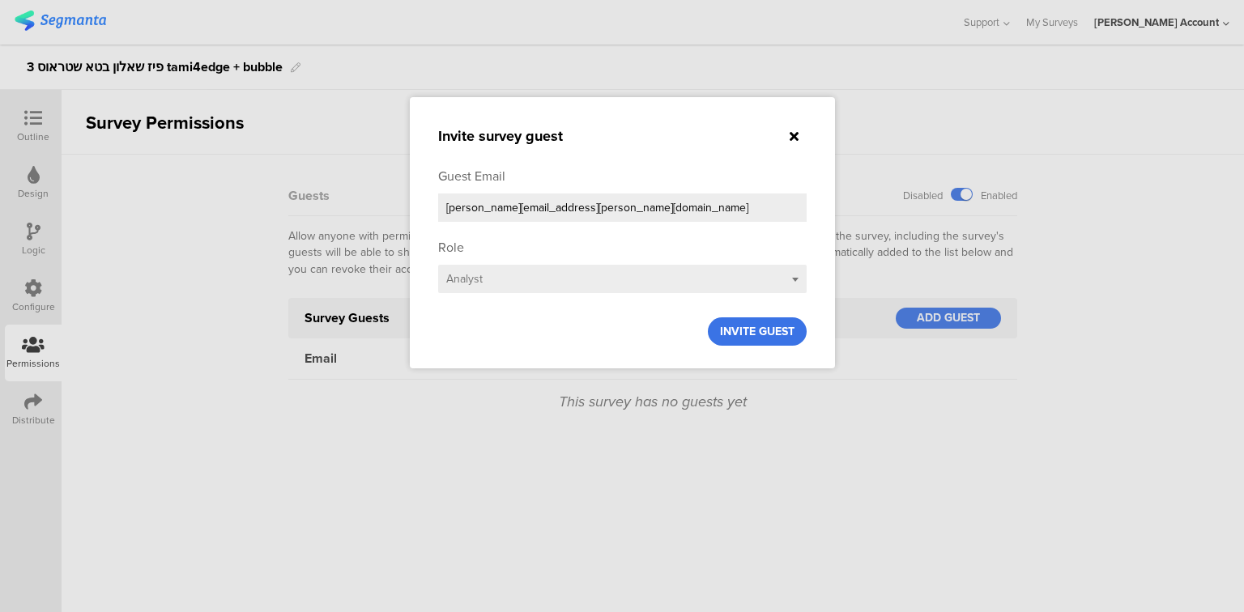
type input "ranit.kolikant@strauss-water.com"
click at [772, 330] on span "INVITE GUEST" at bounding box center [757, 331] width 75 height 17
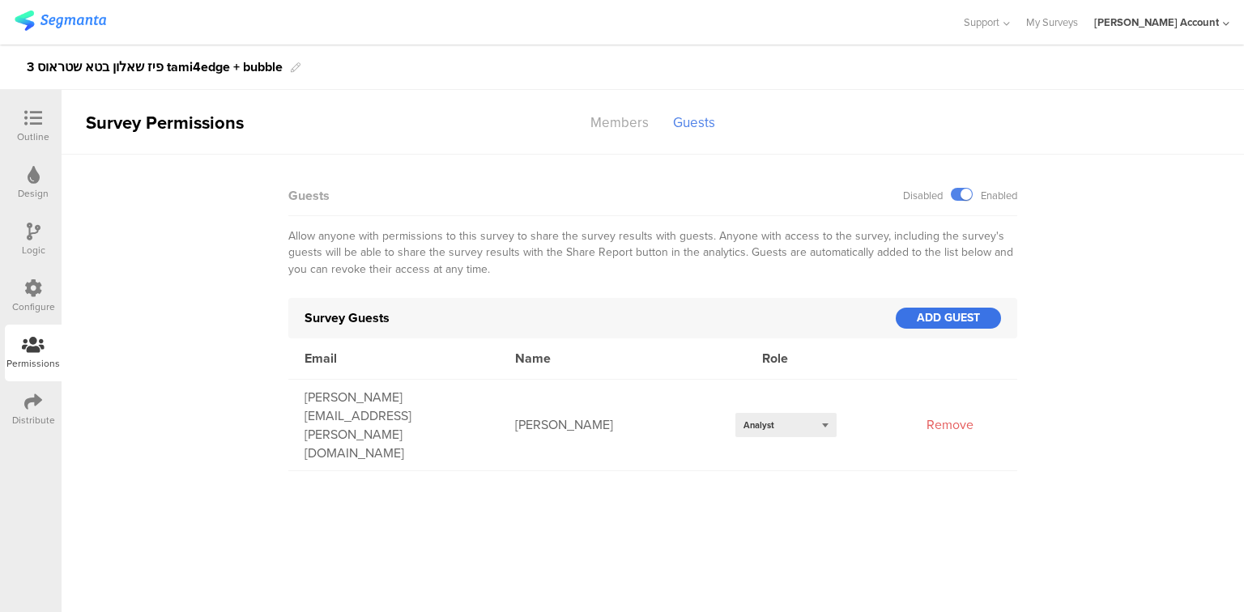
click at [956, 314] on div "ADD GUEST" at bounding box center [948, 318] width 105 height 21
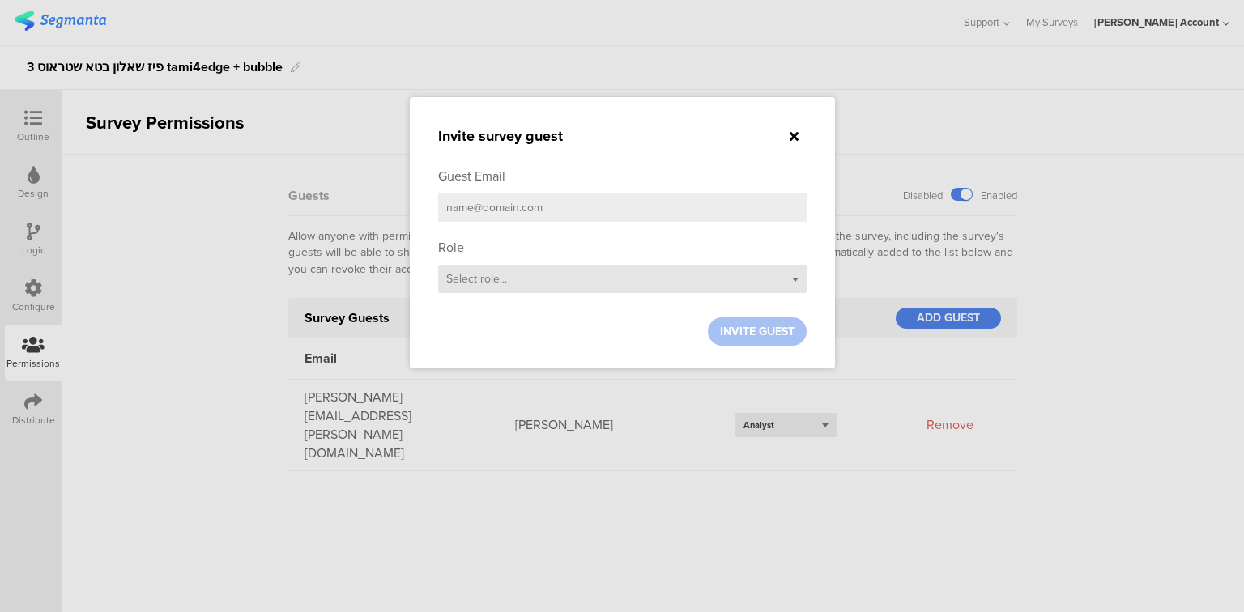
click at [525, 277] on div "Select role..." at bounding box center [622, 279] width 369 height 28
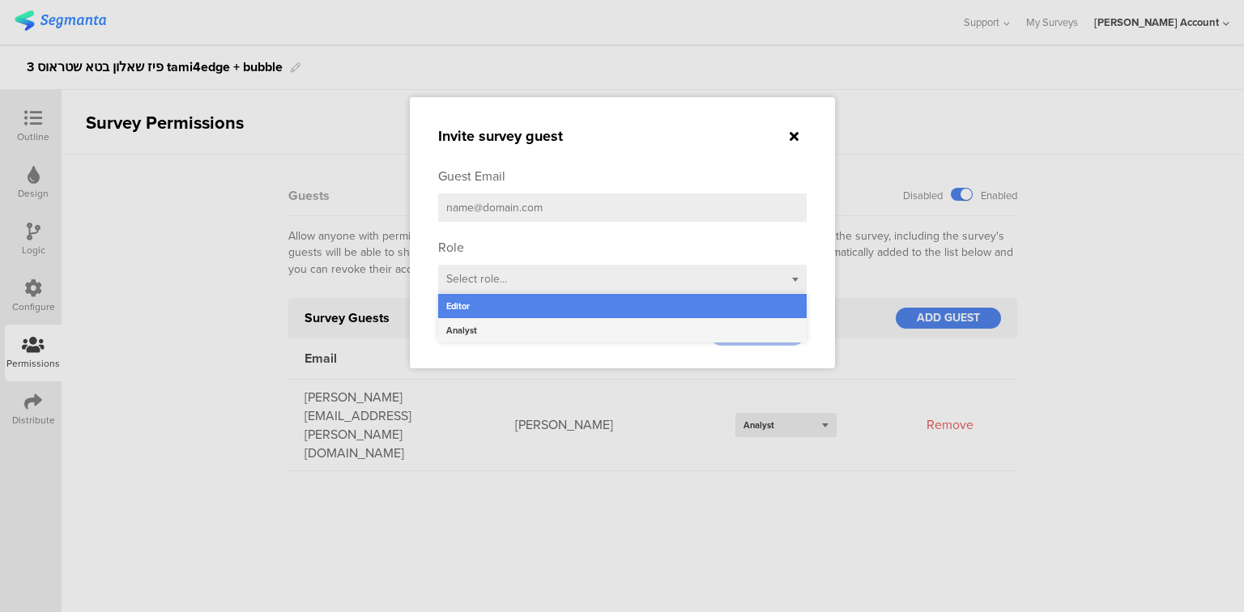
click at [528, 326] on div "Analyst" at bounding box center [622, 330] width 369 height 24
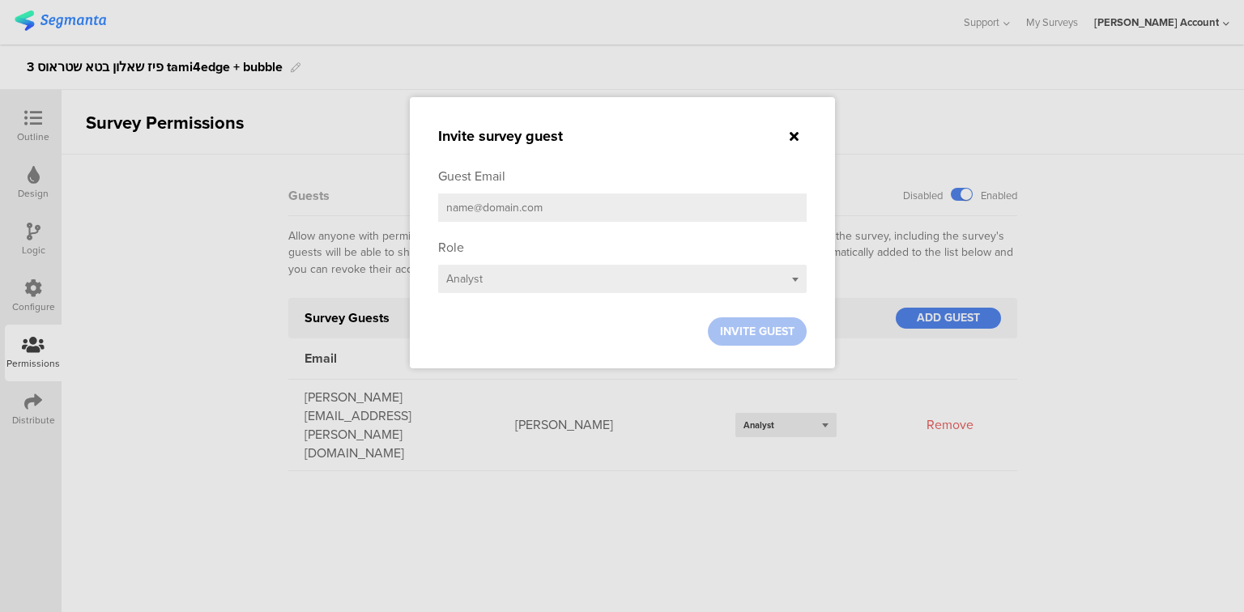
click at [521, 211] on input "email" at bounding box center [622, 208] width 369 height 28
paste input "yael.artsy@strauss-water.com"
type input "yael.artsy@strauss-water.com"
click at [776, 332] on span "INVITE GUEST" at bounding box center [757, 331] width 75 height 17
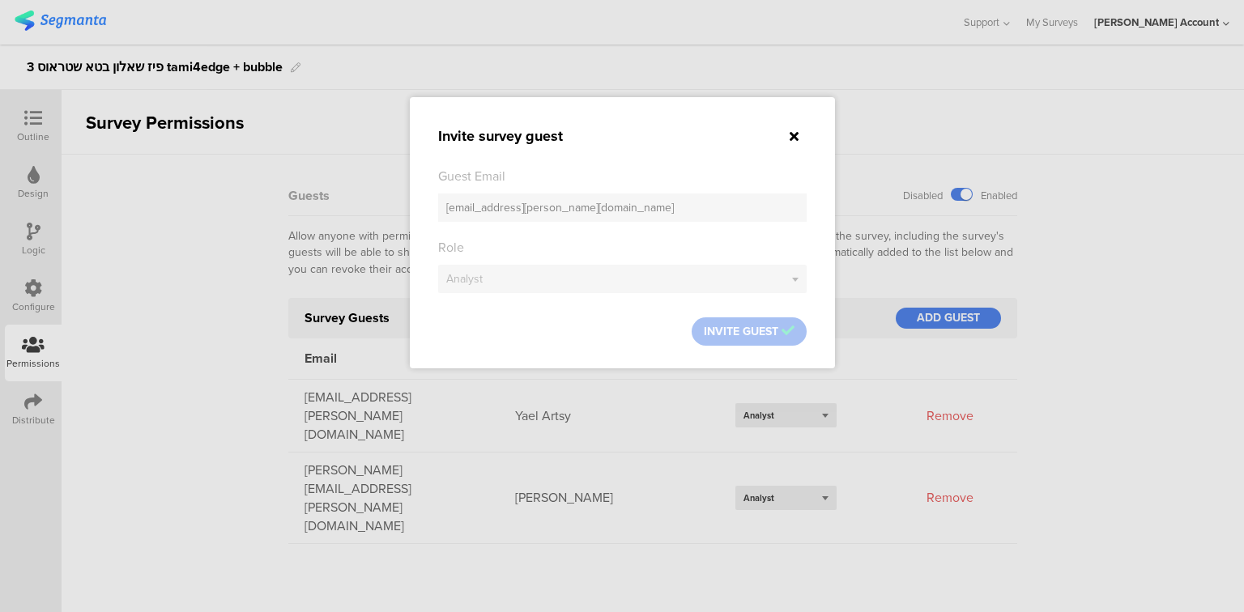
click at [33, 116] on div at bounding box center [622, 306] width 1244 height 612
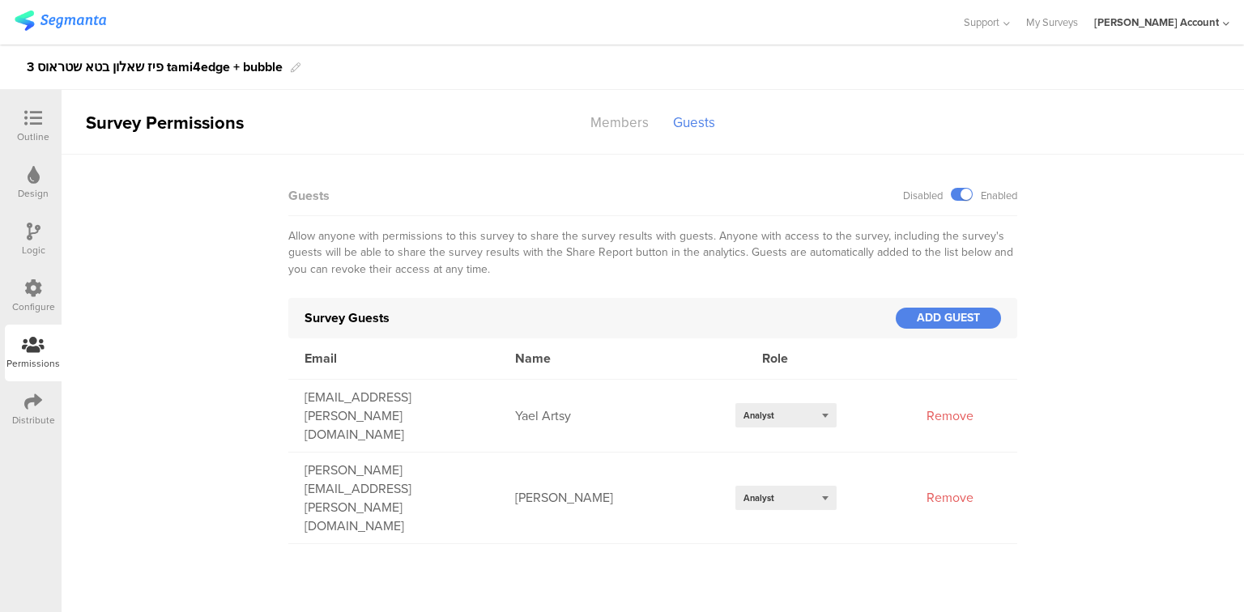
click at [29, 119] on icon at bounding box center [33, 118] width 18 height 18
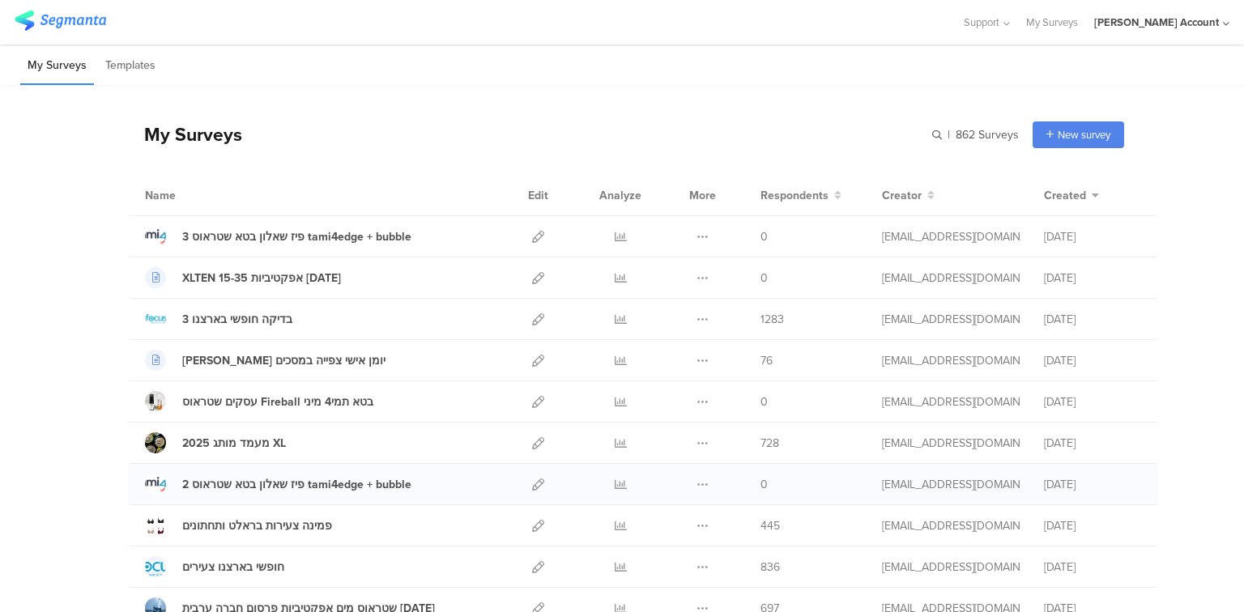
click at [526, 485] on div at bounding box center [538, 484] width 35 height 41
click at [532, 484] on icon at bounding box center [538, 485] width 12 height 12
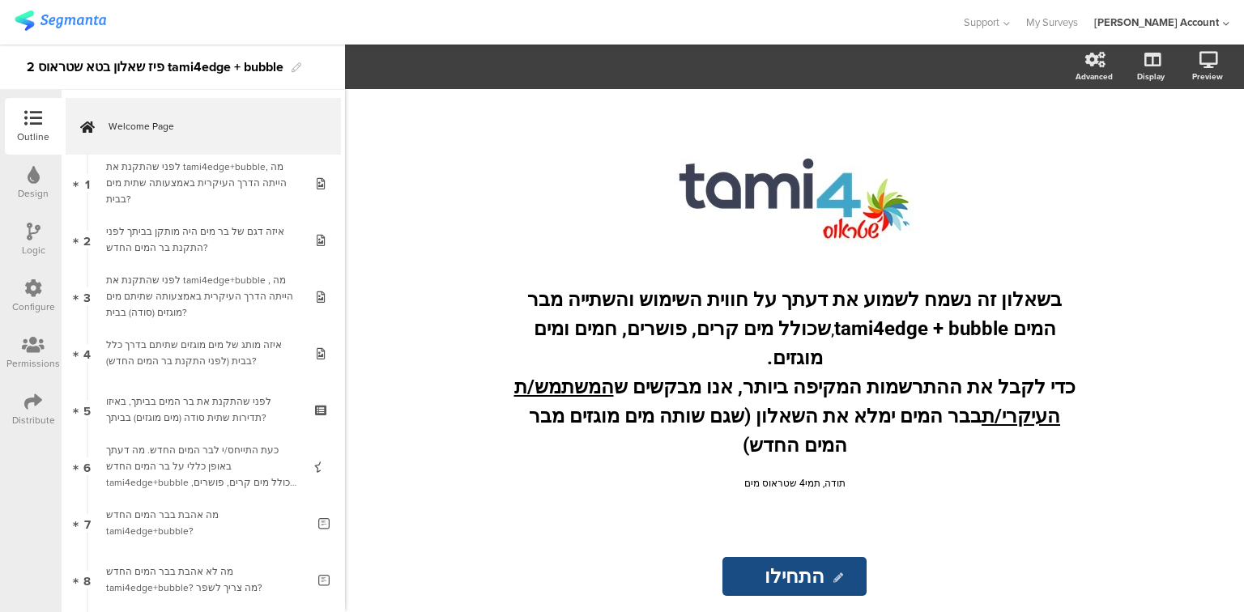
click at [36, 402] on icon at bounding box center [33, 402] width 18 height 18
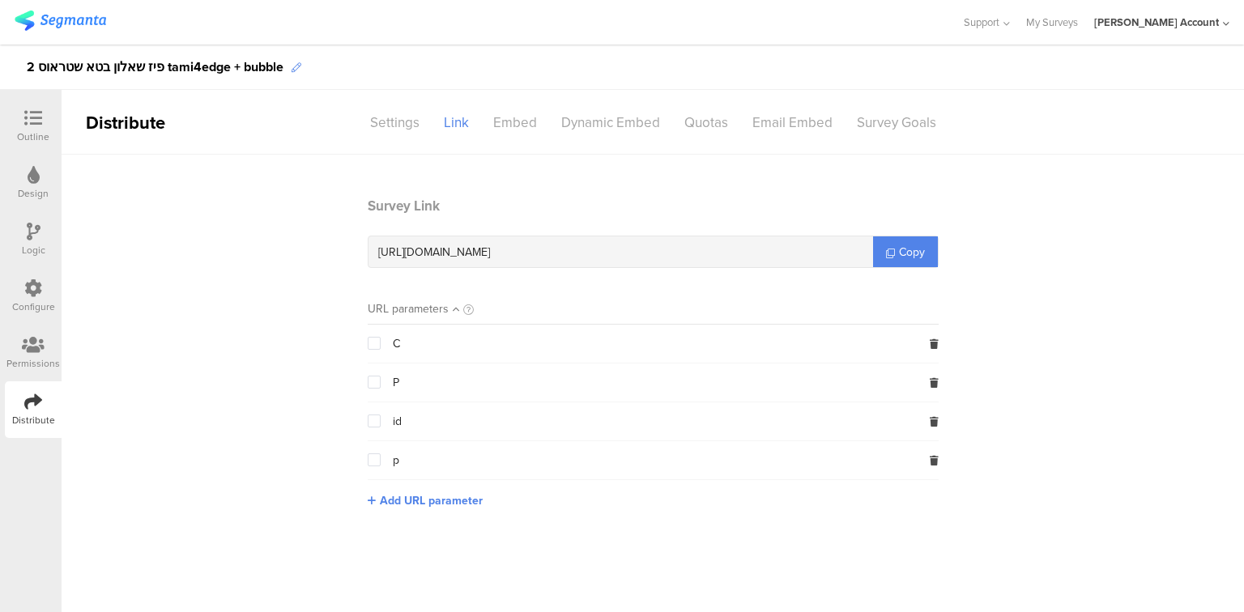
click at [298, 66] on icon at bounding box center [297, 68] width 10 height 10
click at [142, 284] on section "Survey Link https://surveys.segmanta.com/a6b307 Copy URL parameters C P id p Ad…" at bounding box center [653, 365] width 1183 height 338
click at [23, 123] on div at bounding box center [33, 119] width 32 height 20
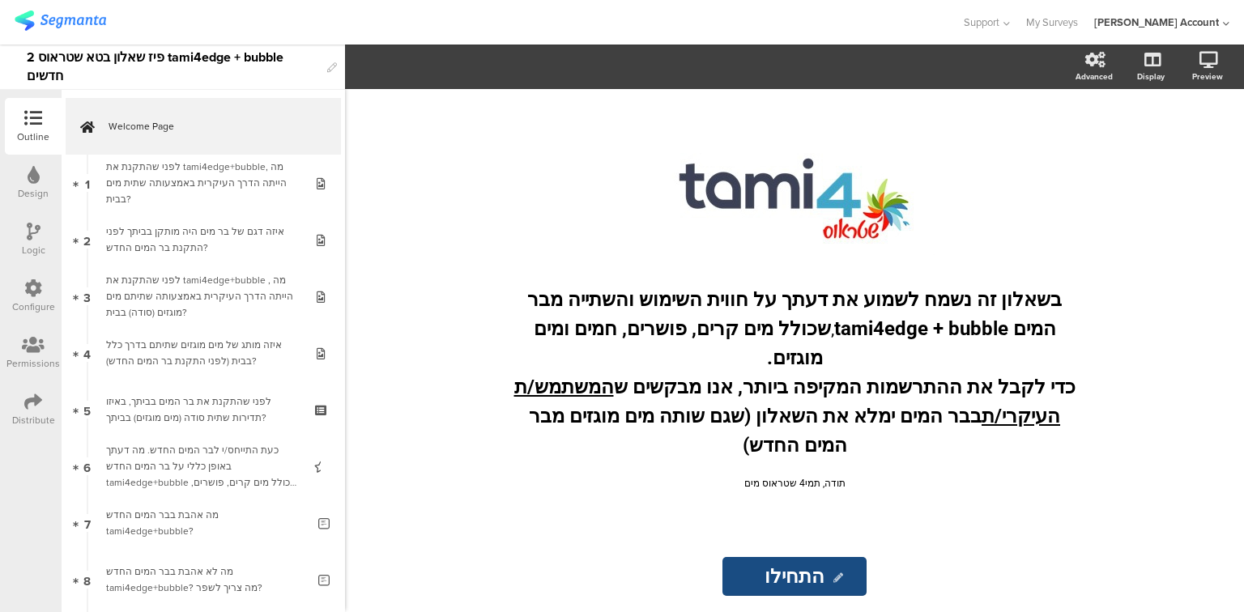
click at [32, 398] on icon at bounding box center [33, 402] width 18 height 18
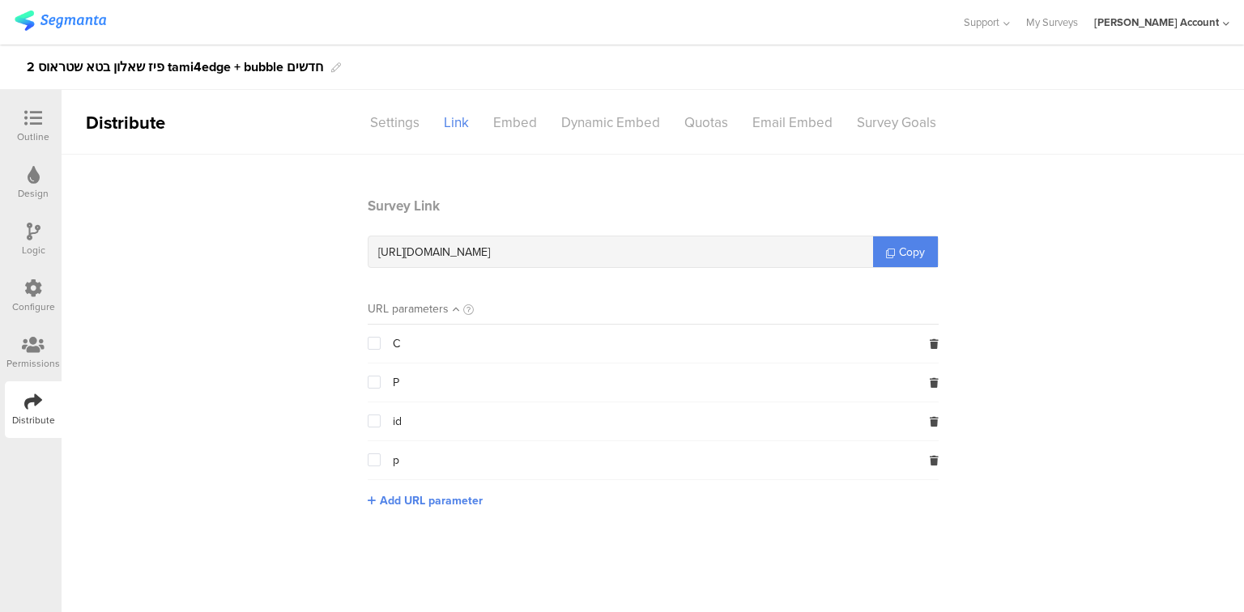
click at [42, 355] on div at bounding box center [32, 346] width 53 height 20
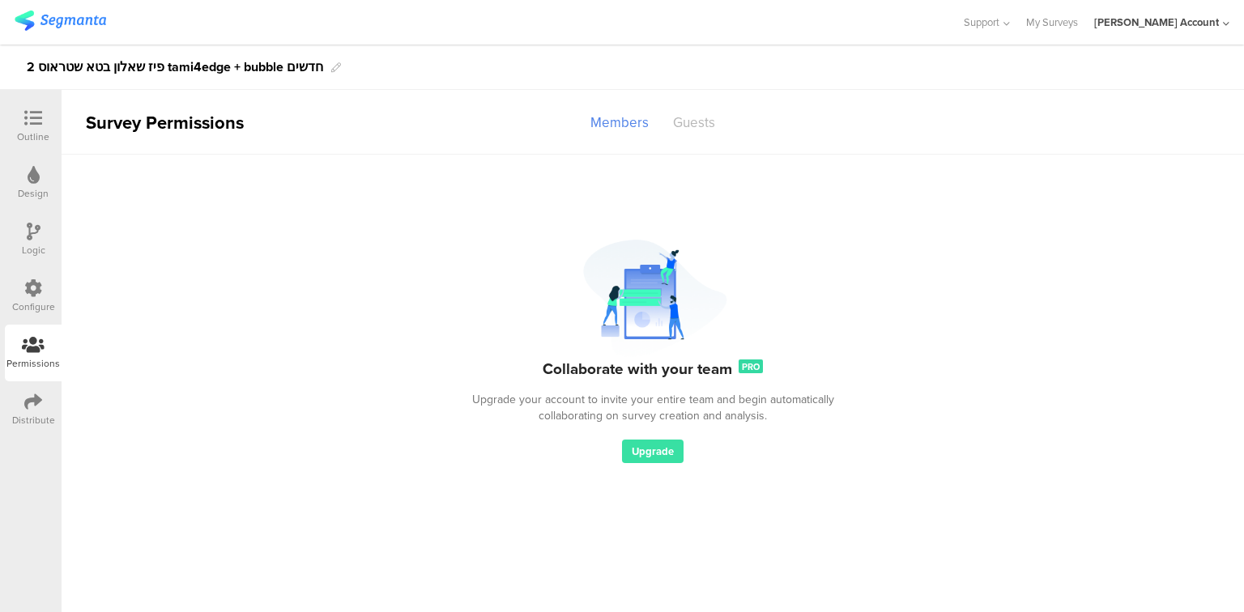
click at [674, 118] on div "Guests" at bounding box center [694, 123] width 66 height 28
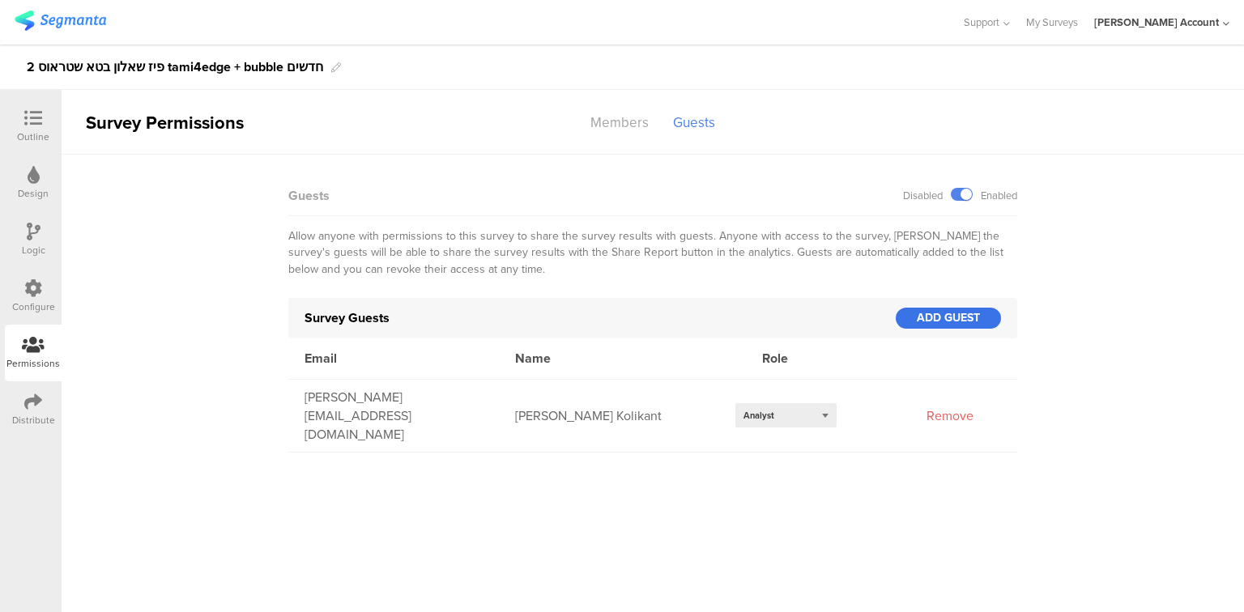
click at [921, 321] on div "ADD GUEST" at bounding box center [948, 318] width 105 height 21
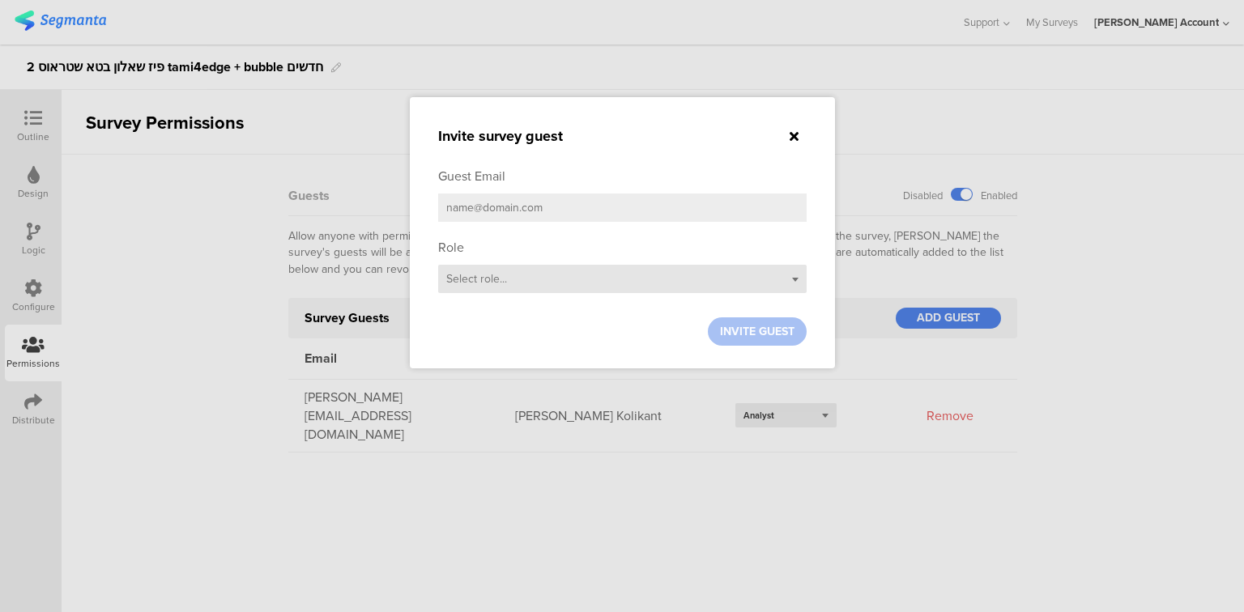
click at [489, 282] on span "Select role..." at bounding box center [476, 279] width 61 height 17
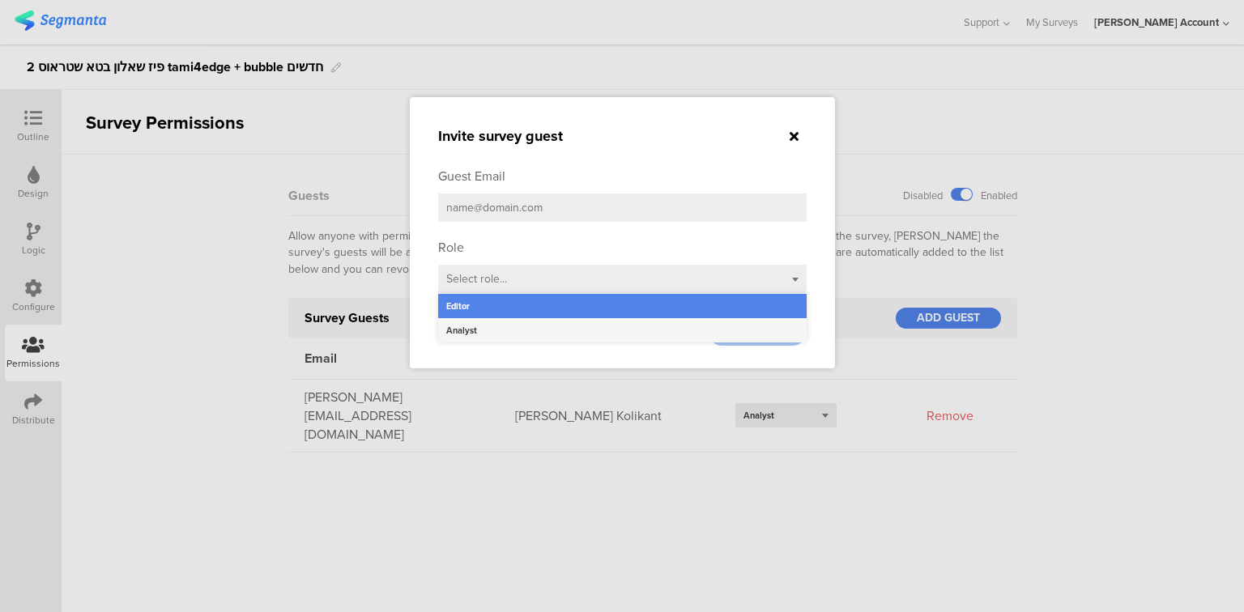
click at [493, 339] on div "Analyst" at bounding box center [622, 330] width 369 height 24
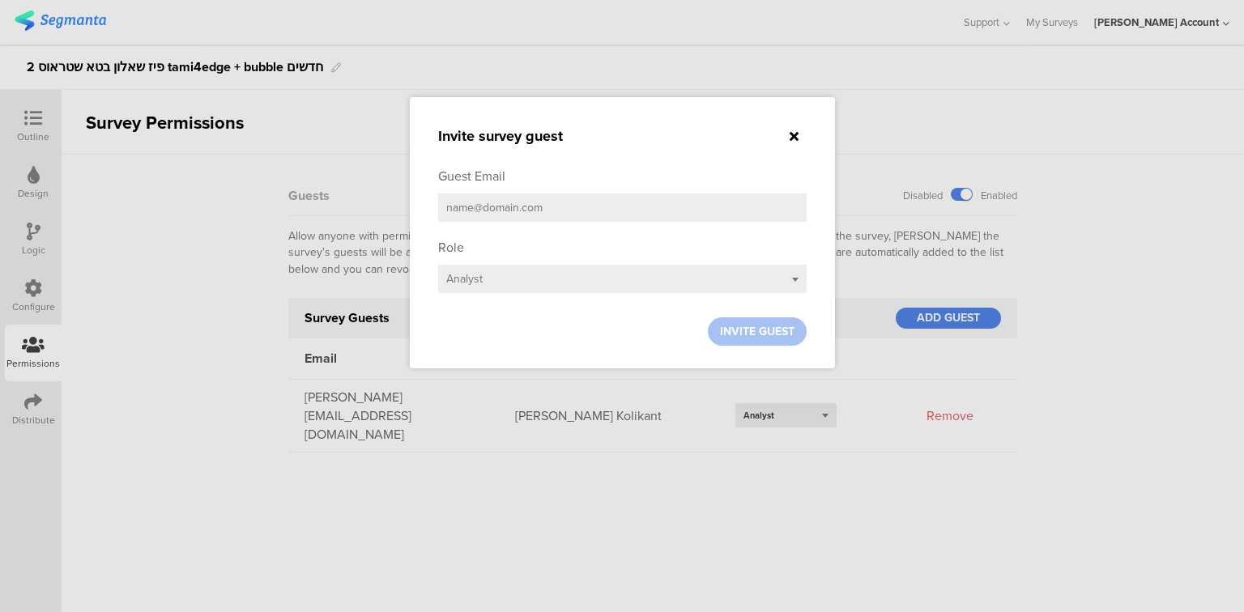
click at [479, 207] on input "email" at bounding box center [622, 208] width 369 height 28
paste input "[EMAIL_ADDRESS][PERSON_NAME][DOMAIN_NAME]"
type input "[EMAIL_ADDRESS][PERSON_NAME][DOMAIN_NAME]"
click at [758, 325] on span "INVITE GUEST" at bounding box center [757, 331] width 75 height 17
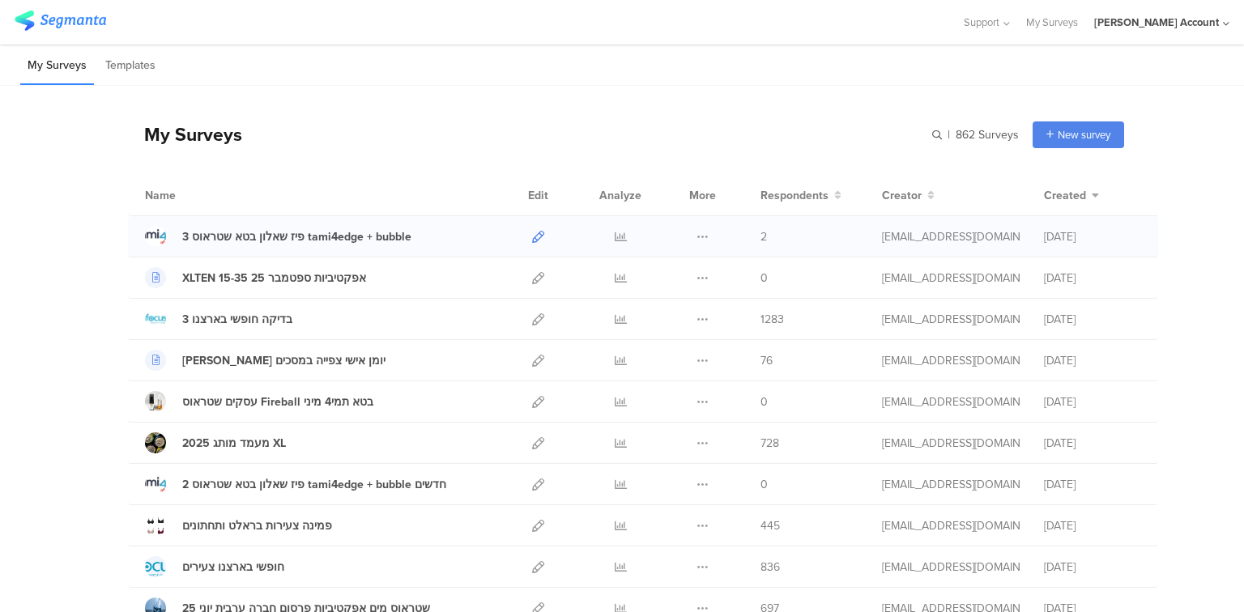
click at [532, 237] on icon at bounding box center [538, 237] width 12 height 12
click at [532, 485] on icon at bounding box center [538, 485] width 12 height 12
click at [615, 235] on icon at bounding box center [621, 237] width 12 height 12
click at [532, 237] on icon at bounding box center [538, 237] width 12 height 12
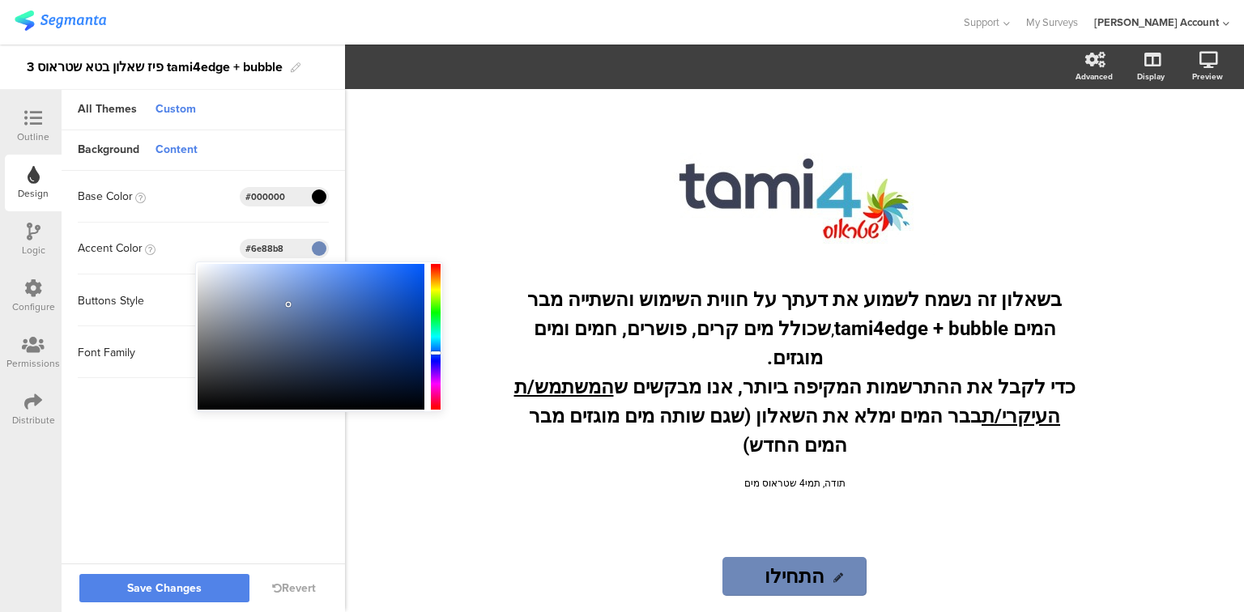
click at [433, 37] on div "Support Help Center Live Chat My Surveys [PERSON_NAME] Account ACCOUNTS [EMAIL_…" at bounding box center [622, 22] width 1215 height 45
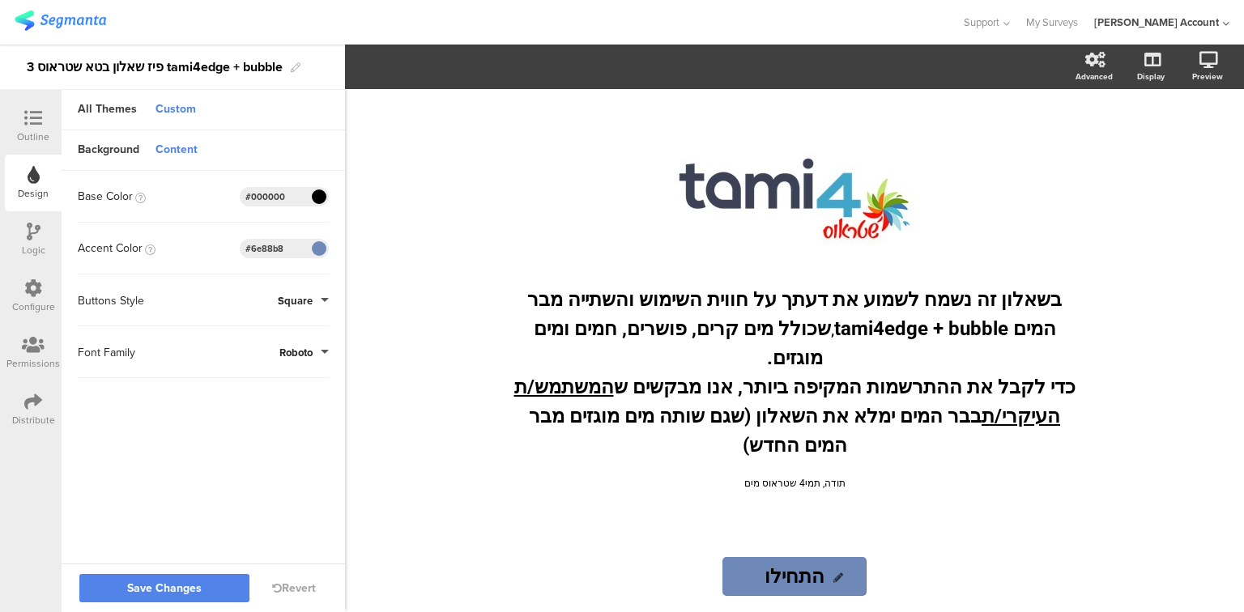
click at [38, 119] on icon at bounding box center [33, 118] width 18 height 18
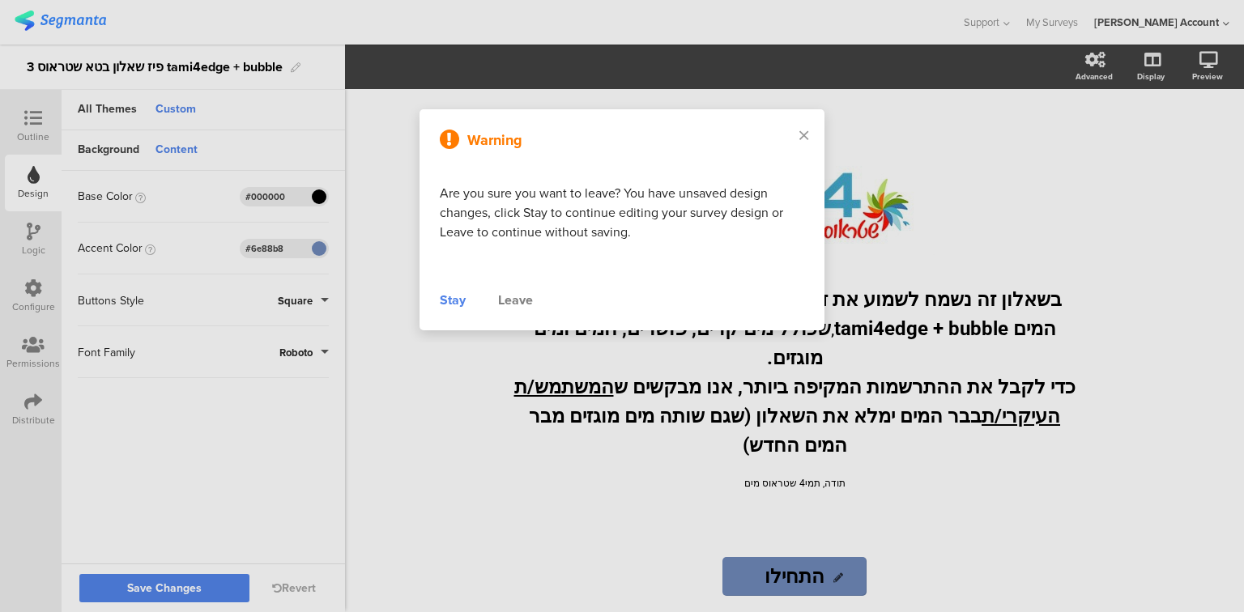
click at [450, 295] on div "Stay" at bounding box center [453, 300] width 26 height 19
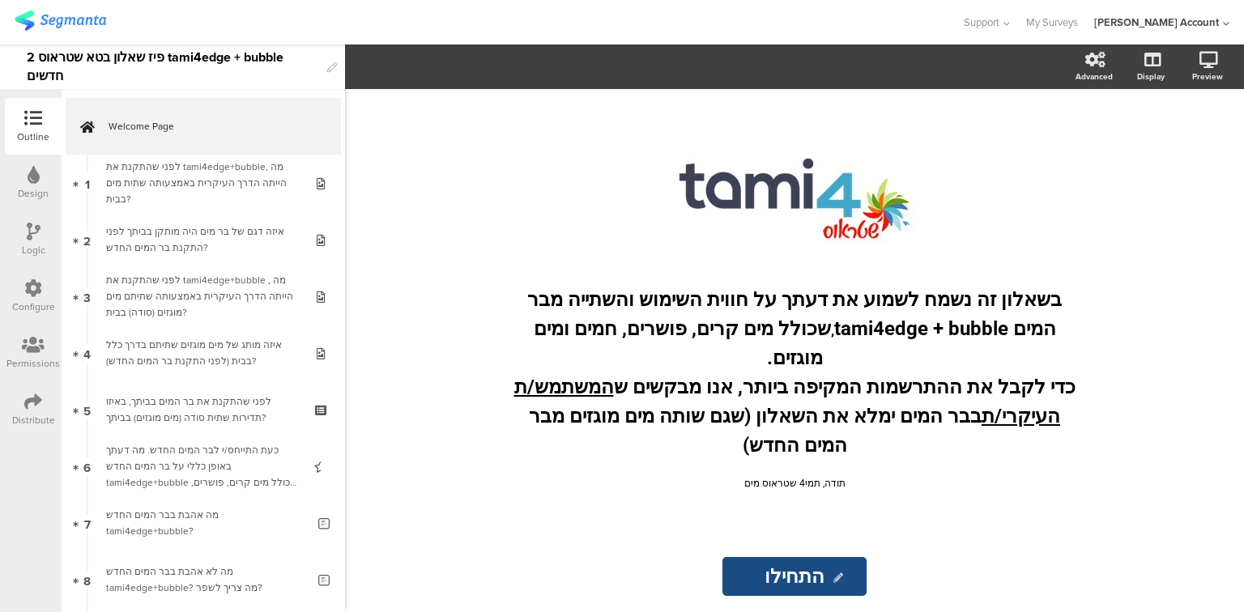
click at [32, 235] on icon at bounding box center [34, 232] width 14 height 18
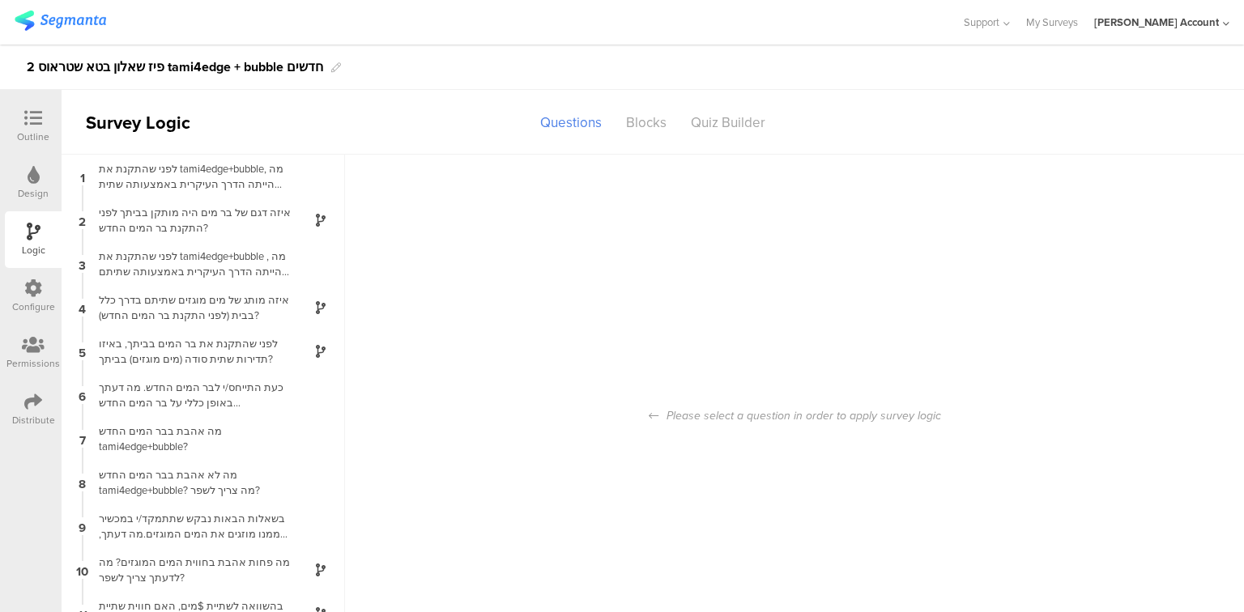
click at [28, 182] on icon at bounding box center [34, 175] width 12 height 18
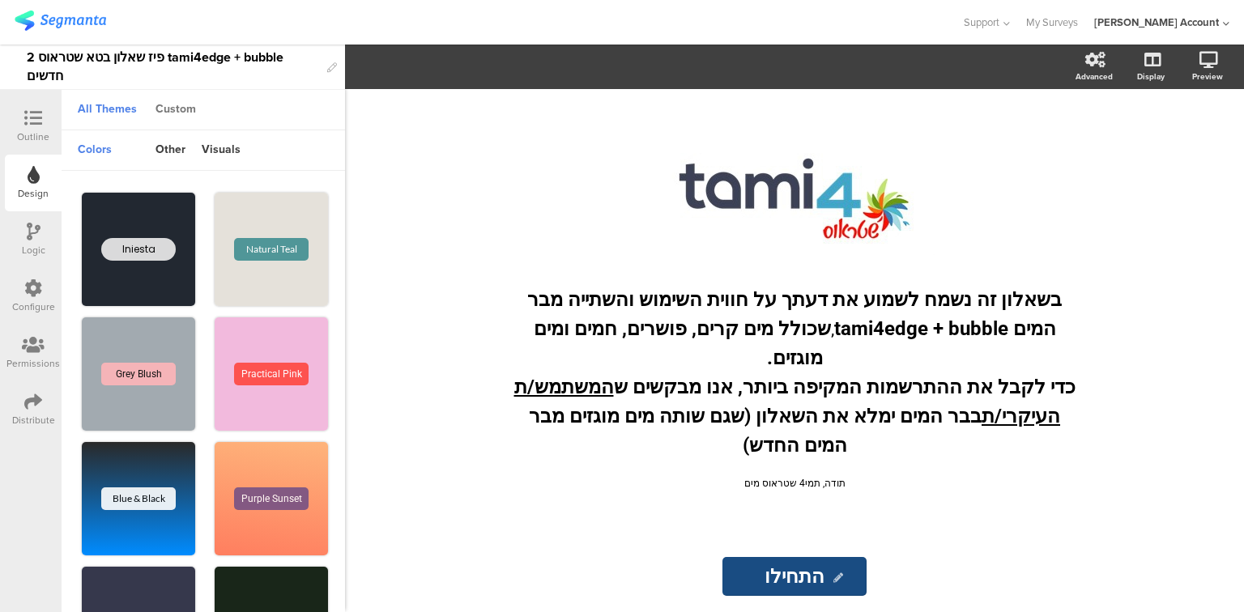
click at [186, 112] on div "Custom" at bounding box center [175, 110] width 57 height 28
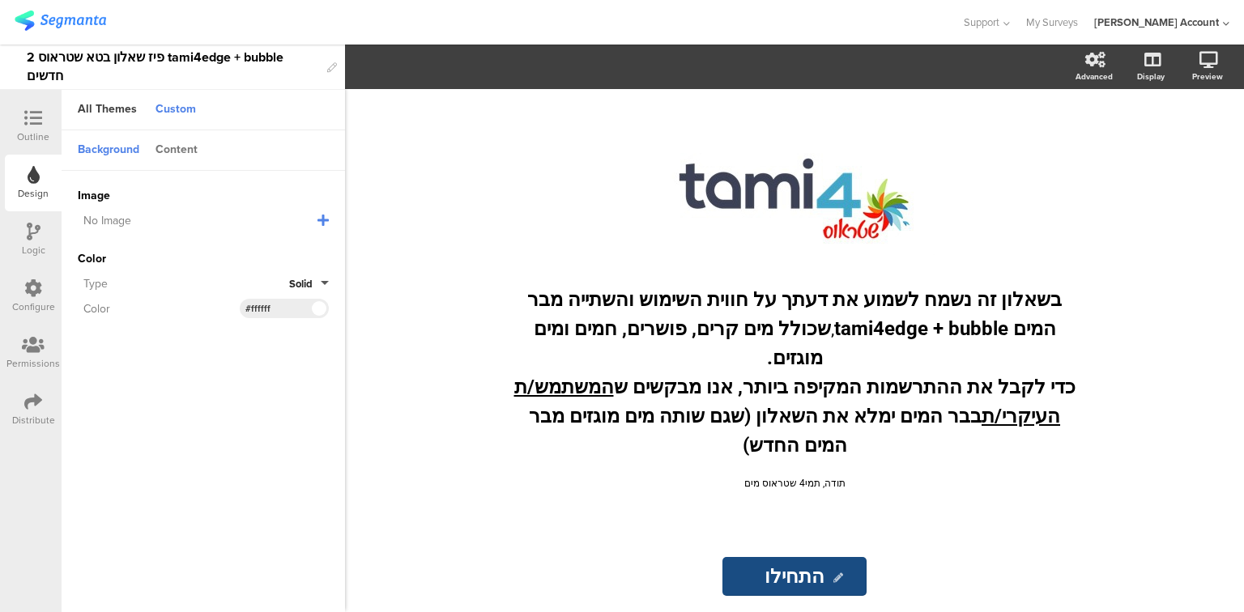
click at [186, 156] on div "Content" at bounding box center [176, 151] width 58 height 28
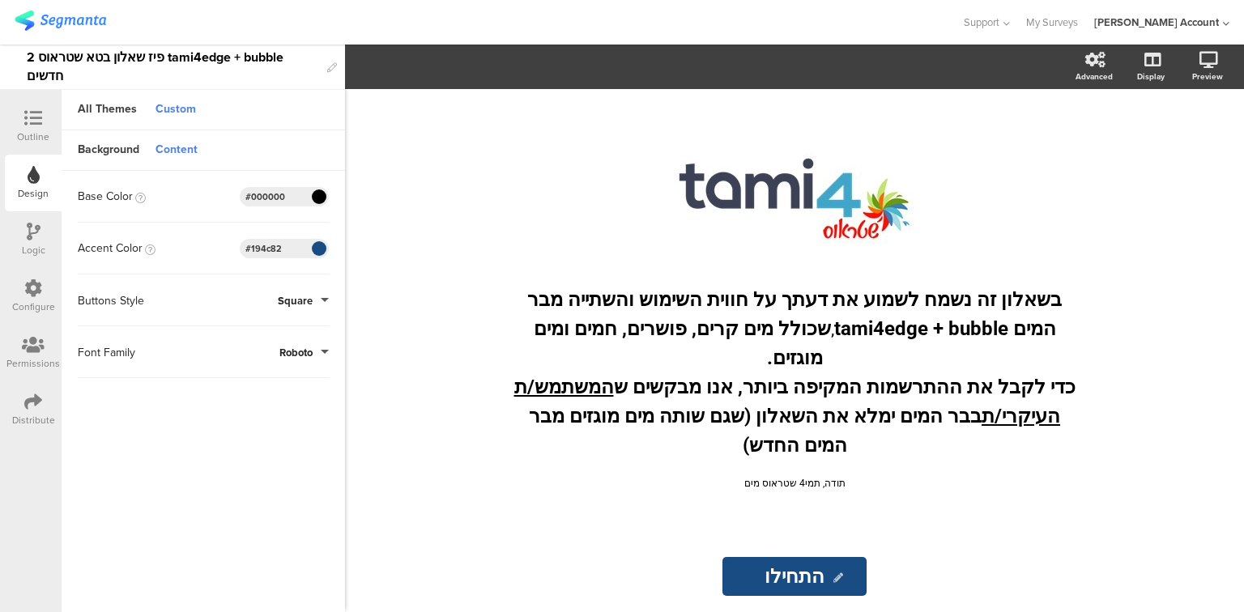
click at [317, 246] on span at bounding box center [318, 249] width 19 height 10
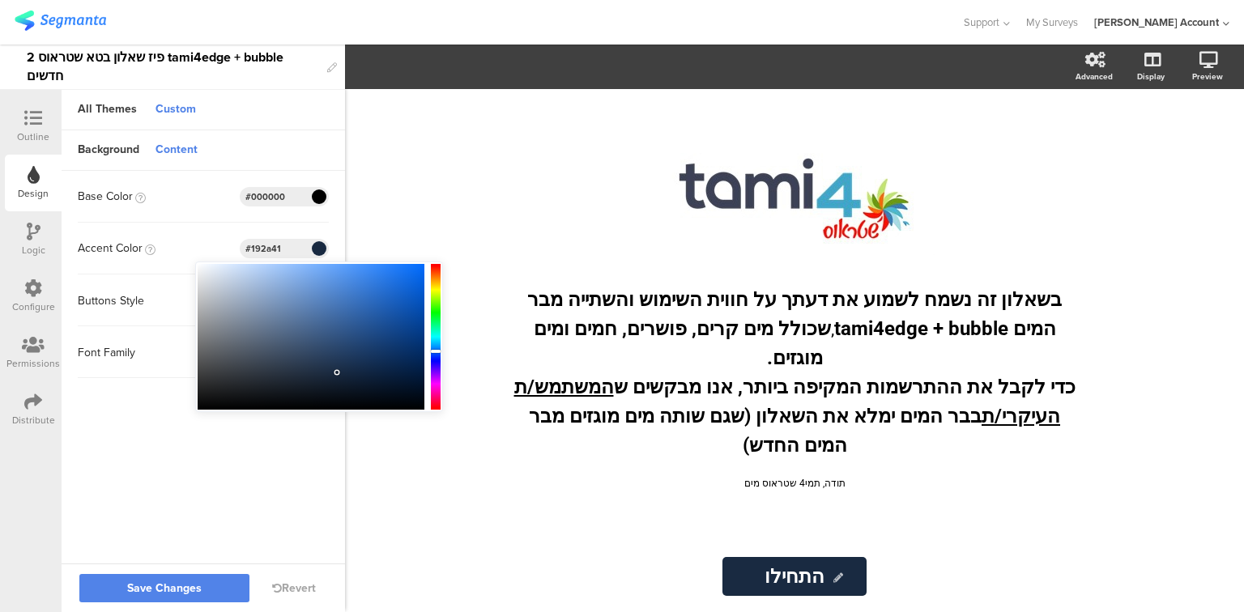
type input "#192b42"
drag, startPoint x: 379, startPoint y: 335, endPoint x: 338, endPoint y: 372, distance: 55.1
click at [338, 372] on div at bounding box center [338, 371] width 3 height 3
click at [195, 589] on span "Save Changes" at bounding box center [164, 589] width 75 height 0
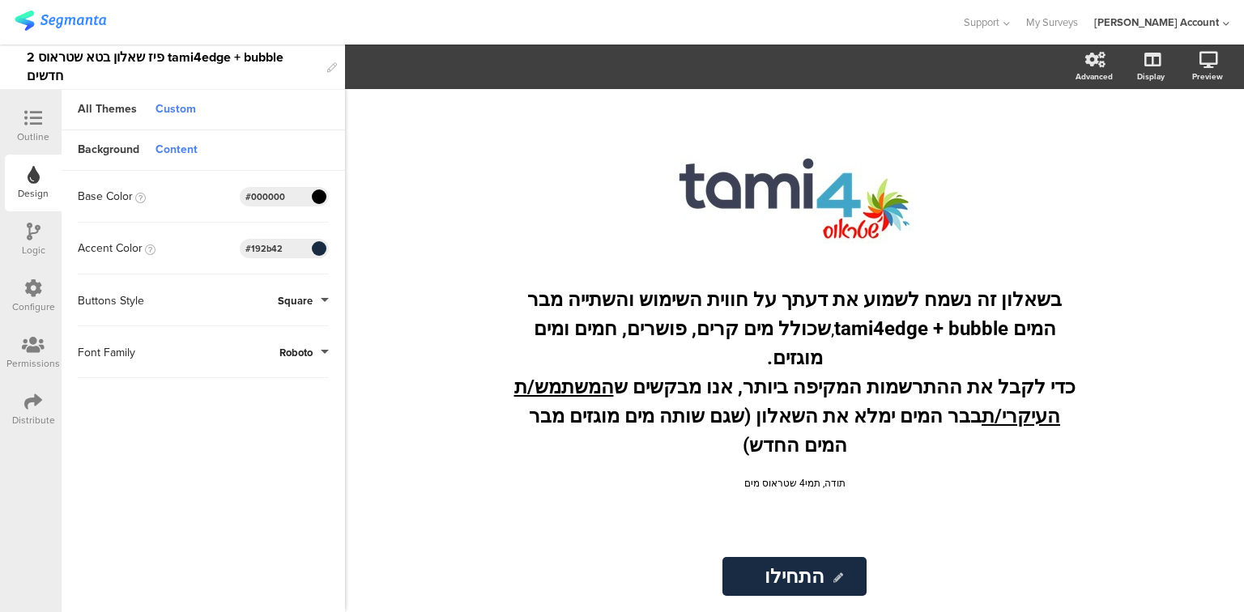
click at [34, 130] on div "Outline" at bounding box center [33, 137] width 32 height 15
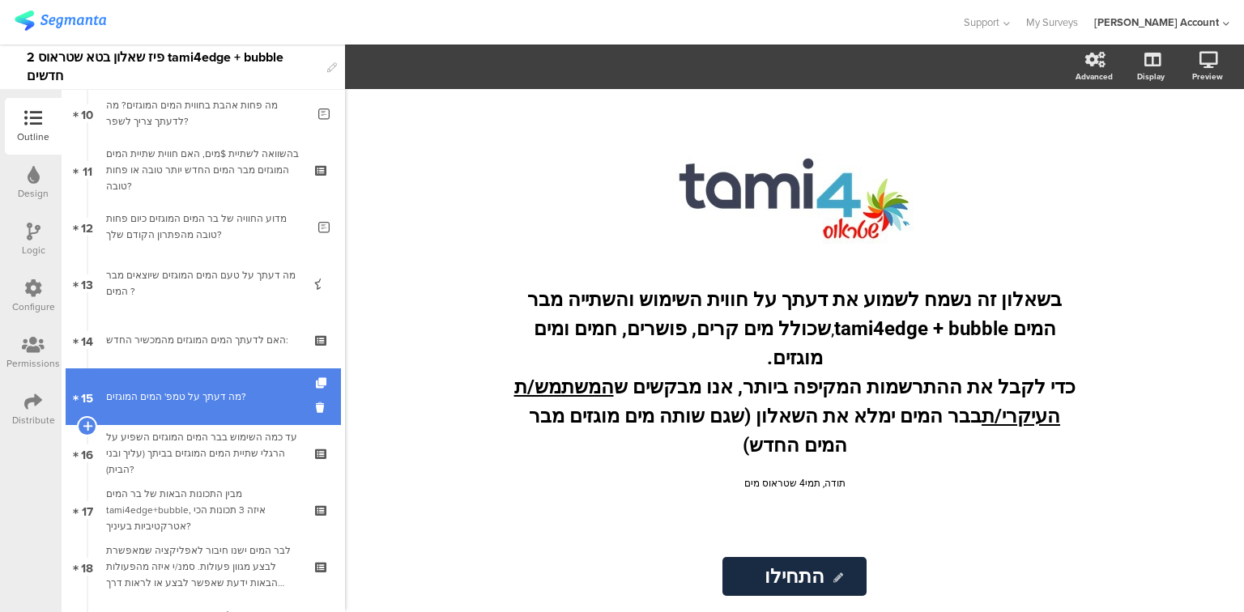
scroll to position [648, 0]
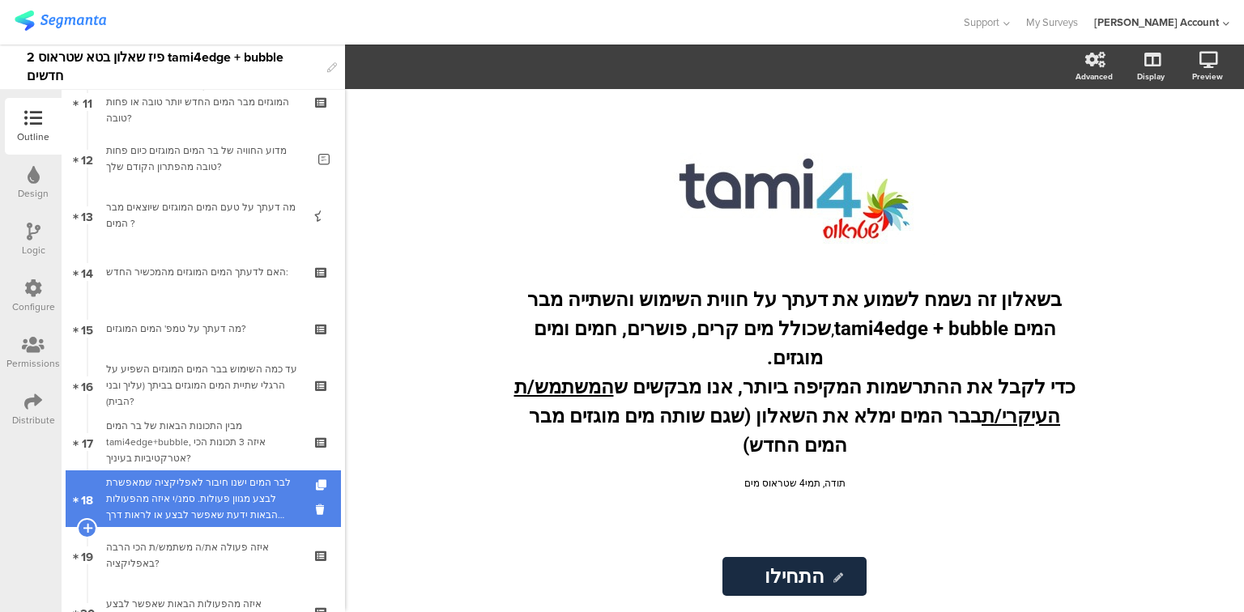
click at [177, 505] on div "לבר המים ישנו חיבור לאפליקציה שמאפשרת לבצע מגוון פעולות. סמנ/י איזה מהפעולות הב…" at bounding box center [203, 499] width 194 height 49
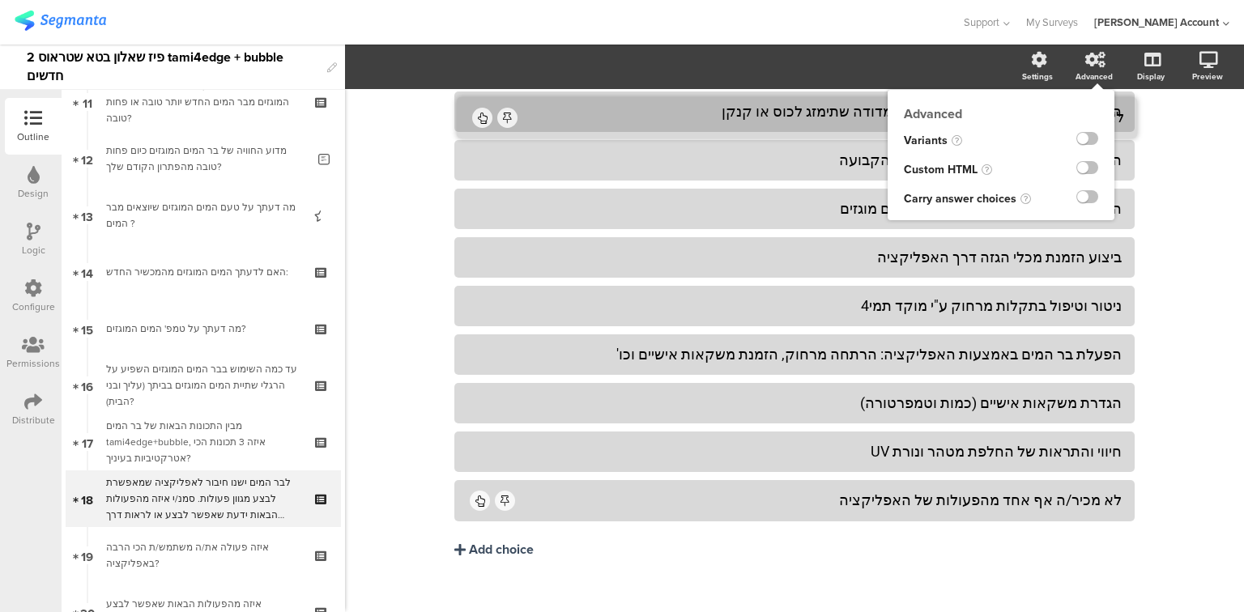
scroll to position [347, 0]
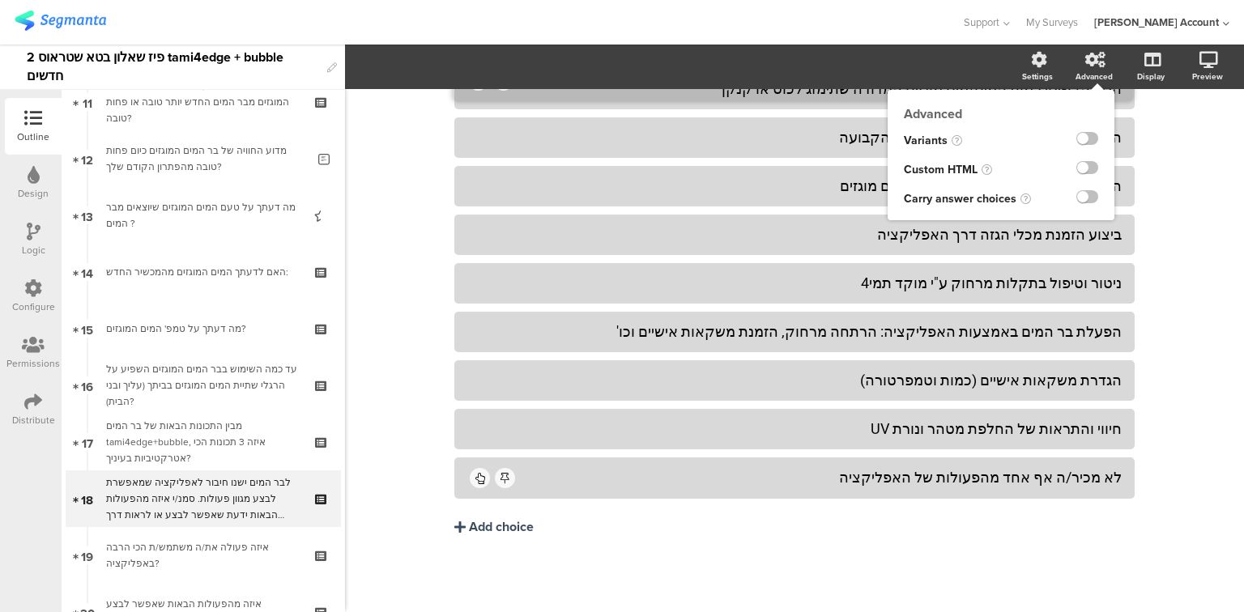
drag, startPoint x: 1105, startPoint y: 483, endPoint x: 1103, endPoint y: 62, distance: 421.3
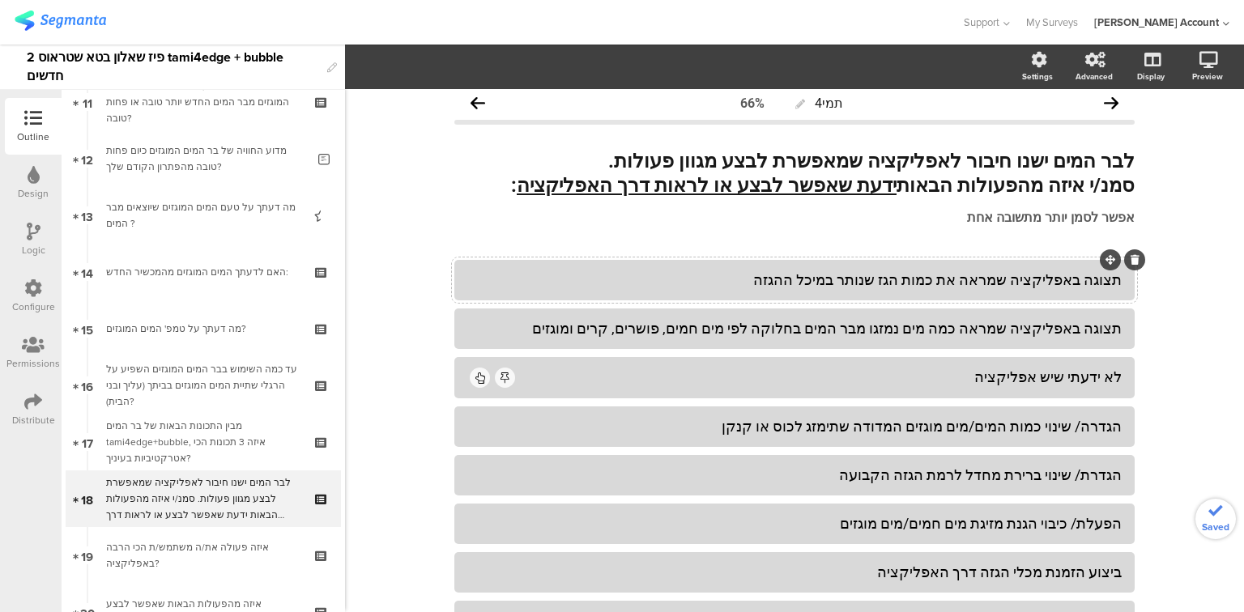
scroll to position [0, 0]
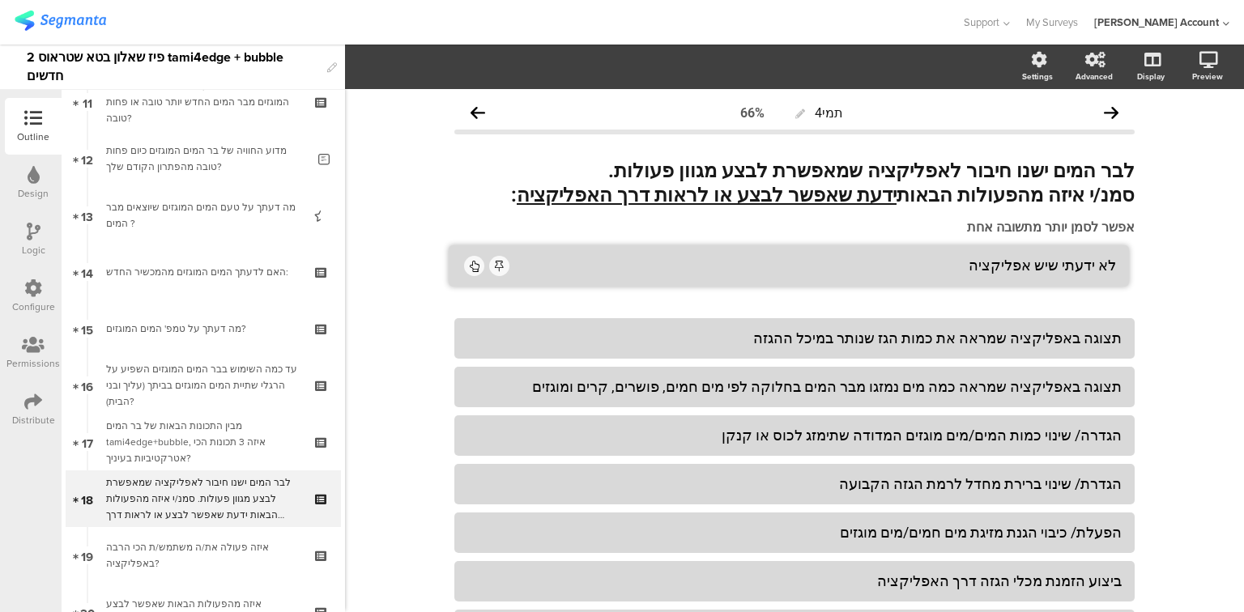
drag, startPoint x: 1101, startPoint y: 369, endPoint x: 1095, endPoint y: 249, distance: 120.8
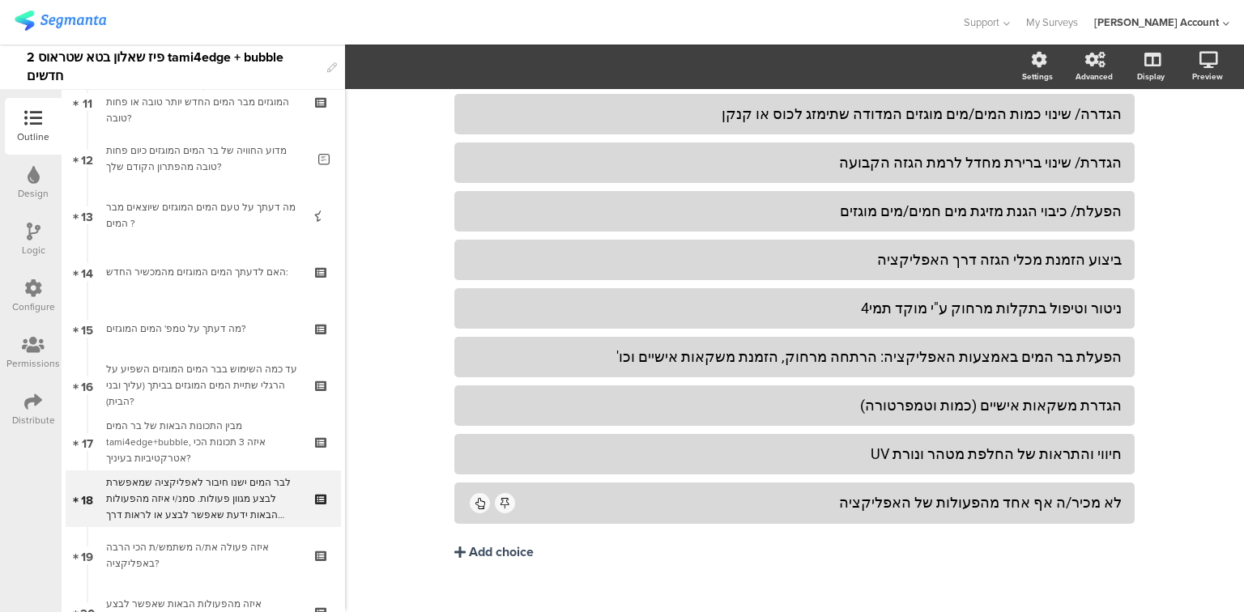
scroll to position [324, 0]
drag, startPoint x: 966, startPoint y: 500, endPoint x: 888, endPoint y: 504, distance: 77.9
click at [888, 504] on div "לא מכיר/ה אף אחד מהפעולות של האפליקציה" at bounding box center [820, 501] width 604 height 19
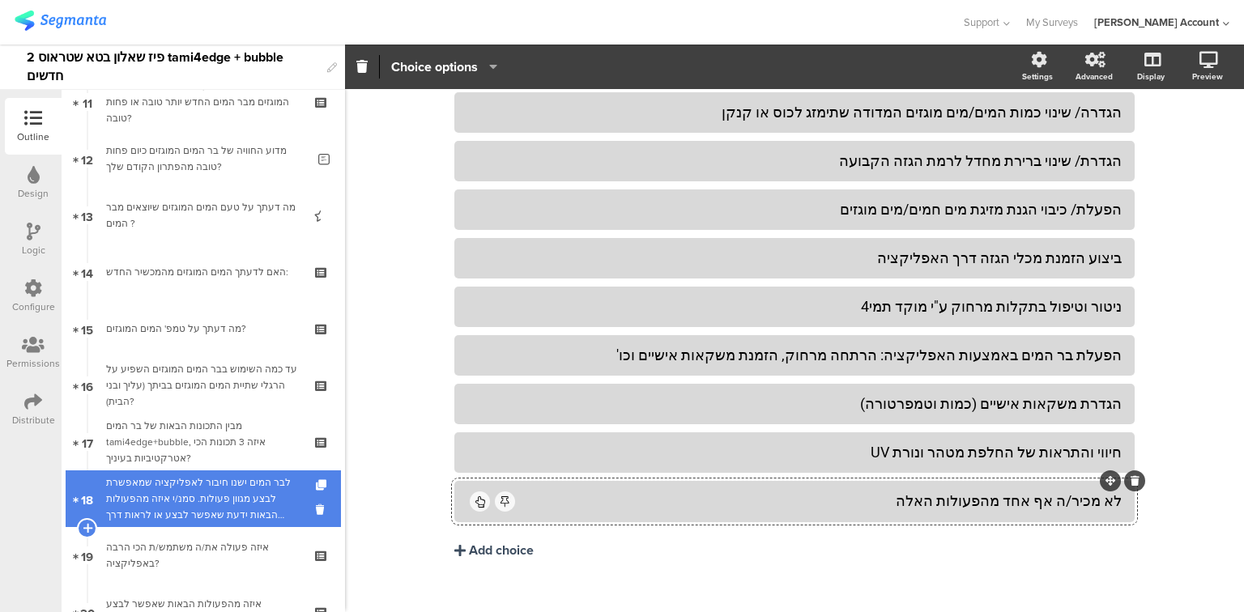
click at [181, 498] on div "לבר המים ישנו חיבור לאפליקציה שמאפשרת לבצע מגוון פעולות. סמנ/י איזה מהפעולות הב…" at bounding box center [203, 499] width 194 height 49
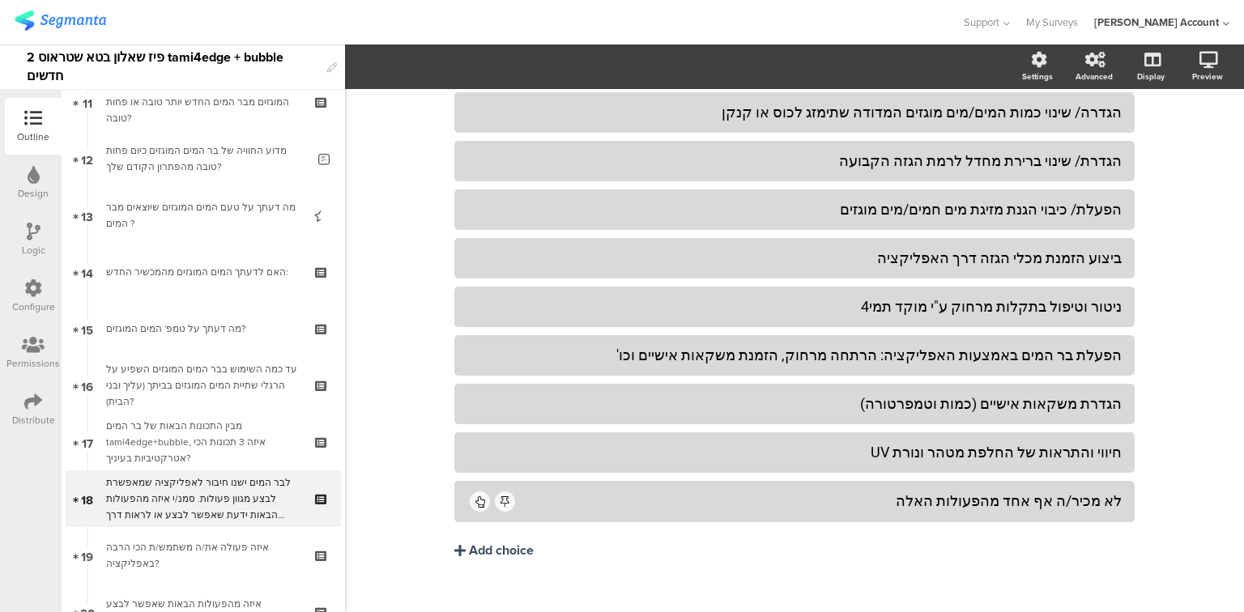
click at [27, 413] on div "Distribute" at bounding box center [33, 420] width 43 height 15
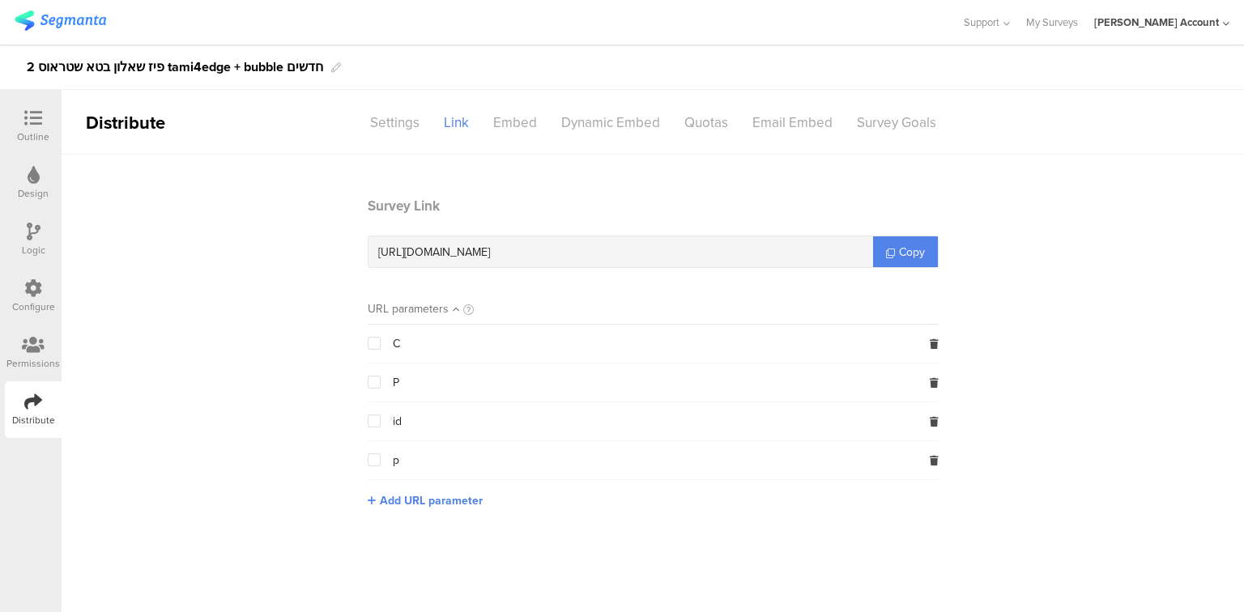
click at [490, 250] on span "https://surveys.segmanta.com/a6b307" at bounding box center [434, 252] width 112 height 17
copy span "a6b307"
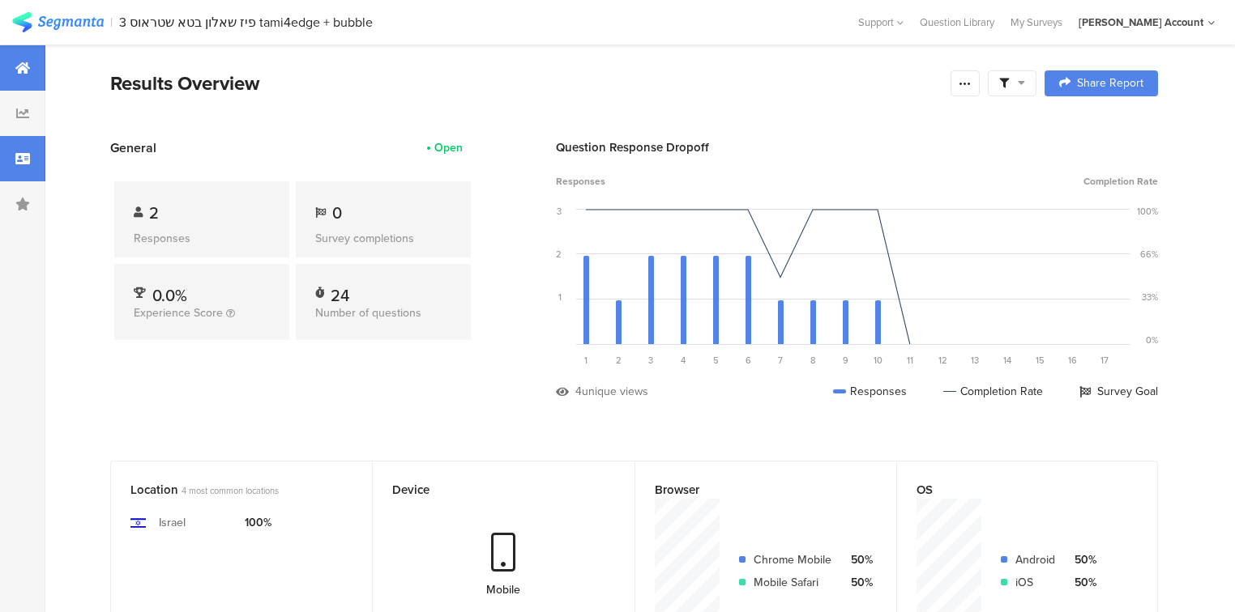
click at [19, 162] on icon at bounding box center [22, 158] width 15 height 13
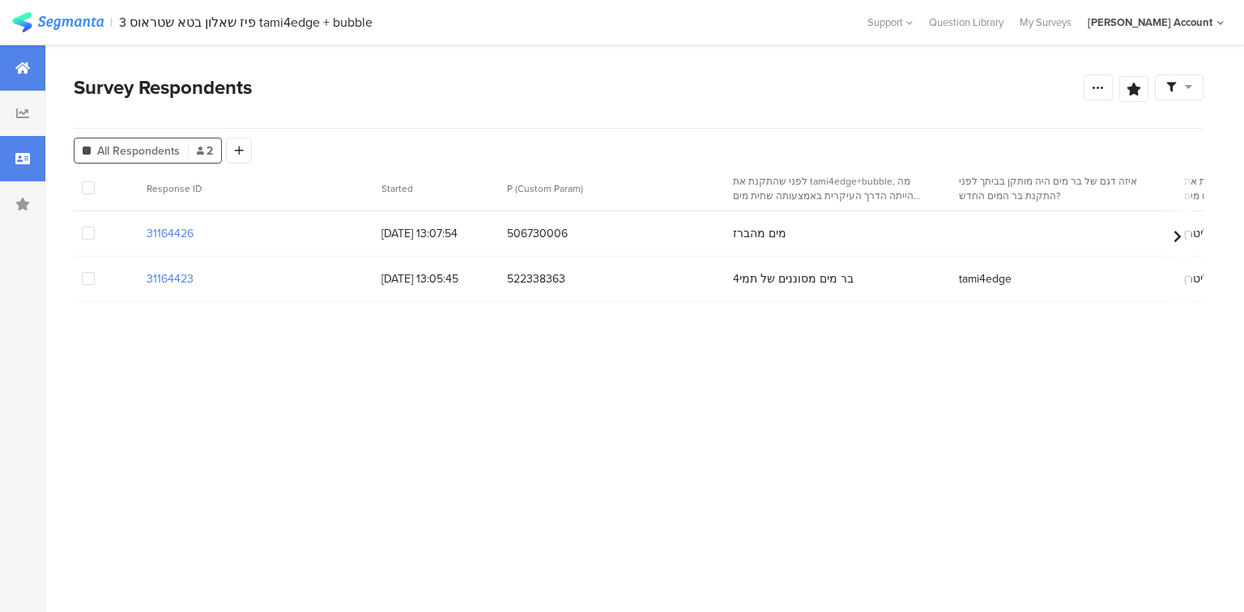
click at [4, 71] on div at bounding box center [22, 67] width 45 height 45
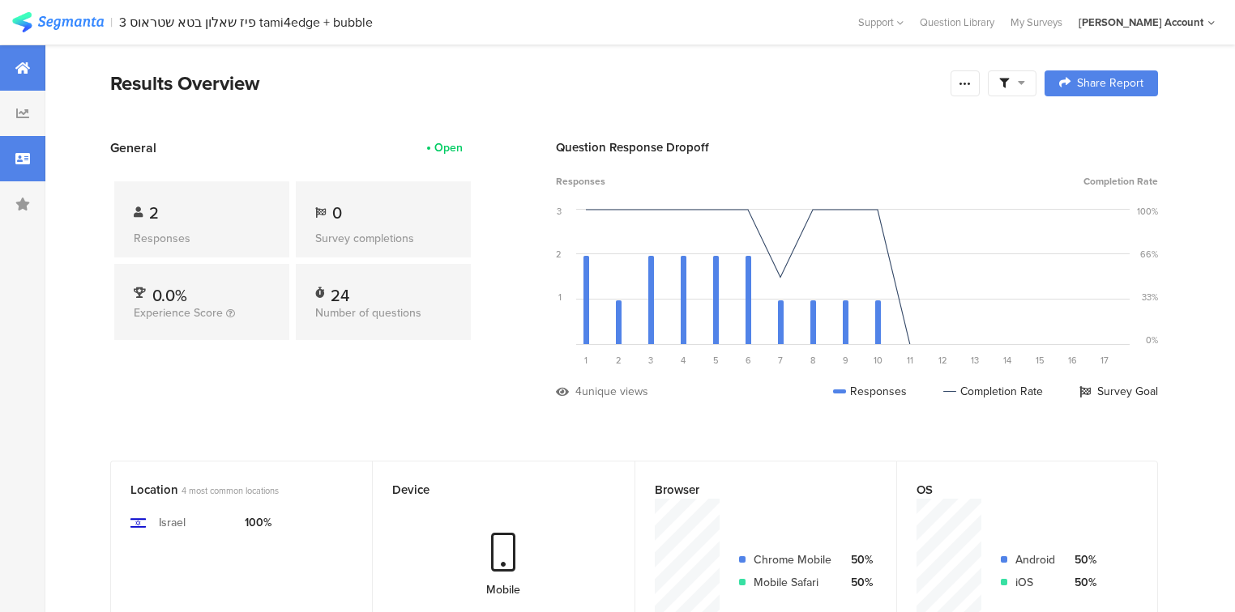
click at [23, 167] on div at bounding box center [22, 158] width 45 height 45
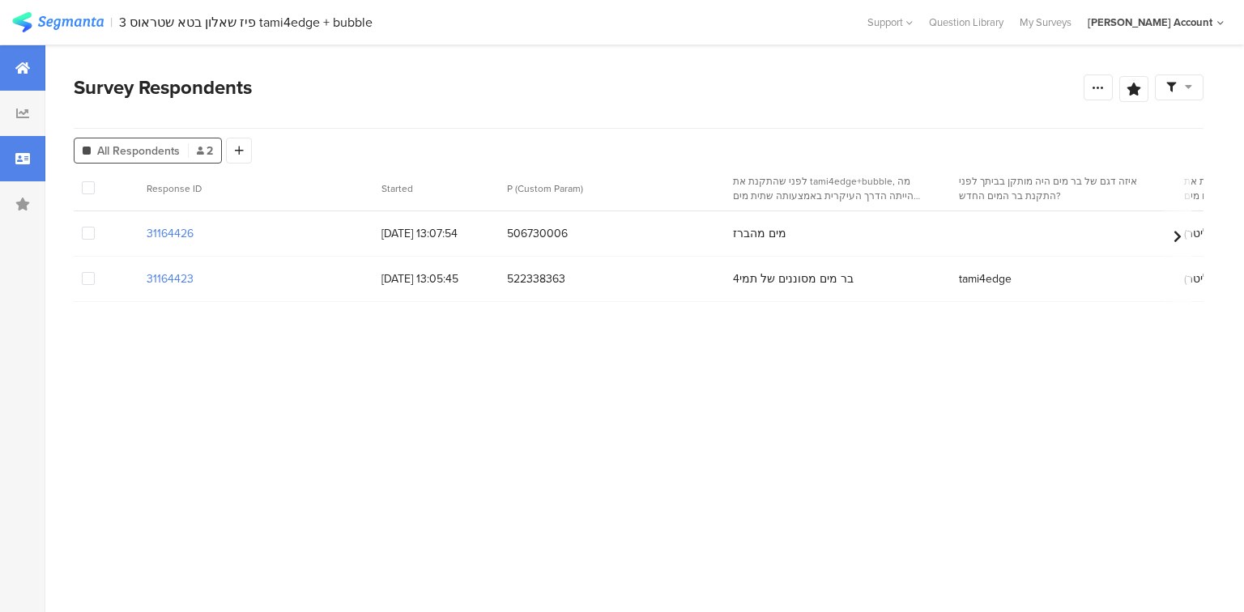
click at [10, 69] on div at bounding box center [22, 67] width 45 height 45
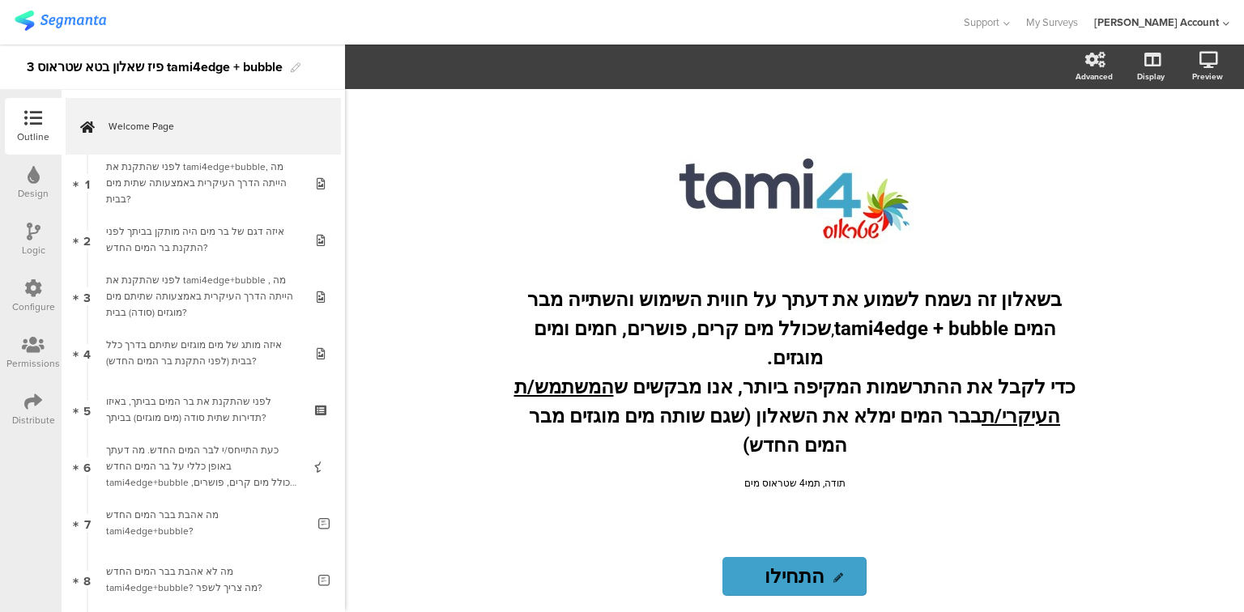
click at [36, 407] on icon at bounding box center [33, 402] width 18 height 18
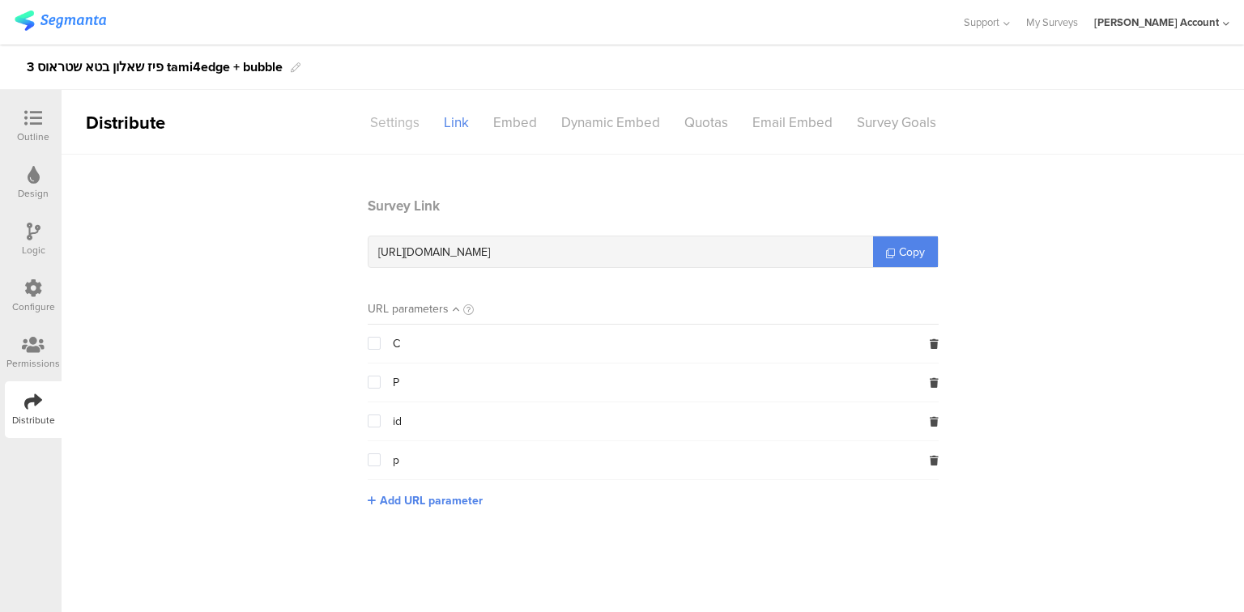
click at [388, 120] on div "Settings" at bounding box center [395, 123] width 74 height 28
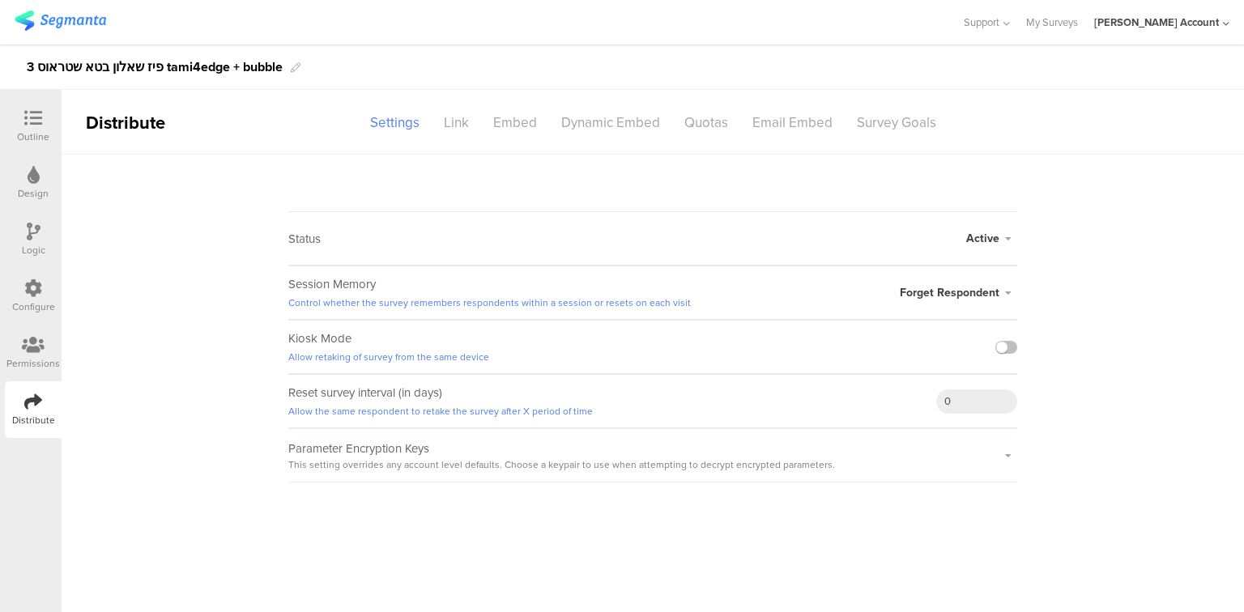
click at [938, 291] on span "Forget Respondent" at bounding box center [950, 292] width 100 height 17
click at [932, 292] on span "Forget Respondent" at bounding box center [950, 292] width 100 height 17
click at [1007, 341] on label at bounding box center [1007, 347] width 22 height 13
click at [0, 0] on input "checkbox" at bounding box center [0, 0] width 0 height 0
click at [958, 296] on span "Forget Respondent" at bounding box center [950, 292] width 100 height 17
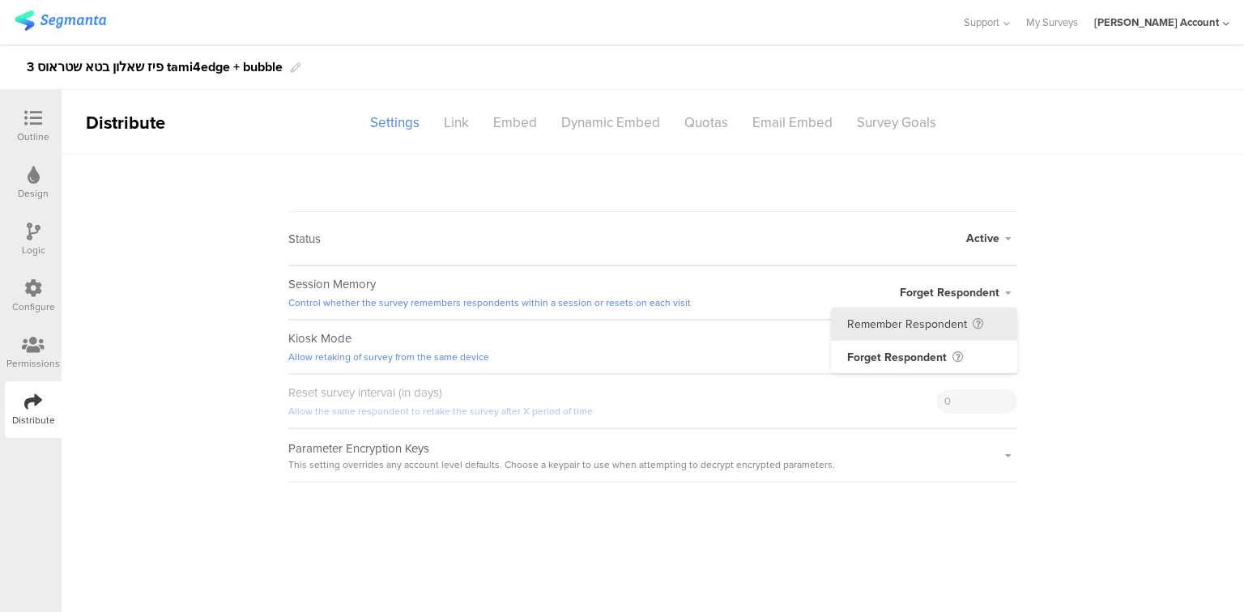
click at [956, 322] on li "Remember Respondent" at bounding box center [924, 324] width 186 height 33
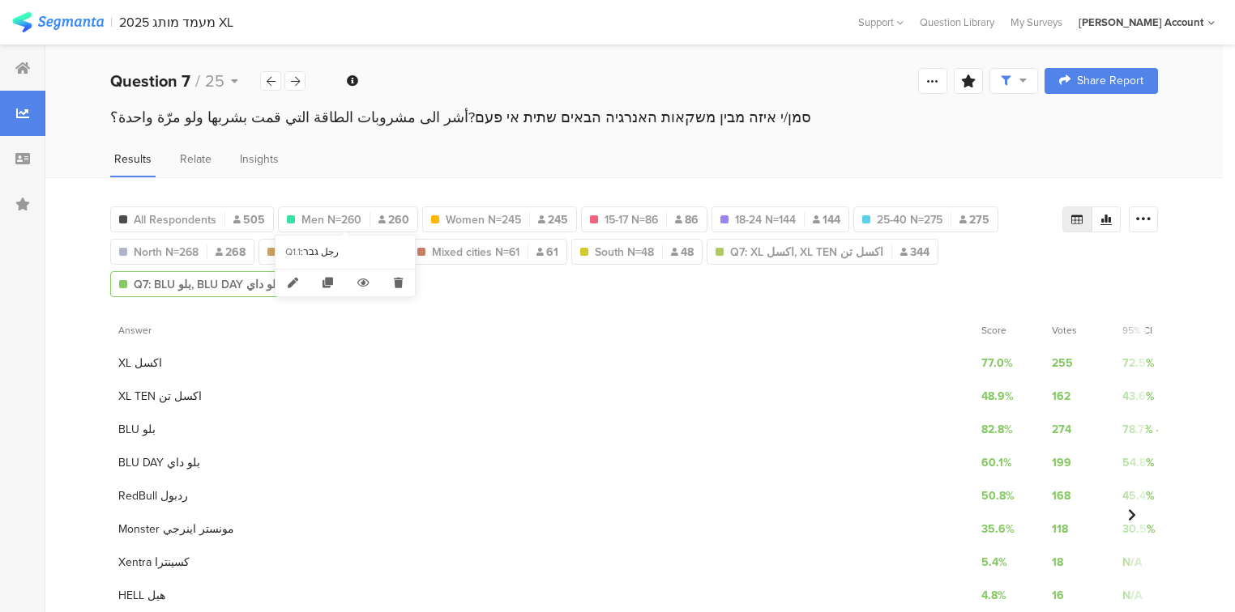
scroll to position [32, 0]
